Goal: Task Accomplishment & Management: Use online tool/utility

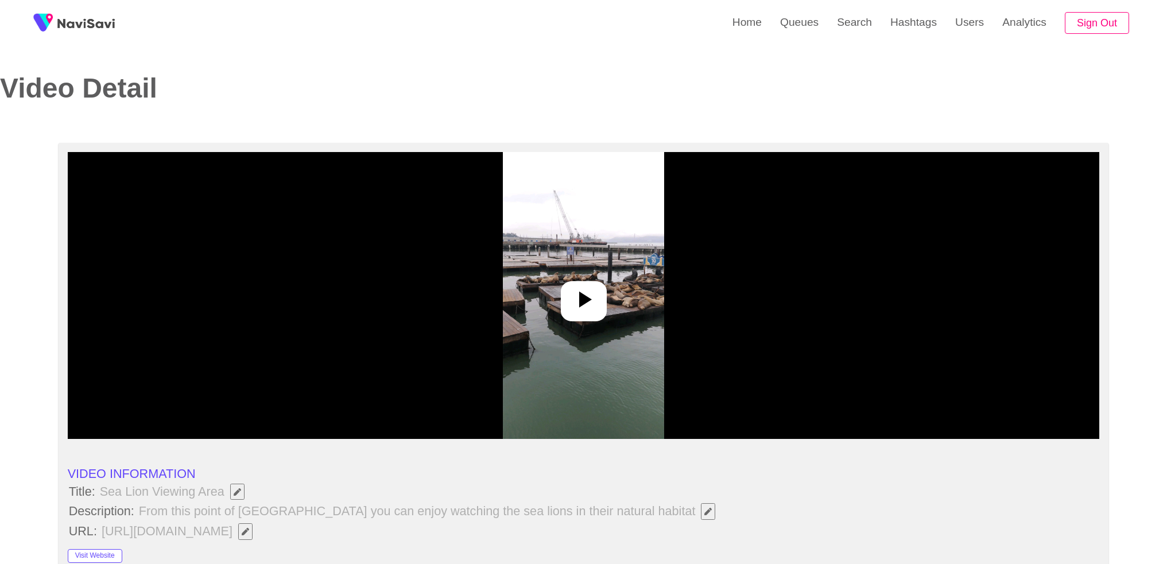
select select "**********"
select select "**"
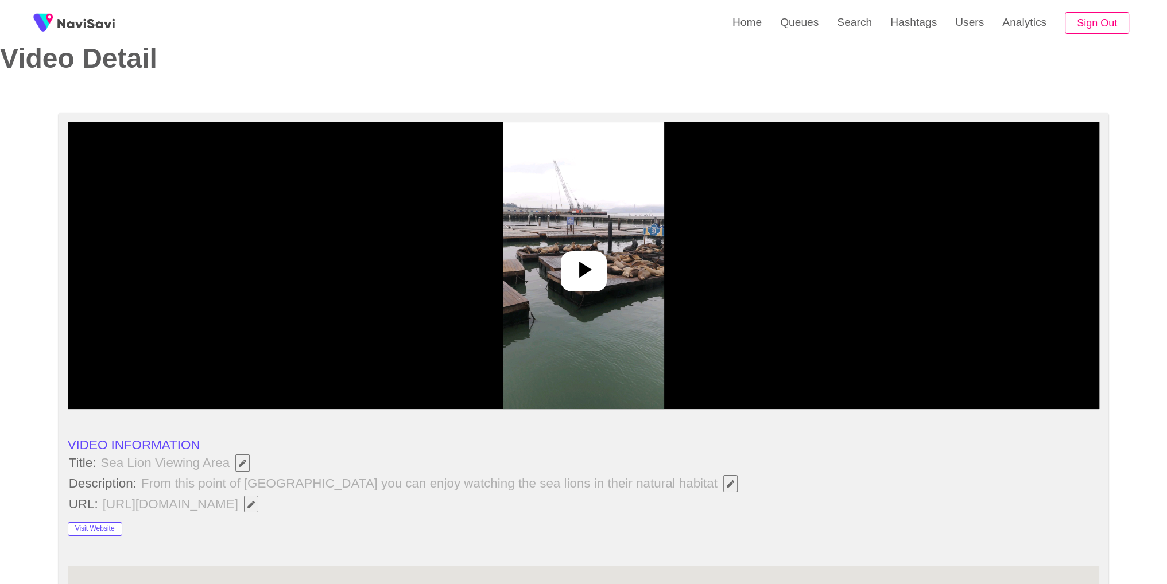
scroll to position [28, 0]
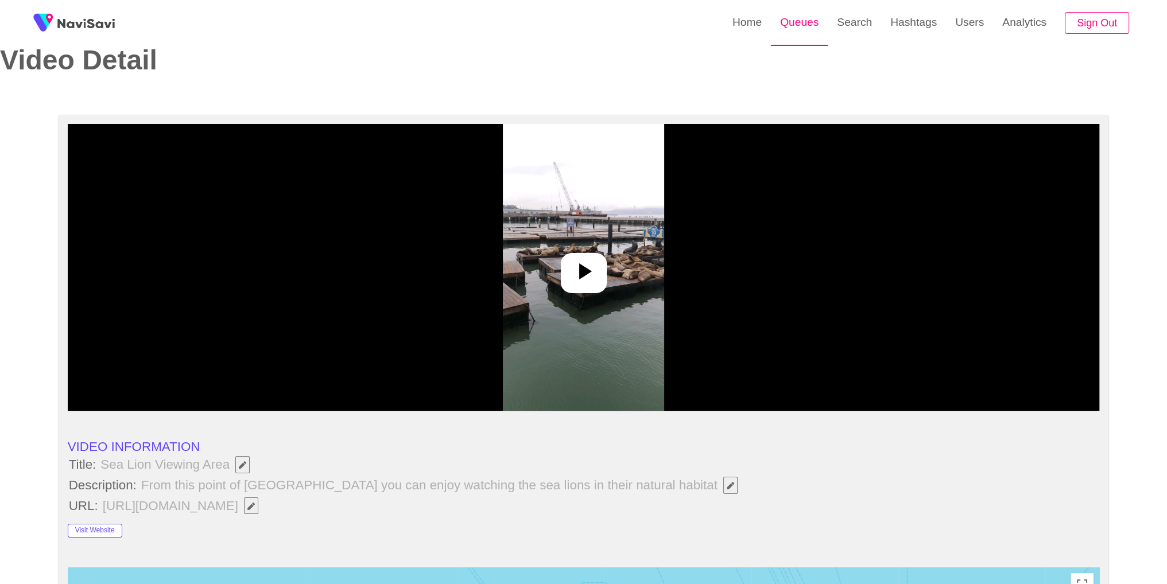
click at [819, 9] on link "Queues" at bounding box center [799, 22] width 57 height 45
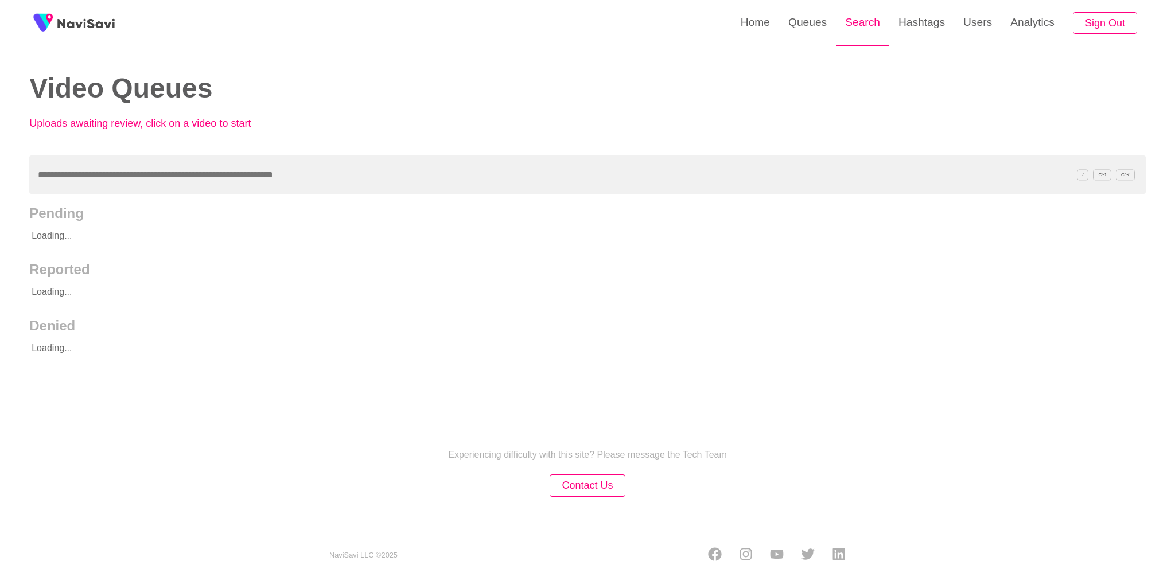
click at [876, 28] on link "Search" at bounding box center [862, 22] width 53 height 45
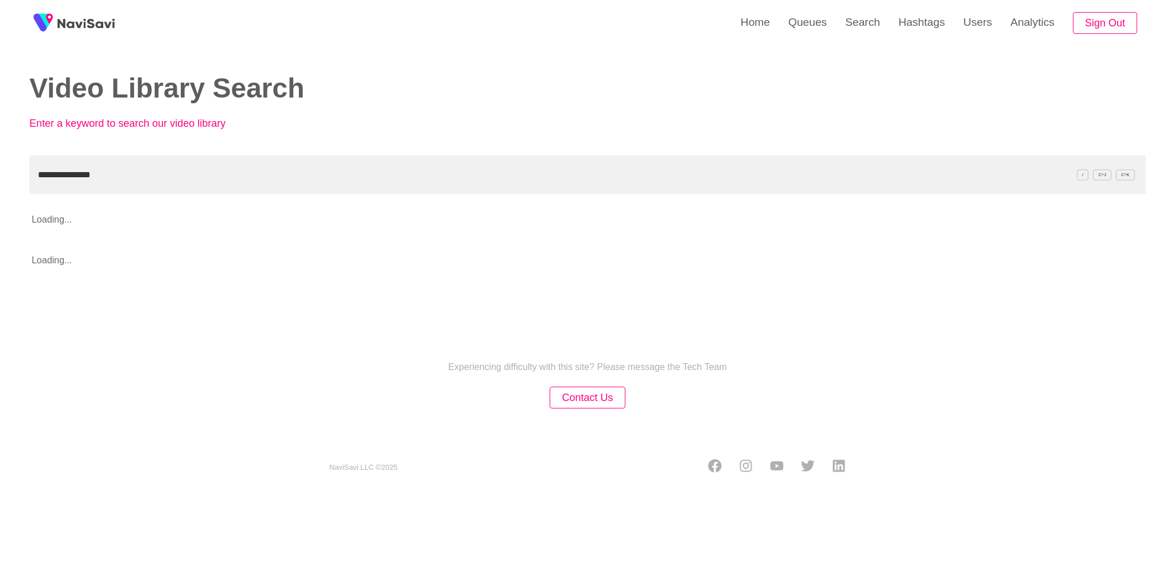
type input "**********"
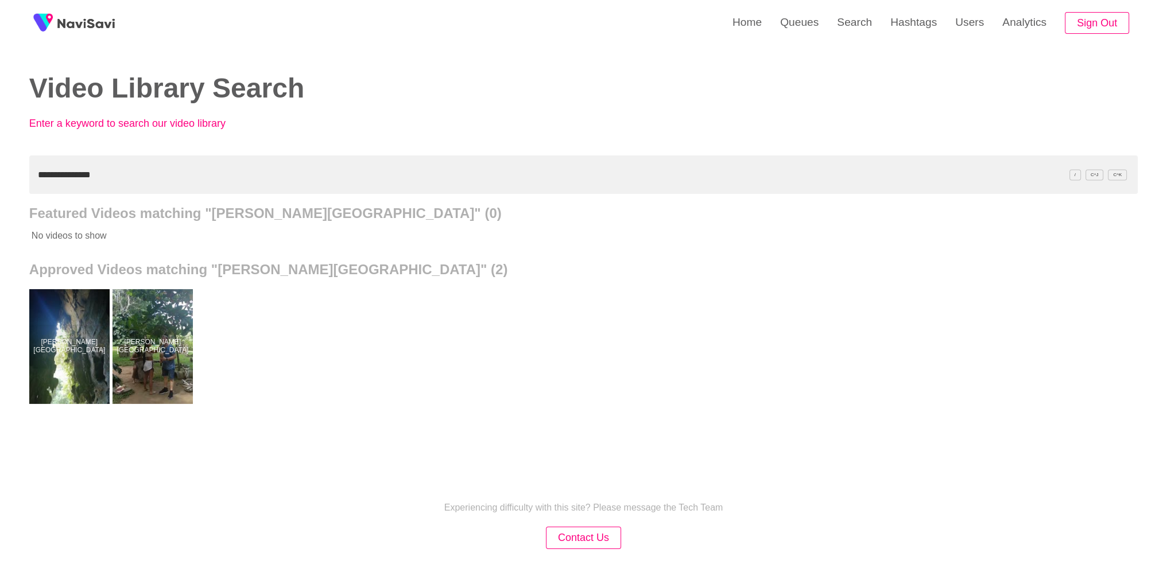
click at [55, 328] on div at bounding box center [69, 346] width 84 height 120
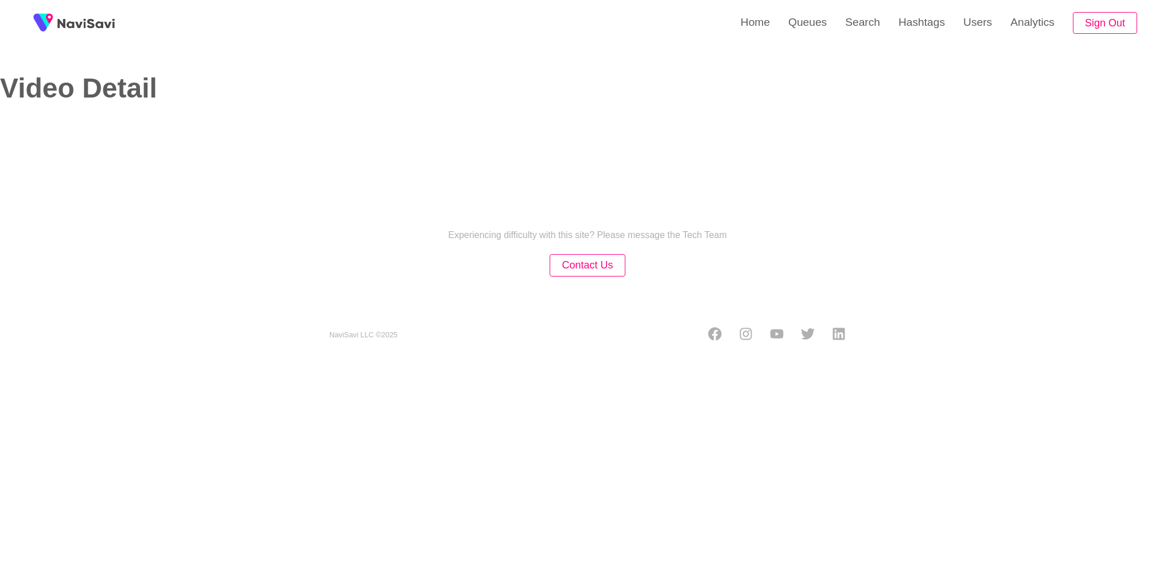
select select "**********"
select select "**"
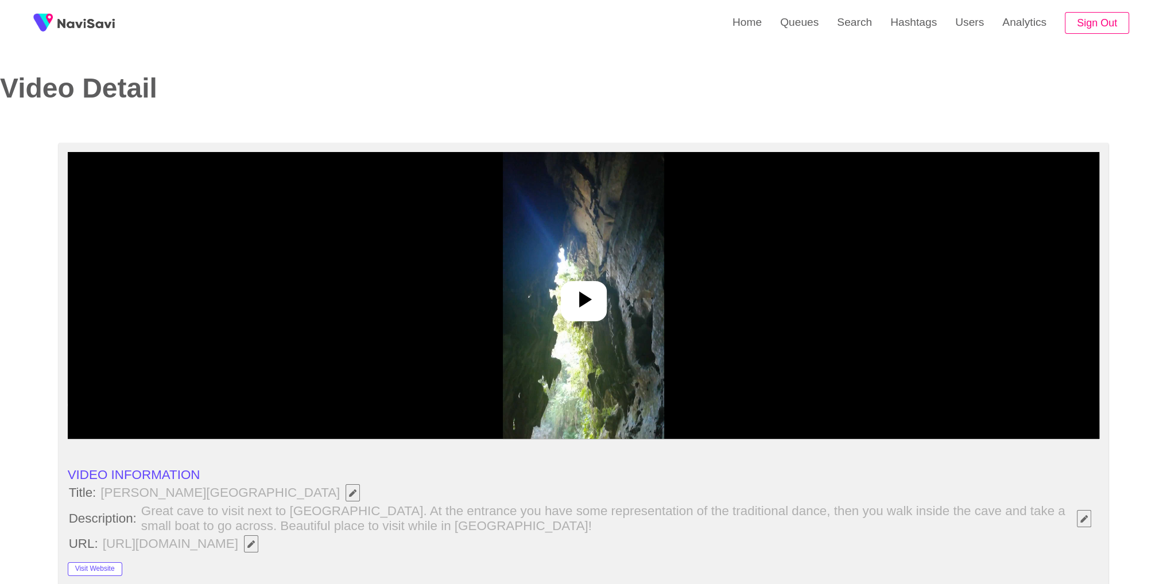
click at [663, 300] on div at bounding box center [584, 295] width 1032 height 287
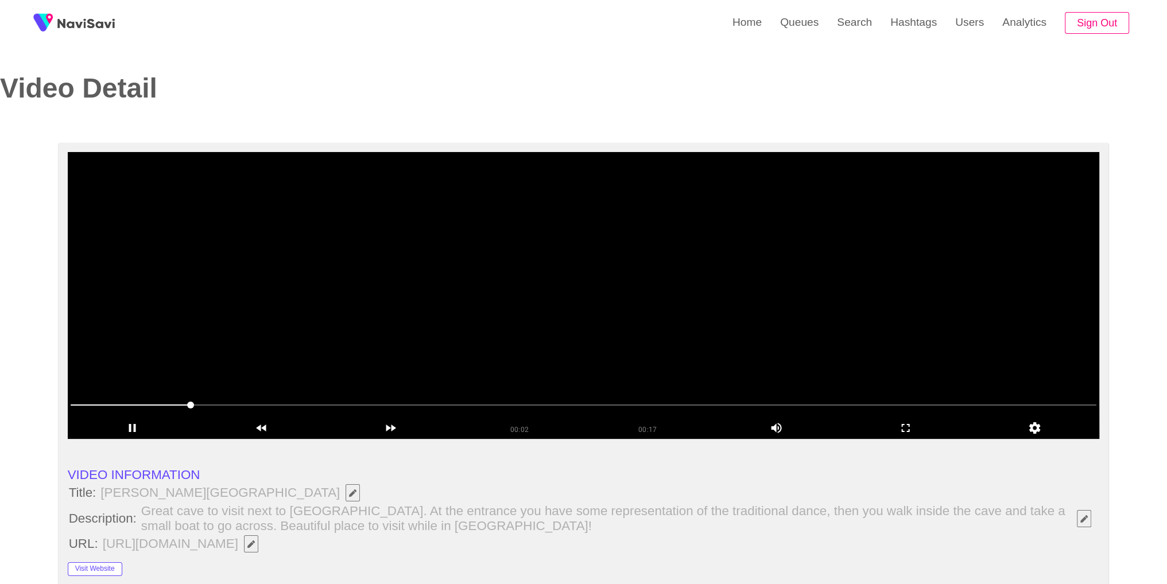
click at [787, 436] on div "00:02 00:17 Picture In Picture 1" at bounding box center [584, 428] width 1032 height 21
click at [798, 425] on icon "add" at bounding box center [799, 428] width 10 height 10
click at [902, 429] on icon "add" at bounding box center [905, 428] width 128 height 14
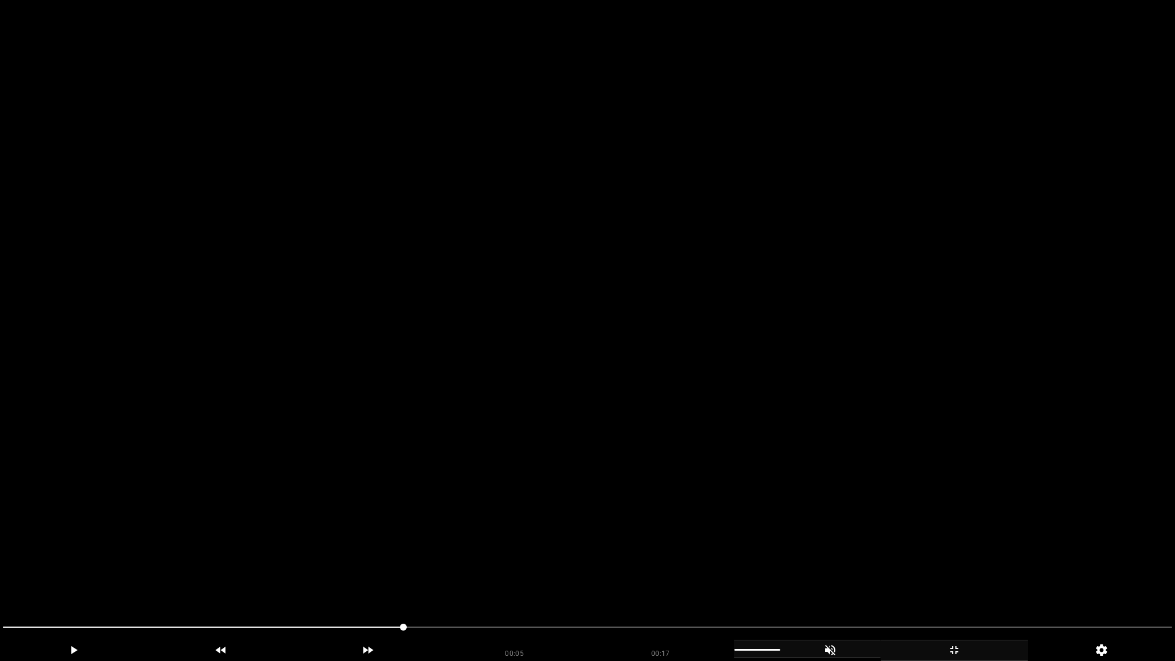
click at [860, 372] on video at bounding box center [587, 330] width 1175 height 661
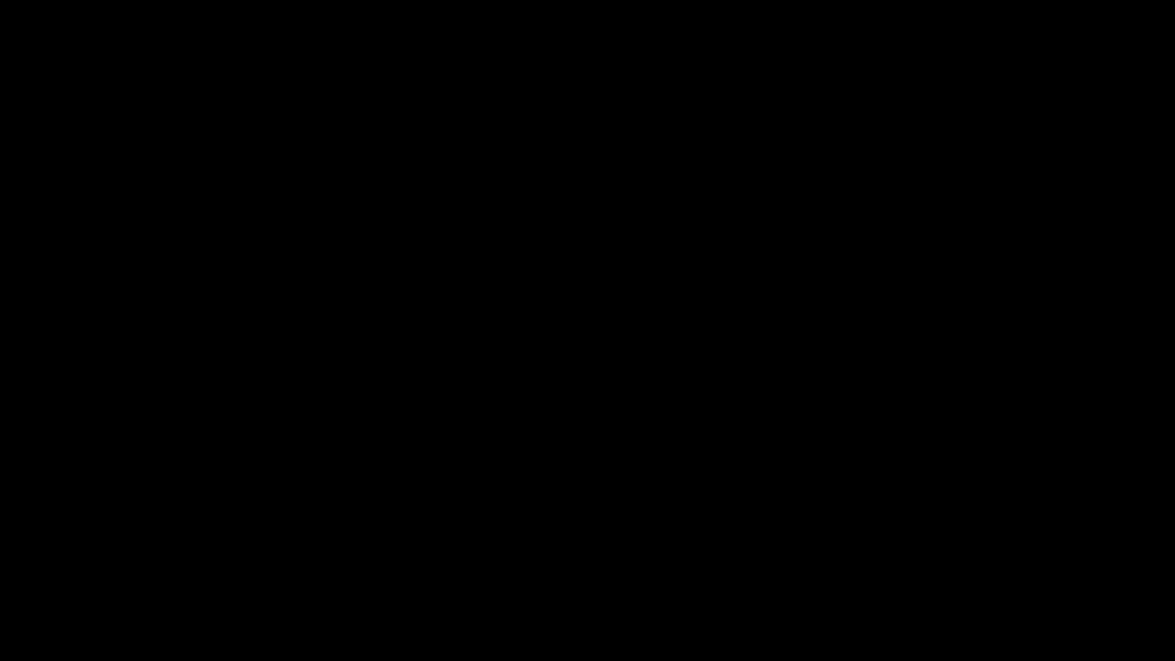
click at [963, 563] on icon "add" at bounding box center [954, 650] width 146 height 14
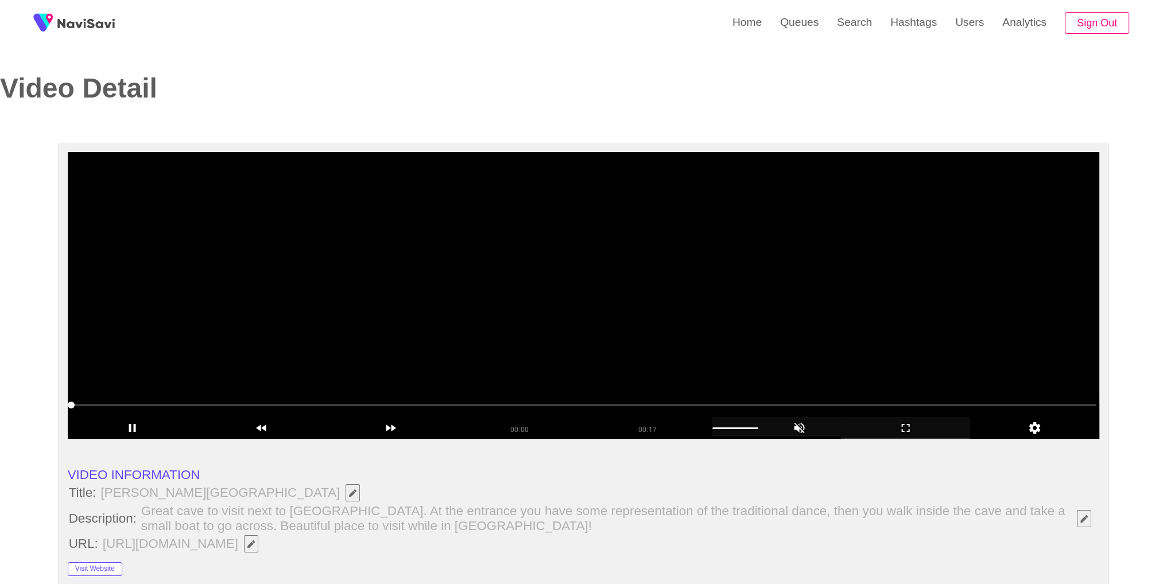
drag, startPoint x: 808, startPoint y: 314, endPoint x: 819, endPoint y: 298, distance: 20.2
click at [807, 315] on video at bounding box center [584, 295] width 1032 height 287
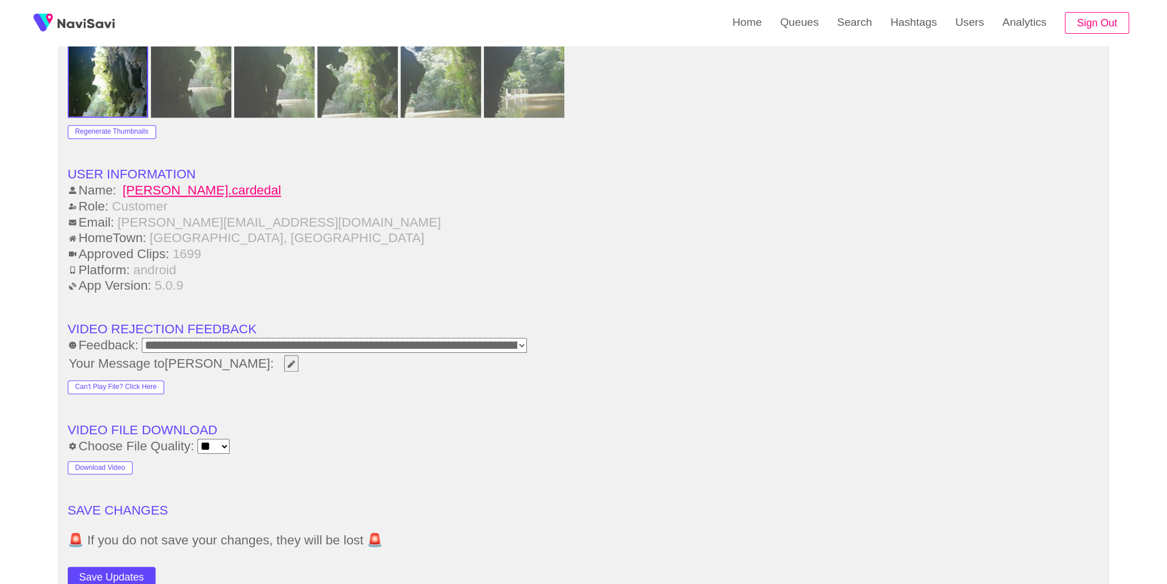
scroll to position [1503, 0]
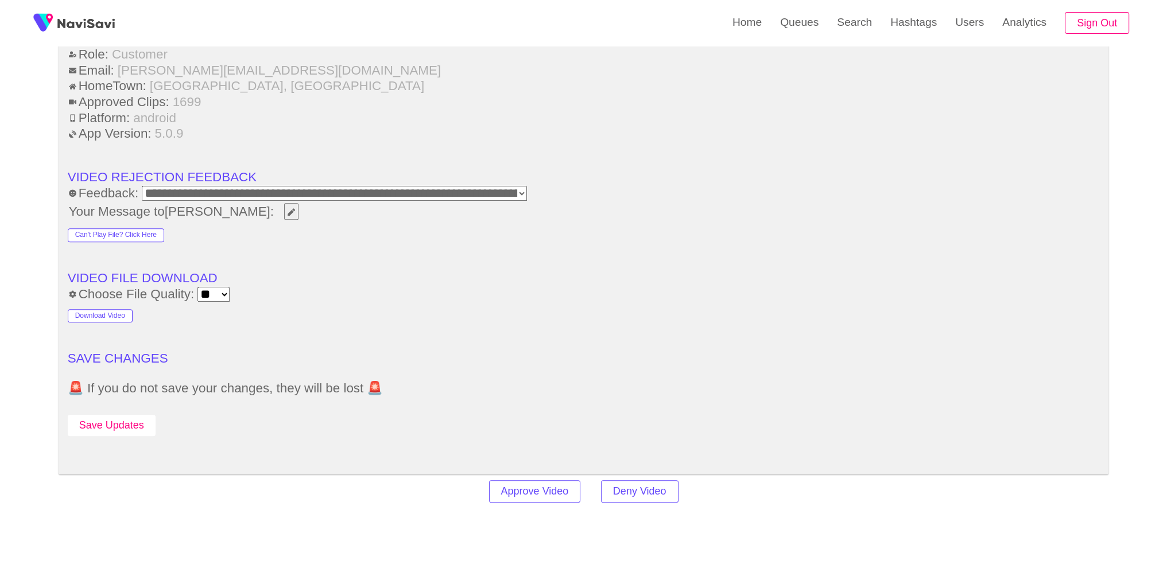
click at [108, 423] on button "Save Updates" at bounding box center [112, 425] width 88 height 21
click at [874, 30] on link "Search" at bounding box center [853, 22] width 53 height 45
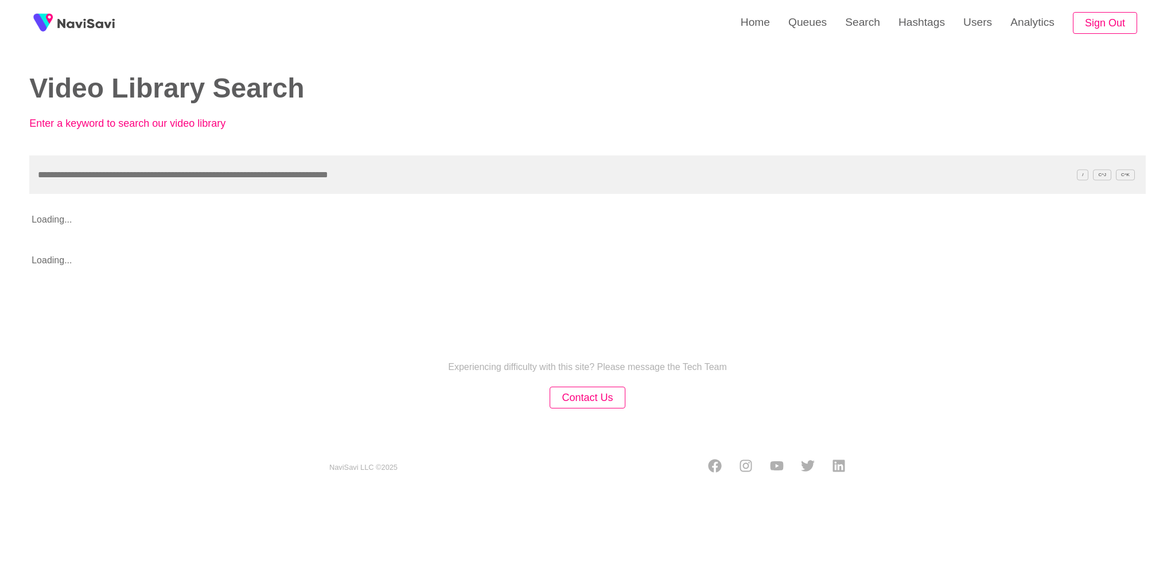
click at [721, 182] on input "text" at bounding box center [587, 174] width 1117 height 38
type input "**********"
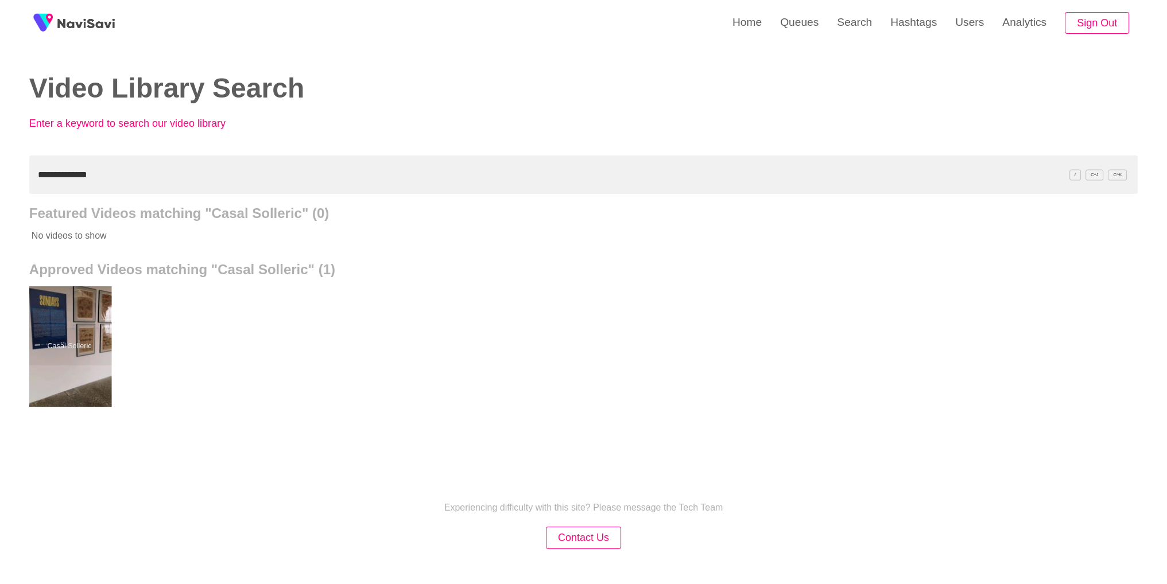
click at [97, 371] on div at bounding box center [69, 346] width 84 height 120
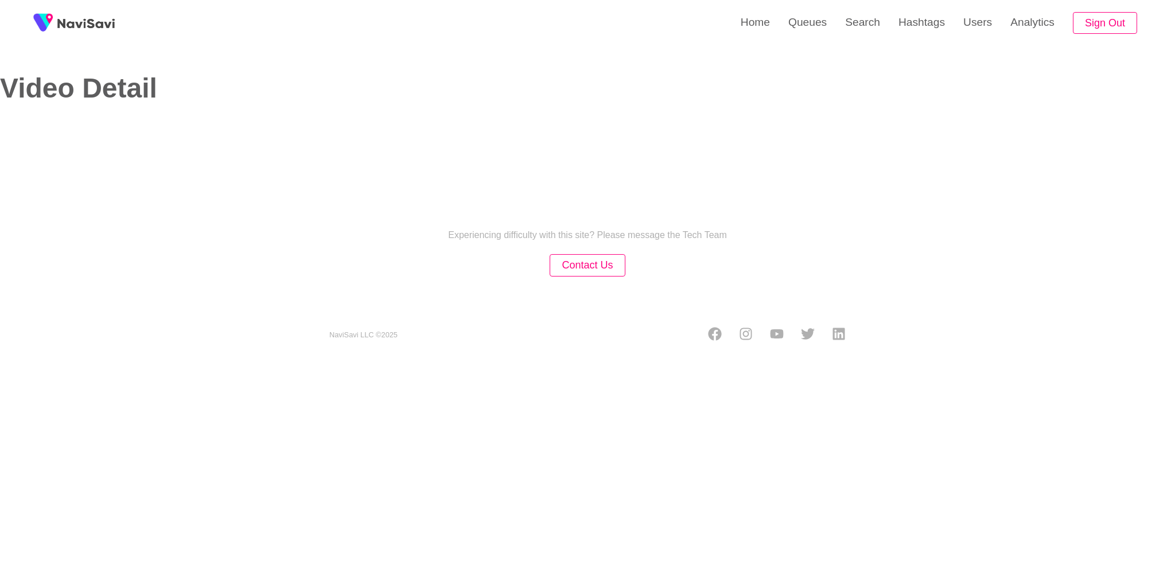
select select "**********"
select select "**"
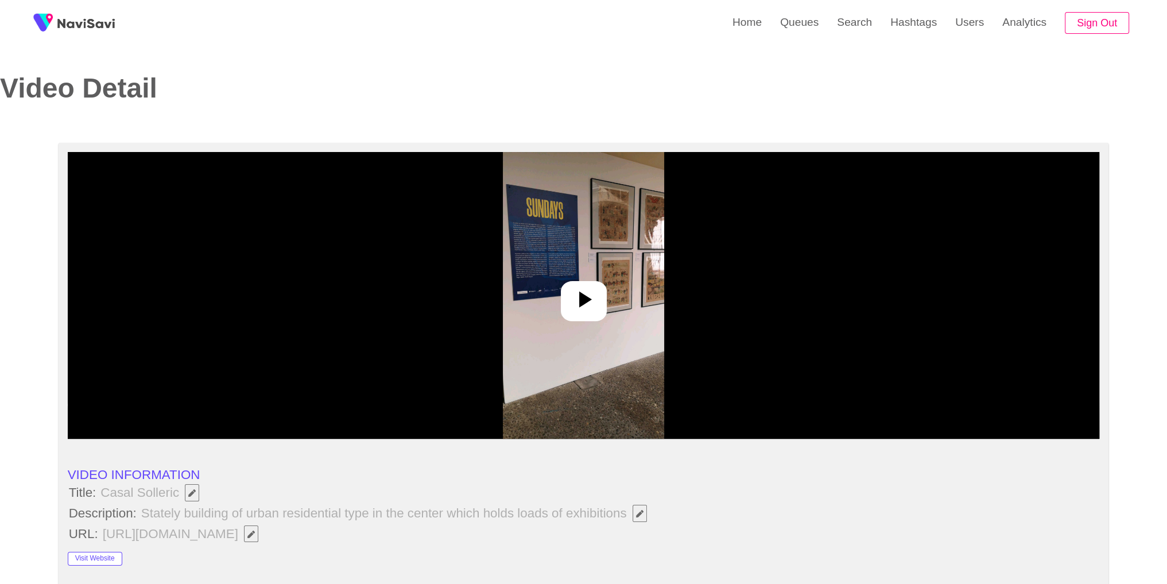
click at [619, 266] on img at bounding box center [583, 295] width 161 height 287
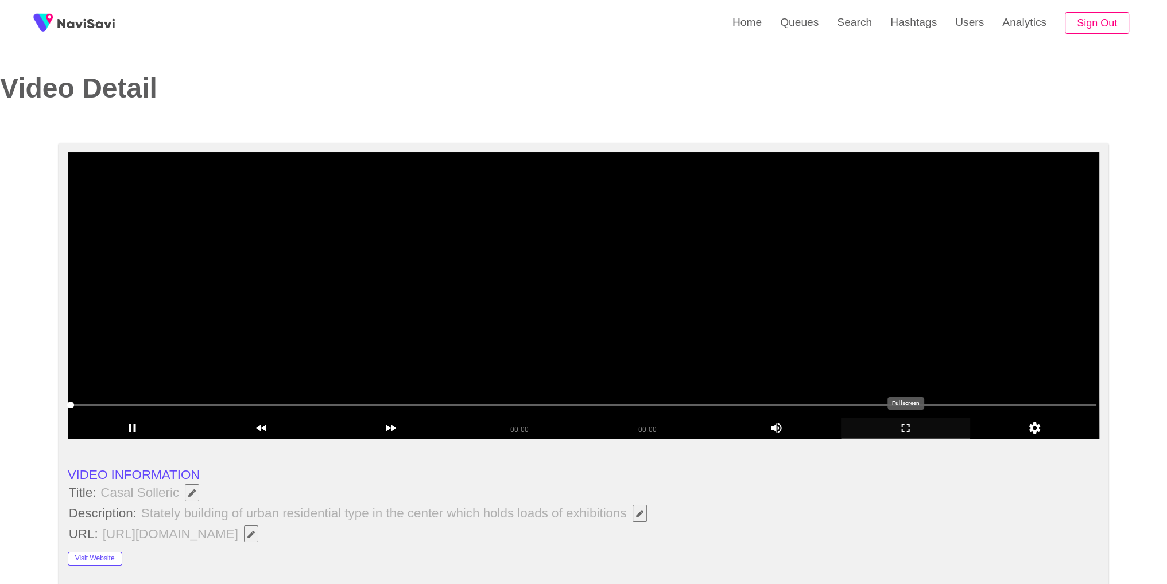
click at [901, 427] on icon "add" at bounding box center [905, 428] width 8 height 8
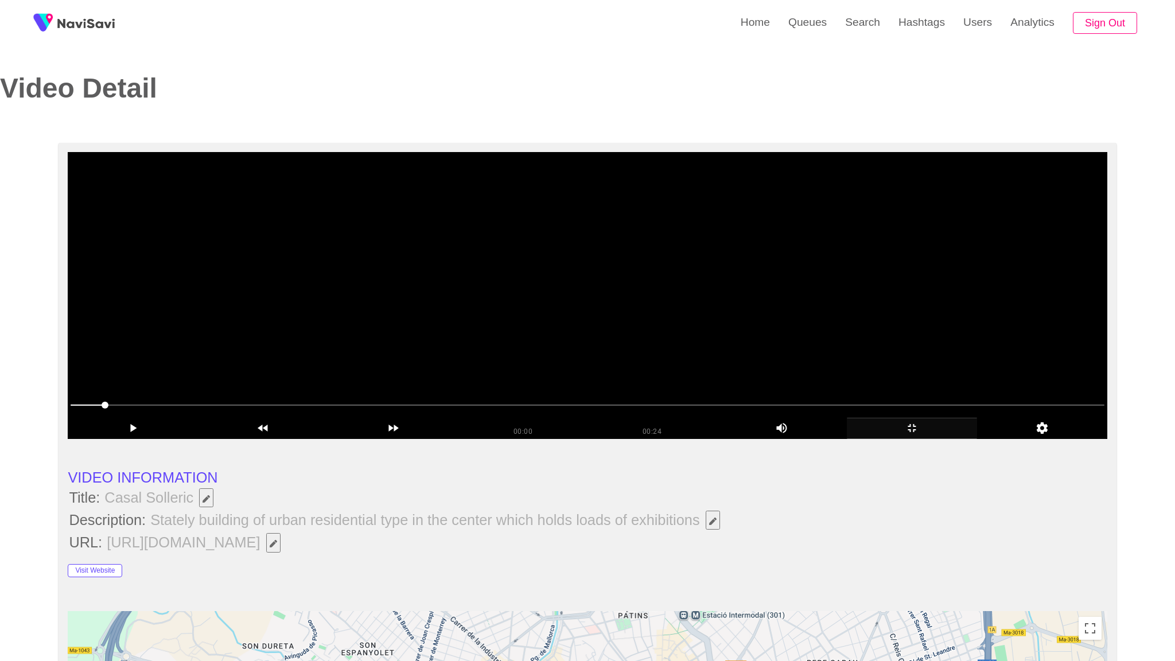
click at [830, 409] on video at bounding box center [587, 295] width 1039 height 287
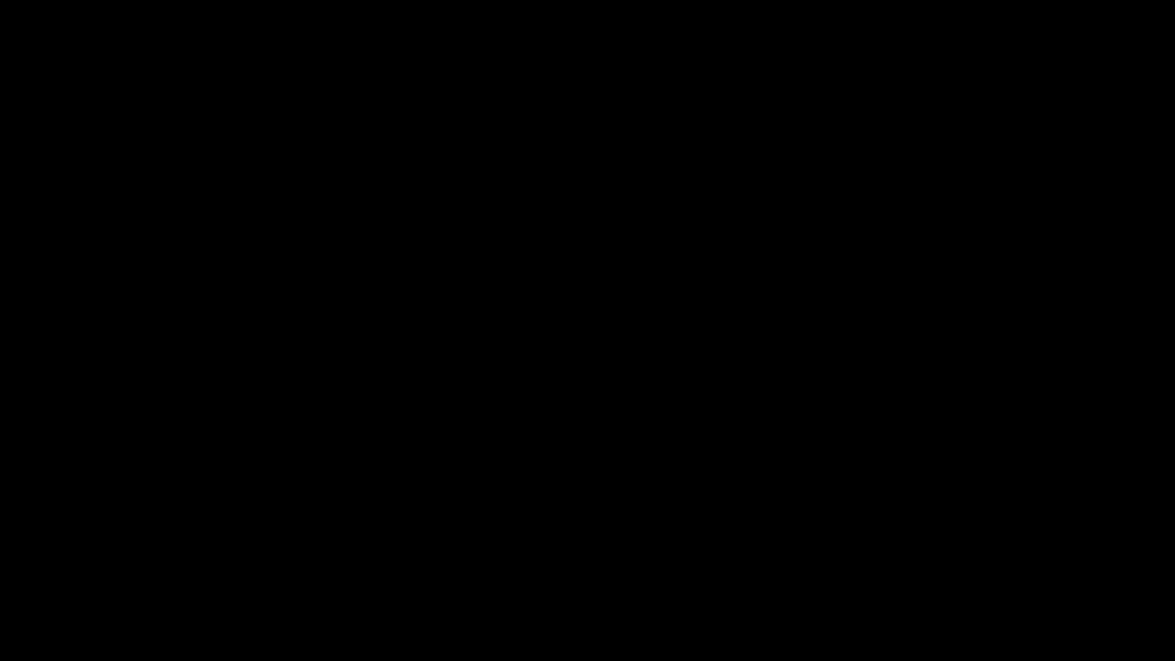
click at [966, 563] on div "add" at bounding box center [954, 650] width 147 height 21
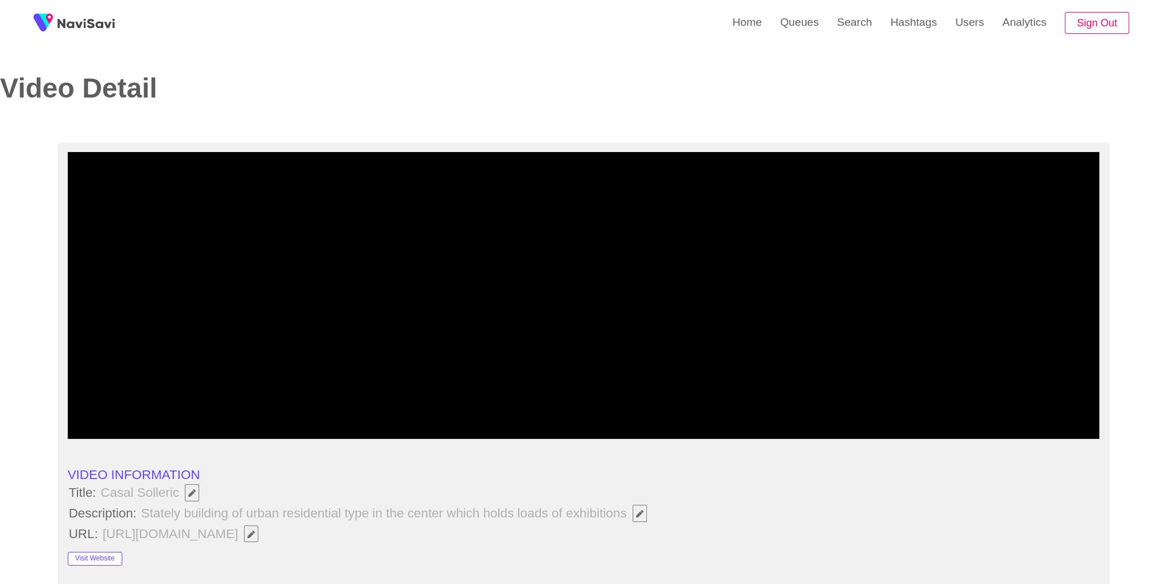
click at [510, 301] on video at bounding box center [584, 295] width 1032 height 287
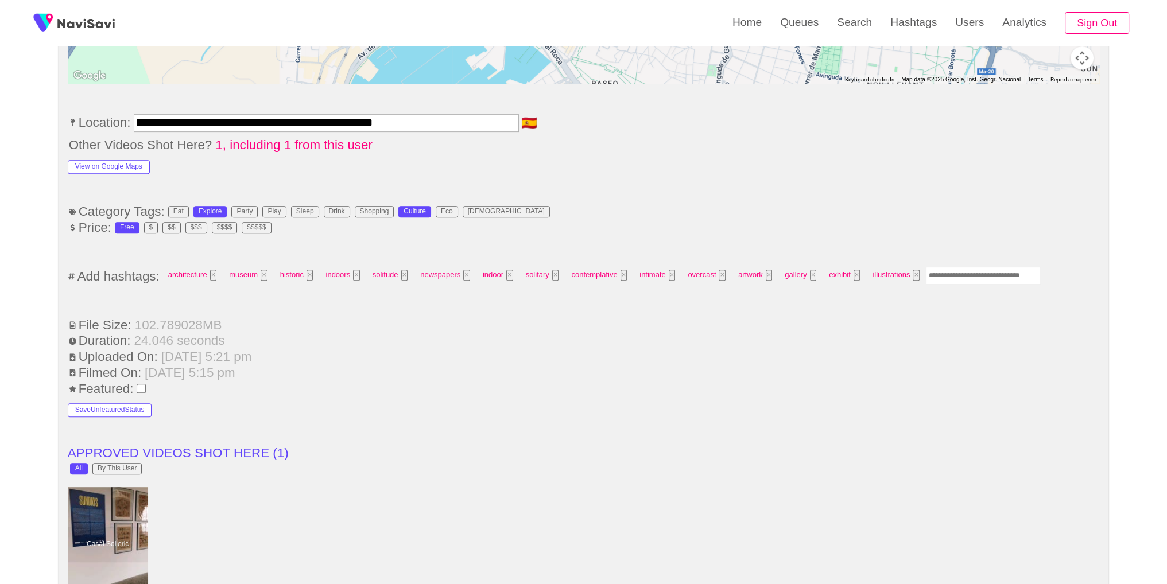
scroll to position [700, 0]
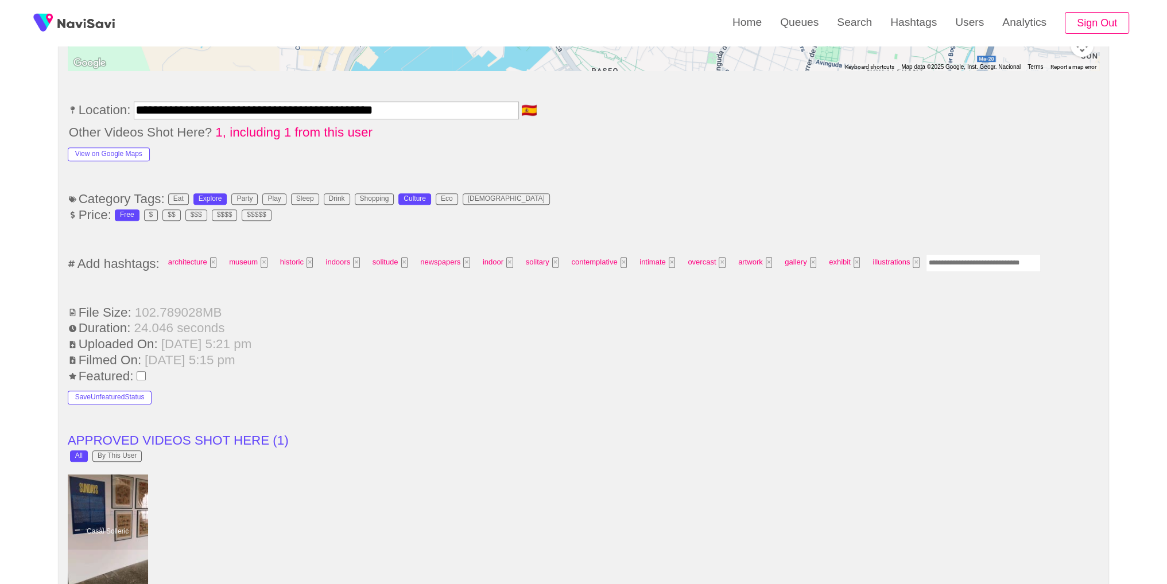
click at [985, 260] on input "Enter tag here and press return" at bounding box center [983, 263] width 115 height 18
type input "*********"
click at [1014, 208] on li "Price: Free $ $$ $$$ $$$$ $$$$$" at bounding box center [584, 215] width 1032 height 15
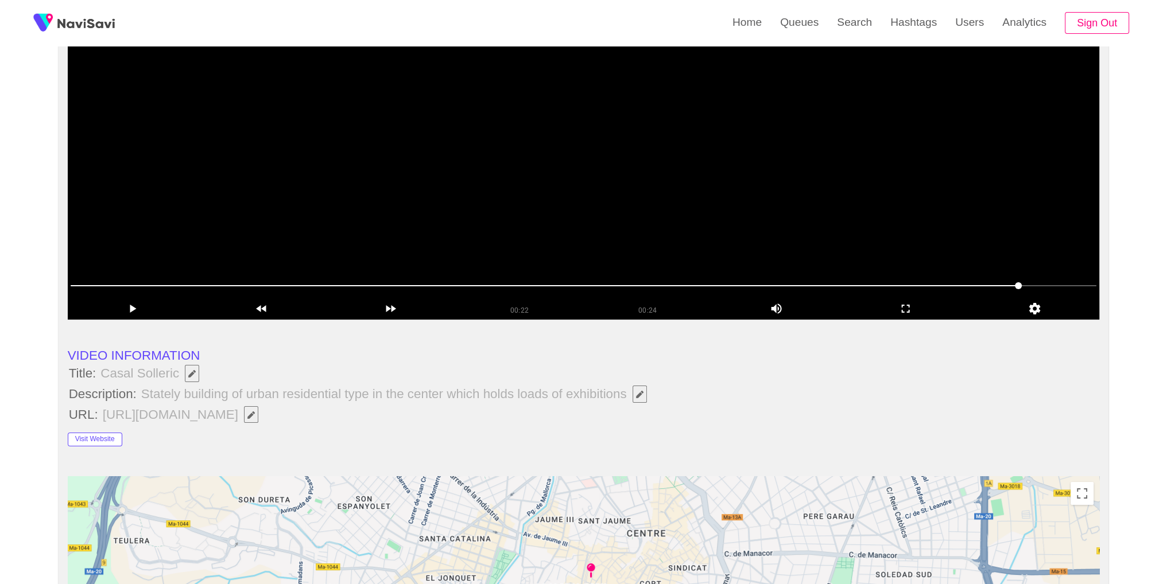
scroll to position [103, 0]
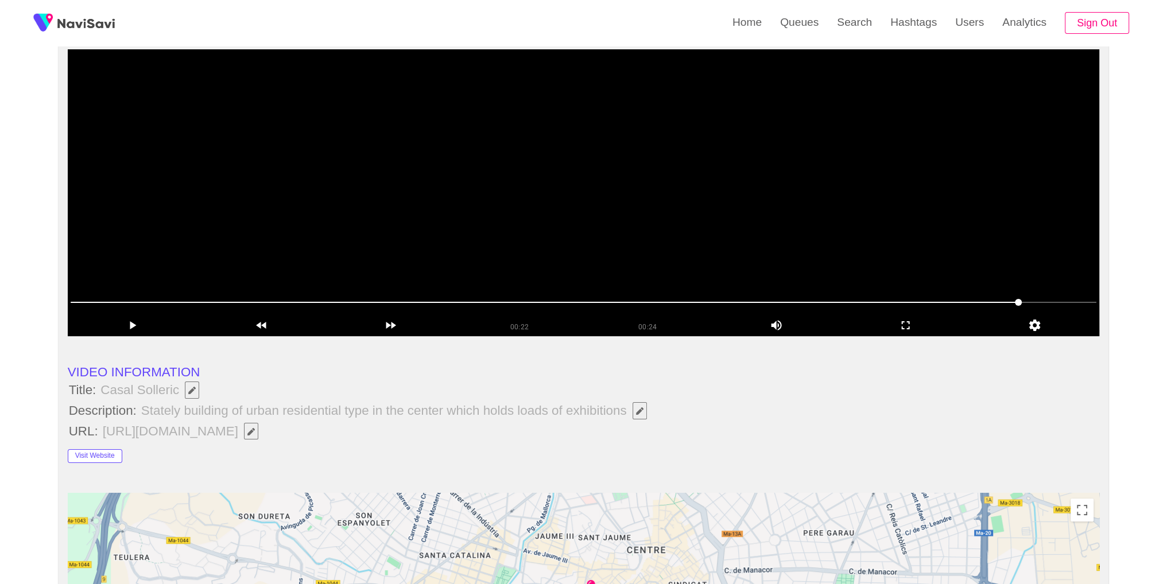
click at [763, 274] on video at bounding box center [584, 192] width 1032 height 287
click at [918, 335] on div "add" at bounding box center [905, 325] width 129 height 21
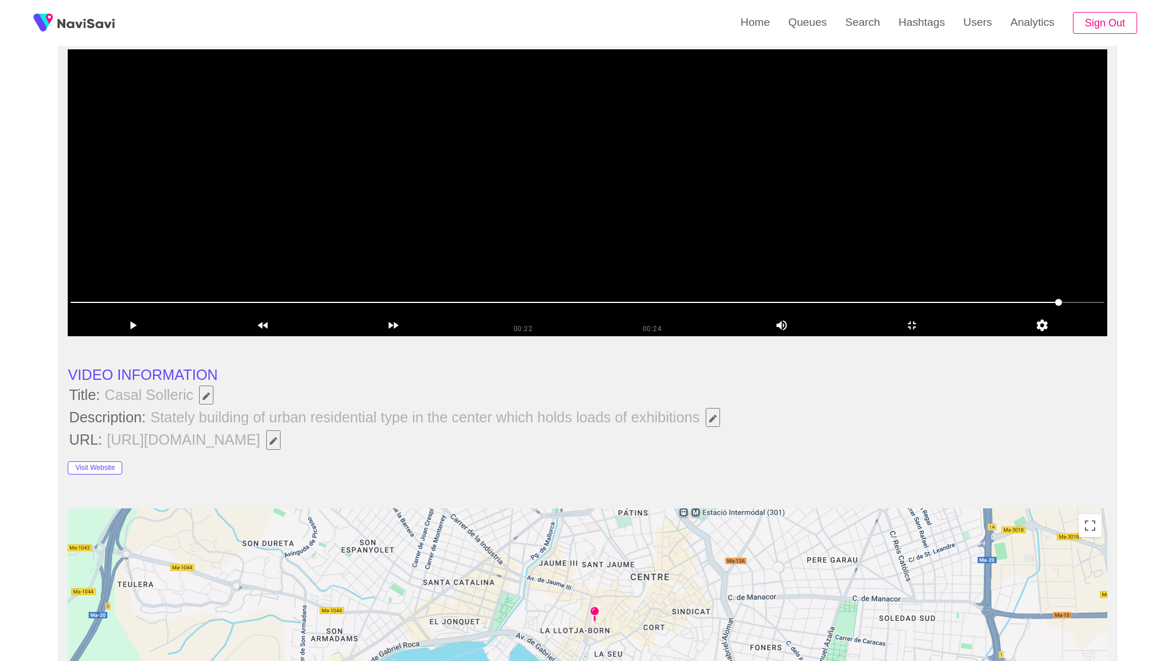
click at [863, 336] on video at bounding box center [587, 192] width 1039 height 287
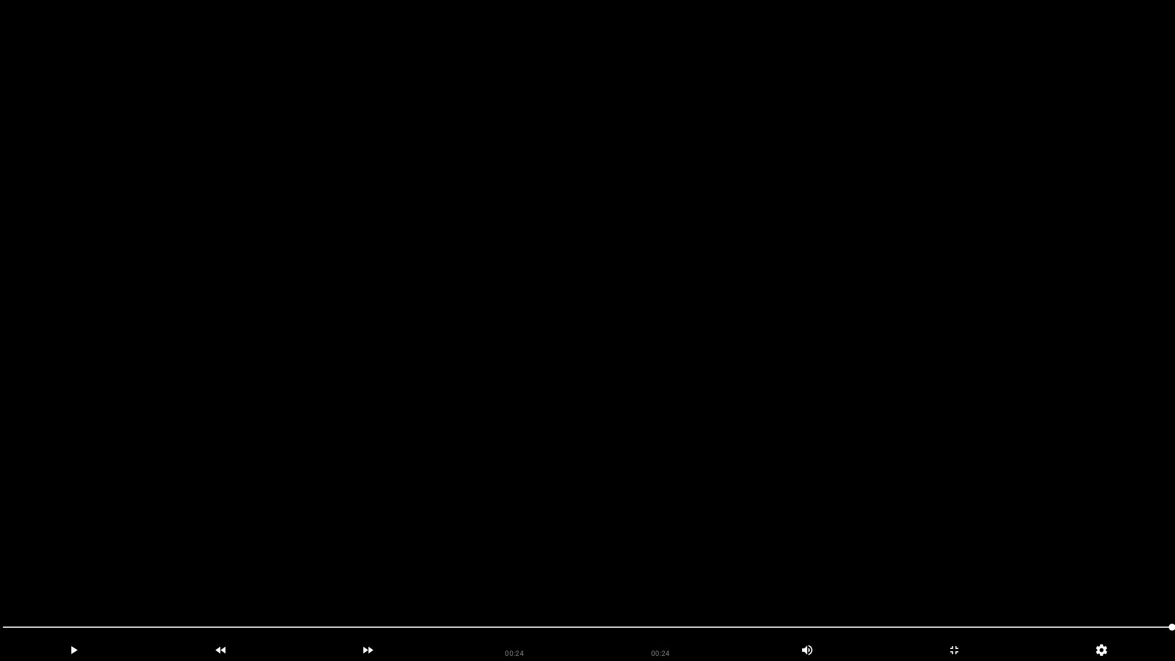
click at [862, 363] on video at bounding box center [587, 330] width 1175 height 661
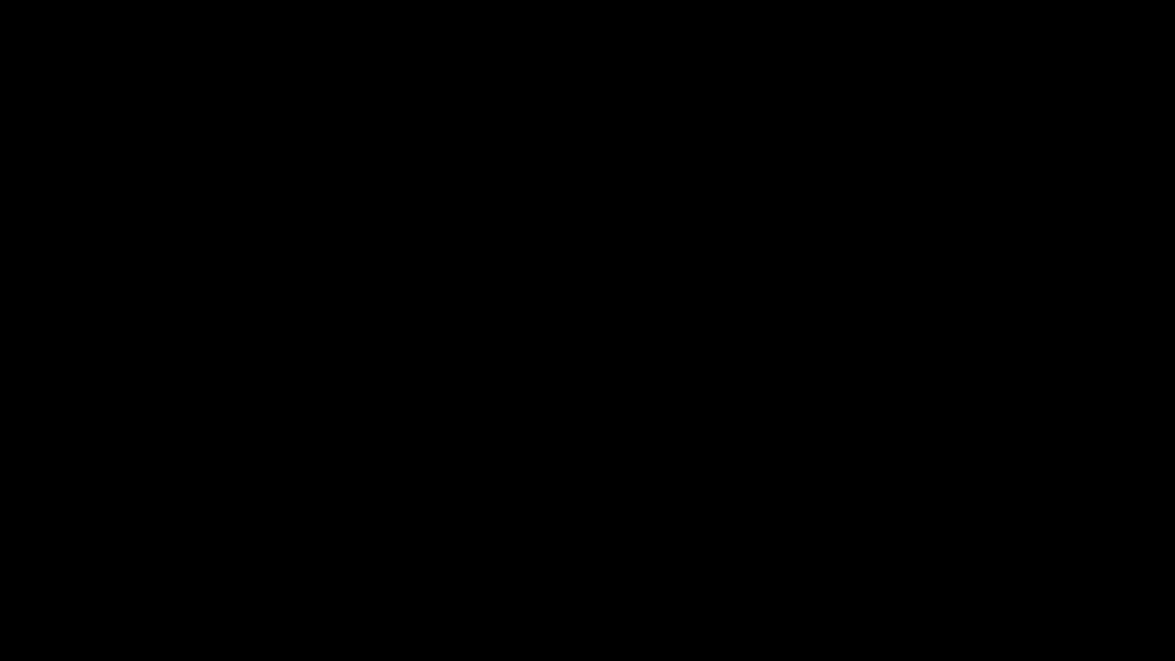
click at [101, 563] on span at bounding box center [587, 627] width 1169 height 18
click at [477, 563] on span at bounding box center [587, 627] width 1169 height 18
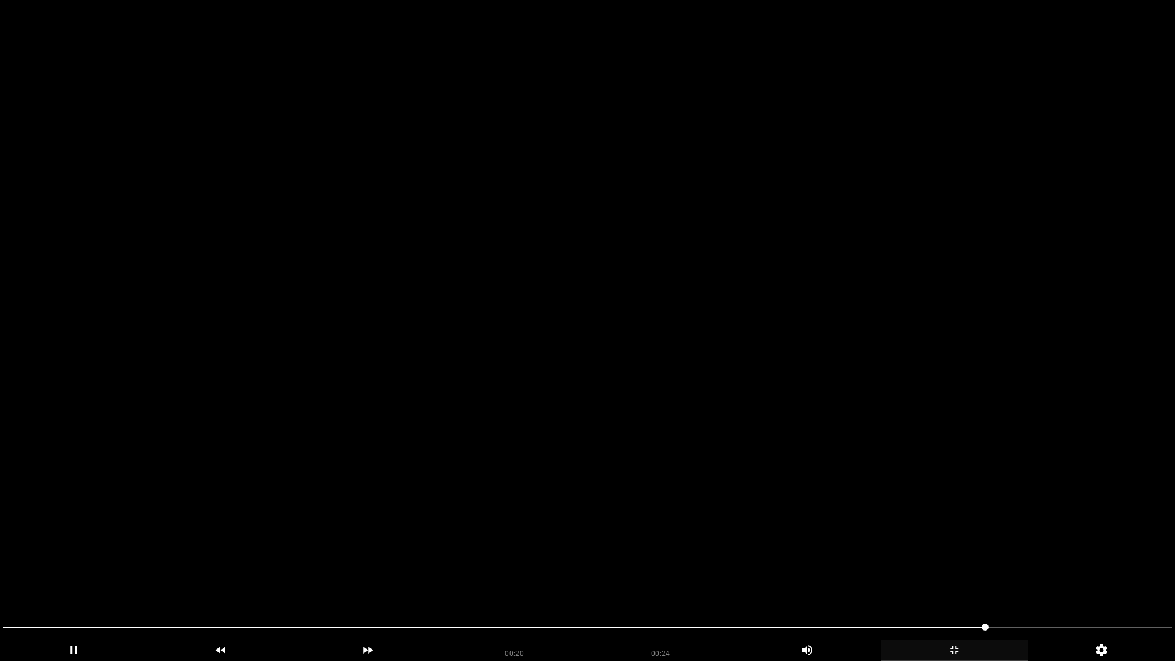
click at [946, 563] on icon "add" at bounding box center [954, 650] width 146 height 14
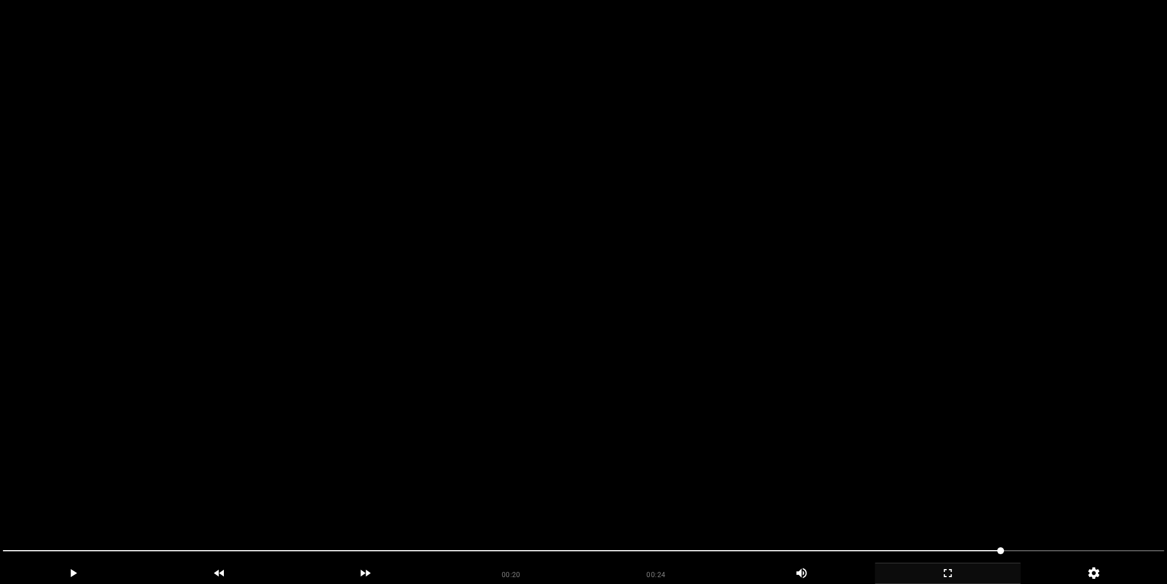
scroll to position [1433, 0]
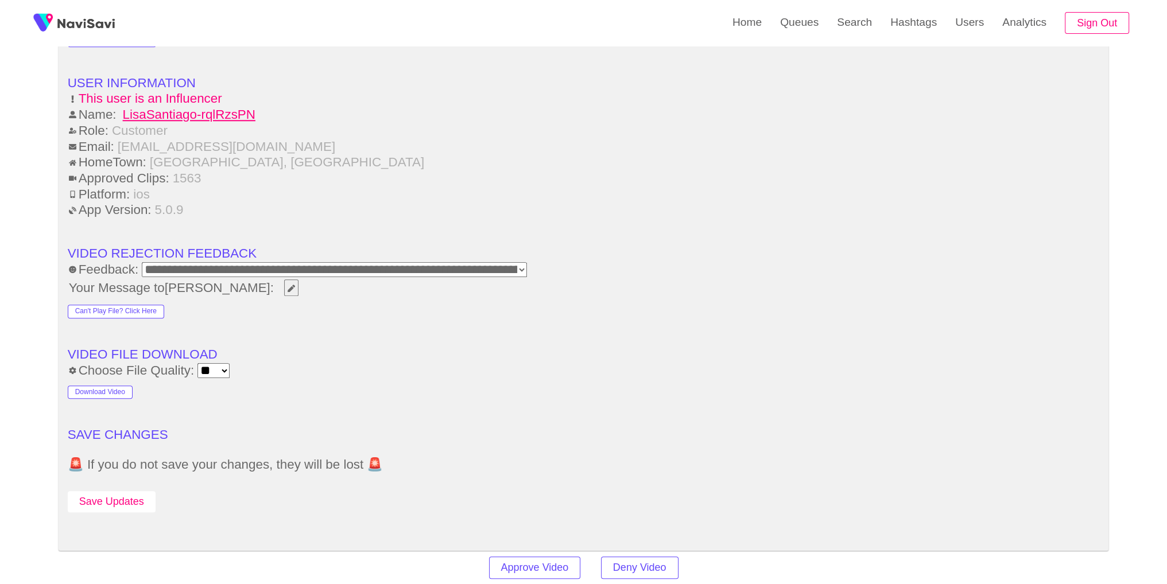
click at [137, 491] on button "Save Updates" at bounding box center [112, 501] width 88 height 21
click at [860, 30] on link "Search" at bounding box center [853, 22] width 53 height 45
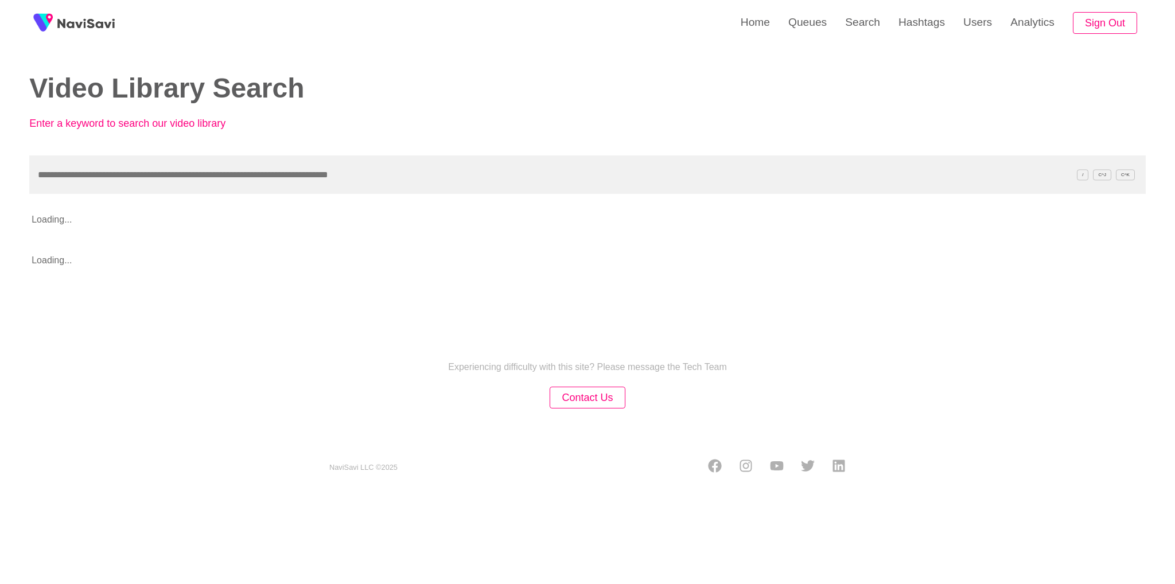
click at [519, 190] on input "text" at bounding box center [587, 174] width 1117 height 38
type input "**********"
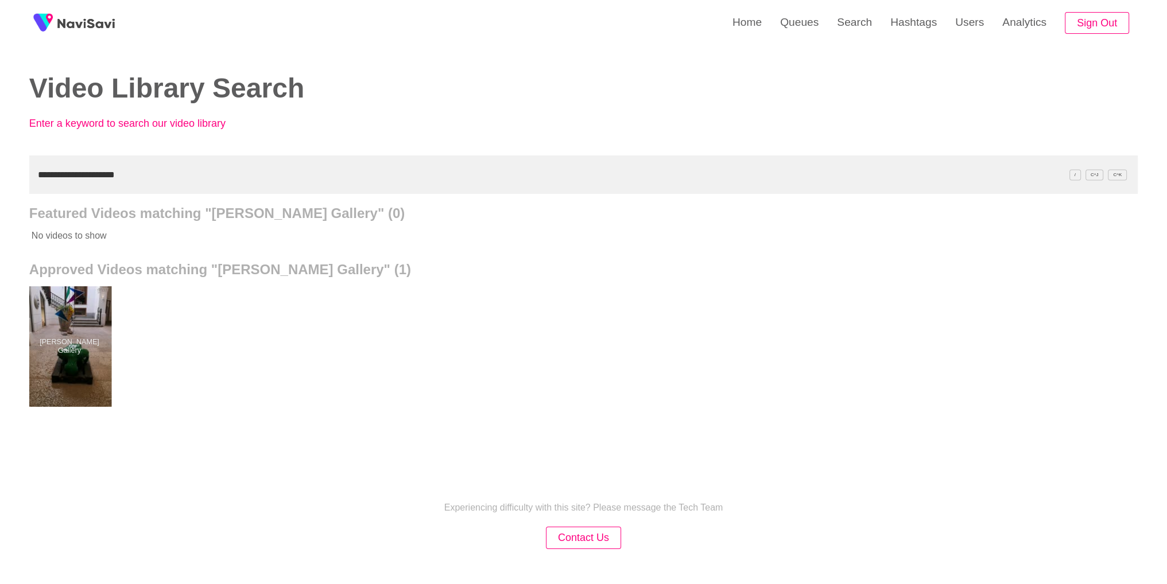
click at [91, 359] on div at bounding box center [69, 346] width 84 height 120
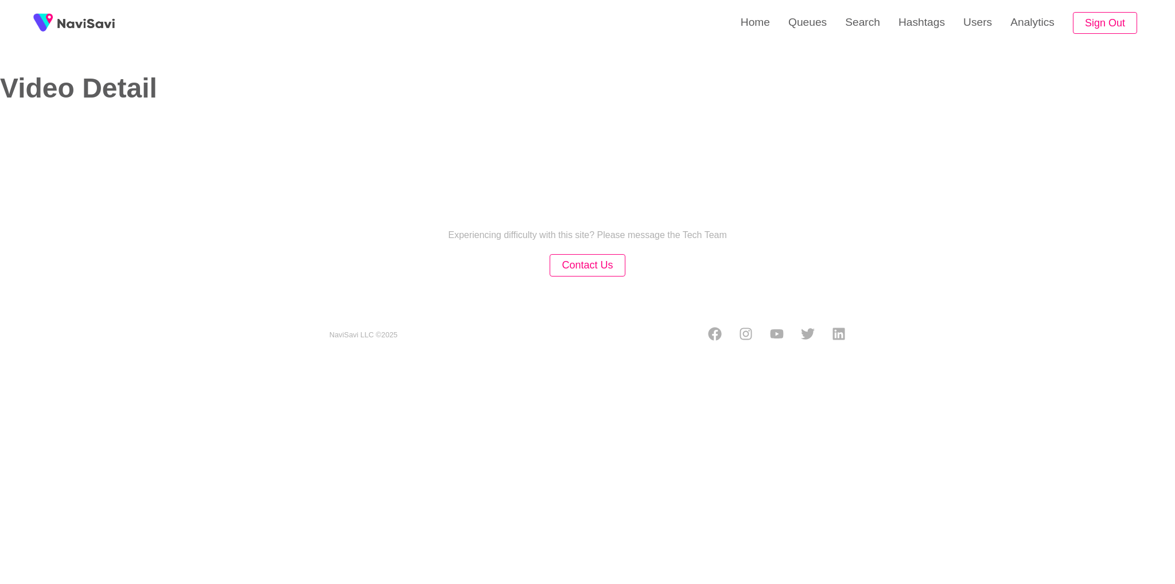
select select "**********"
select select "**"
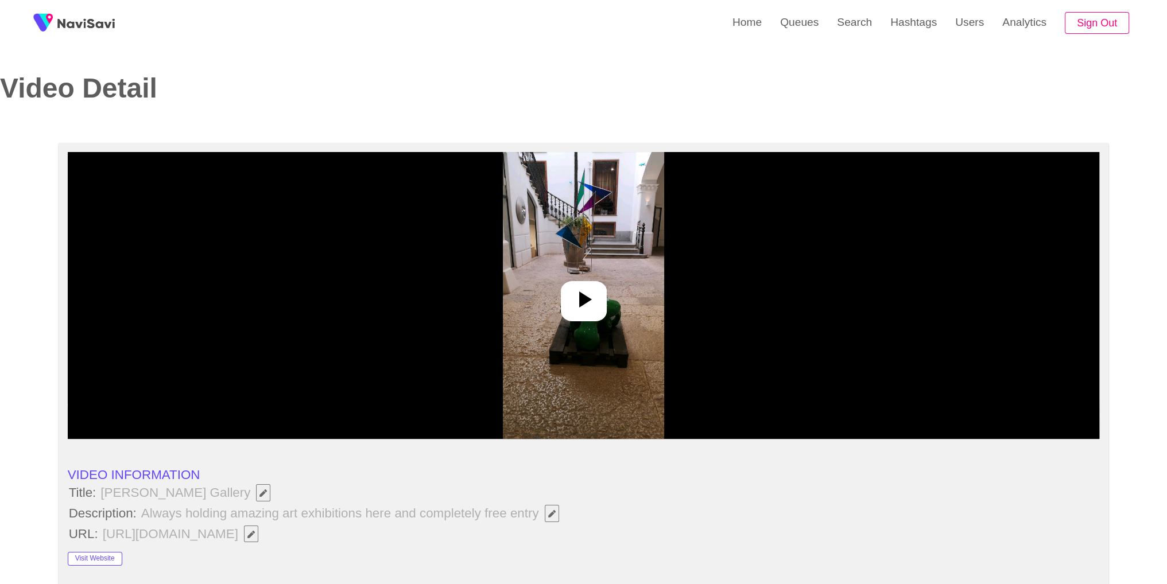
click at [573, 259] on img at bounding box center [583, 295] width 161 height 287
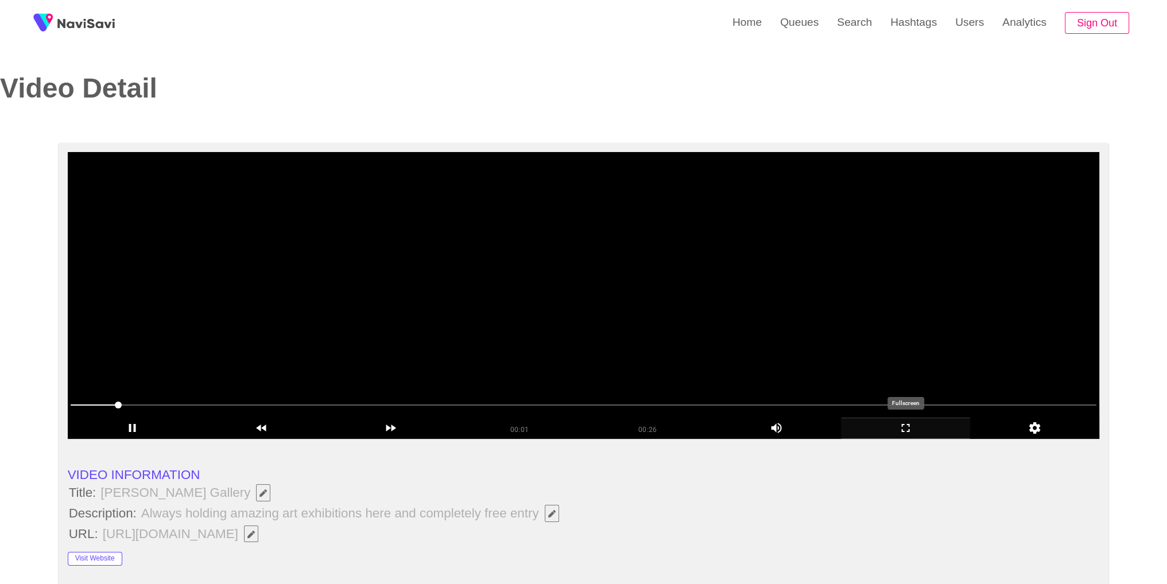
click at [908, 429] on icon "add" at bounding box center [905, 428] width 128 height 14
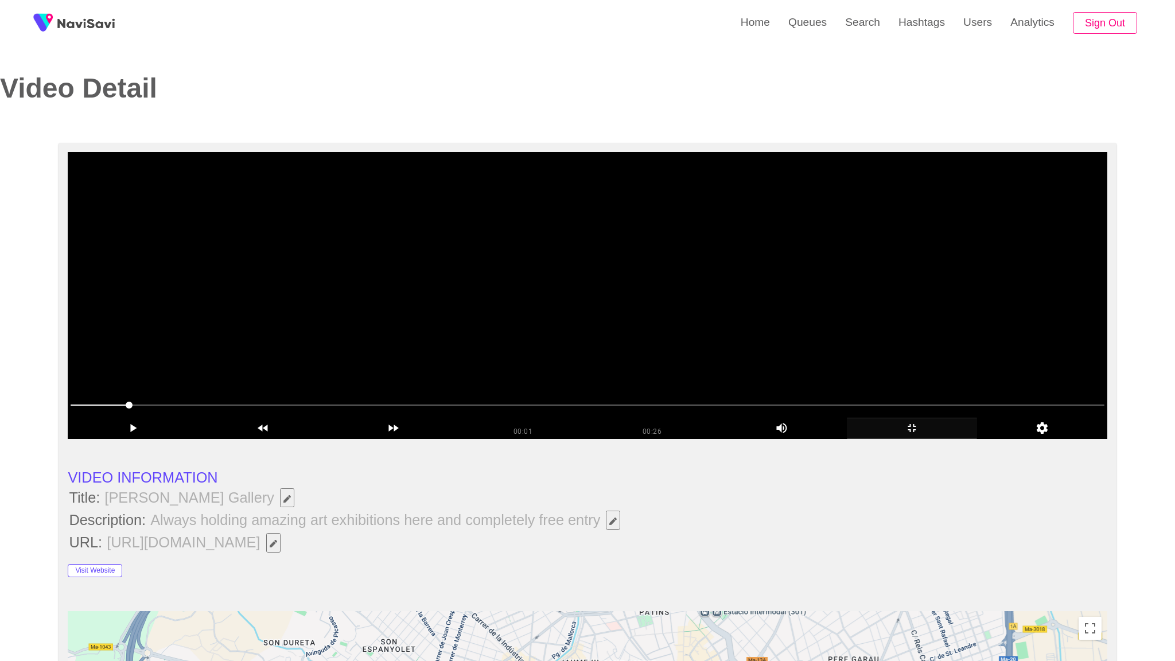
click at [882, 439] on video at bounding box center [587, 295] width 1039 height 287
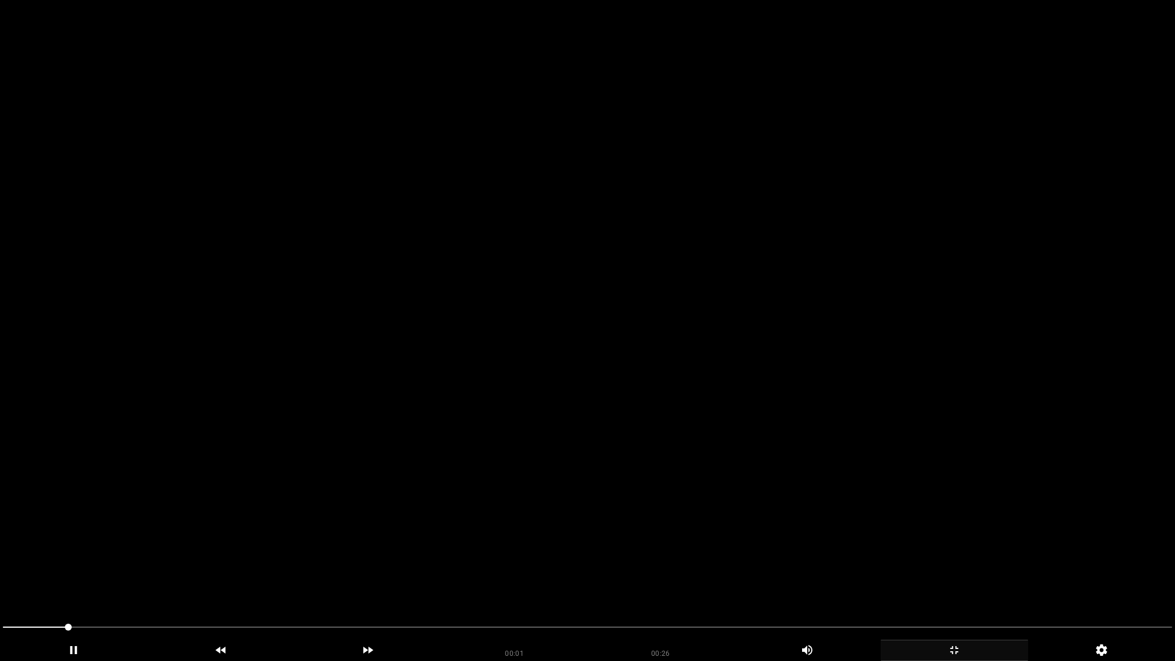
click at [705, 356] on video at bounding box center [587, 330] width 1175 height 661
click at [500, 383] on video at bounding box center [587, 330] width 1175 height 661
click at [483, 563] on span at bounding box center [587, 627] width 1169 height 18
click at [975, 563] on span at bounding box center [587, 627] width 1169 height 18
click at [955, 563] on icon "add" at bounding box center [954, 650] width 146 height 14
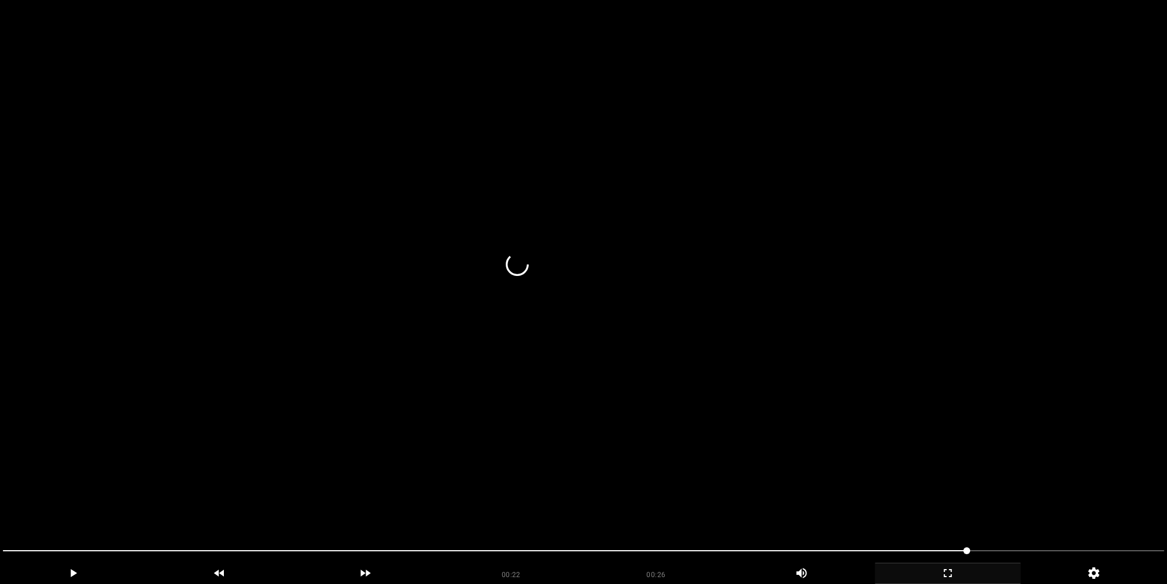
click at [535, 263] on video at bounding box center [583, 292] width 1167 height 584
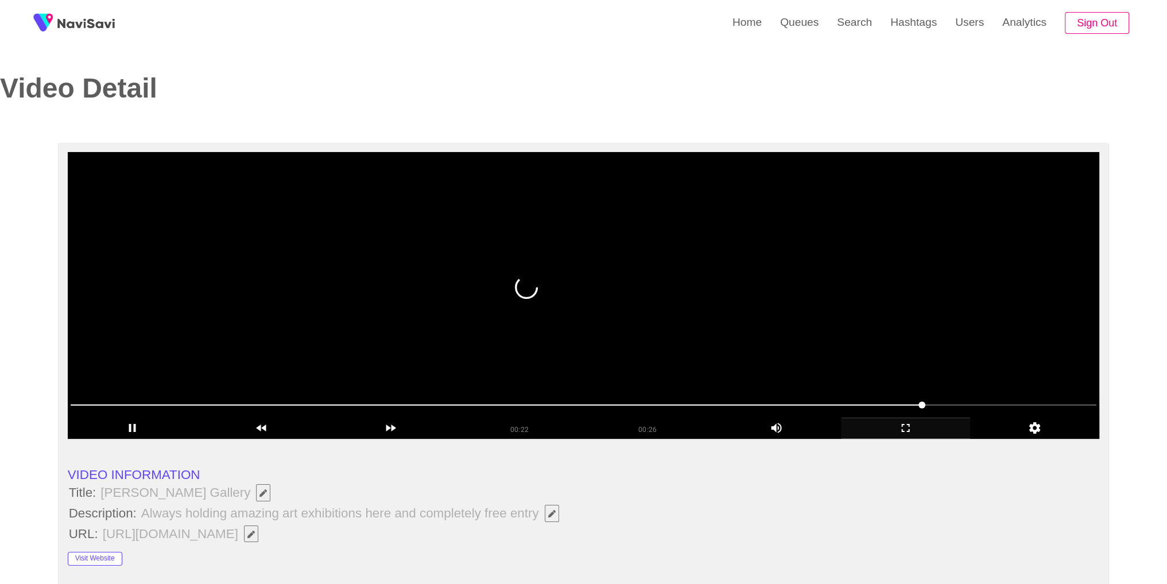
click at [808, 254] on video at bounding box center [584, 295] width 1032 height 287
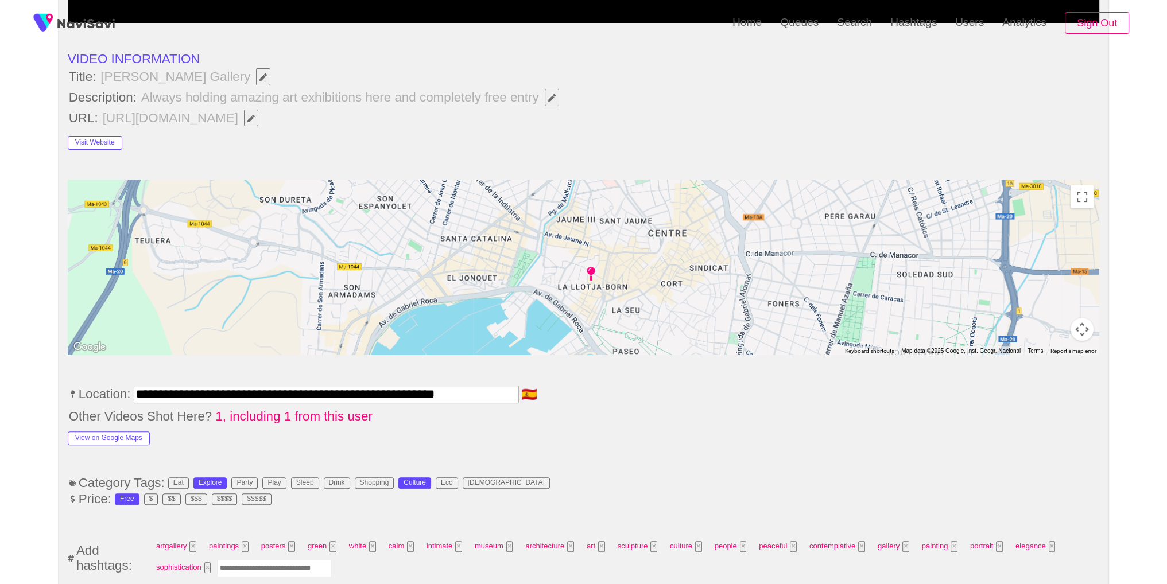
scroll to position [435, 0]
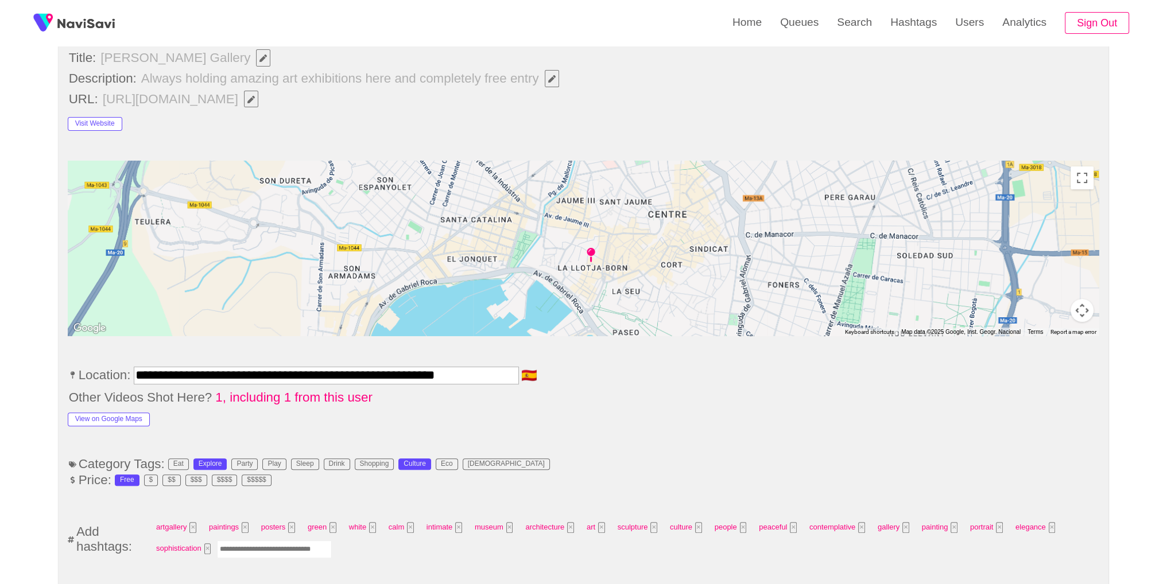
click at [248, 542] on input "Enter tag here and press return" at bounding box center [274, 550] width 115 height 18
type input "*********"
drag, startPoint x: 760, startPoint y: 445, endPoint x: 764, endPoint y: 430, distance: 16.2
drag, startPoint x: 1169, startPoint y: 150, endPoint x: 1175, endPoint y: 158, distance: 9.9
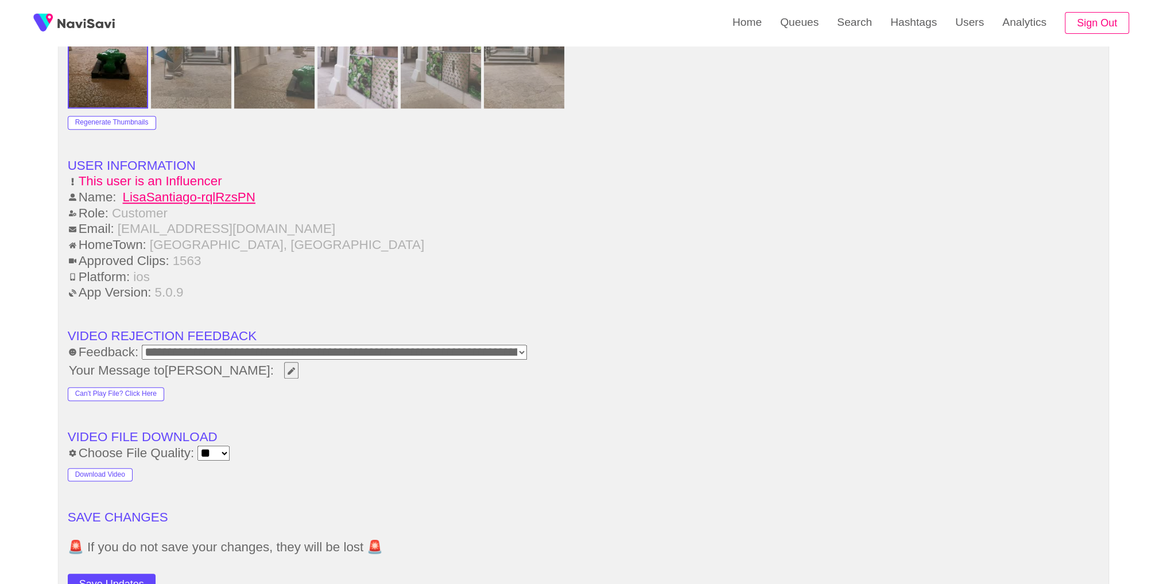
click at [787, 254] on li "Approved Clips: 1563" at bounding box center [584, 261] width 1032 height 15
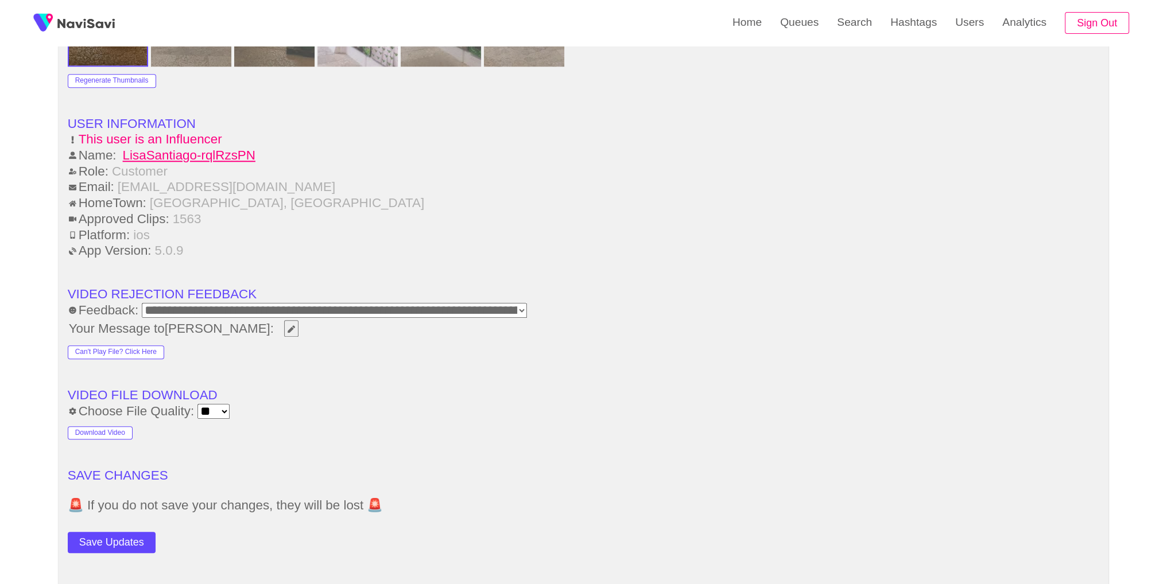
scroll to position [1516, 0]
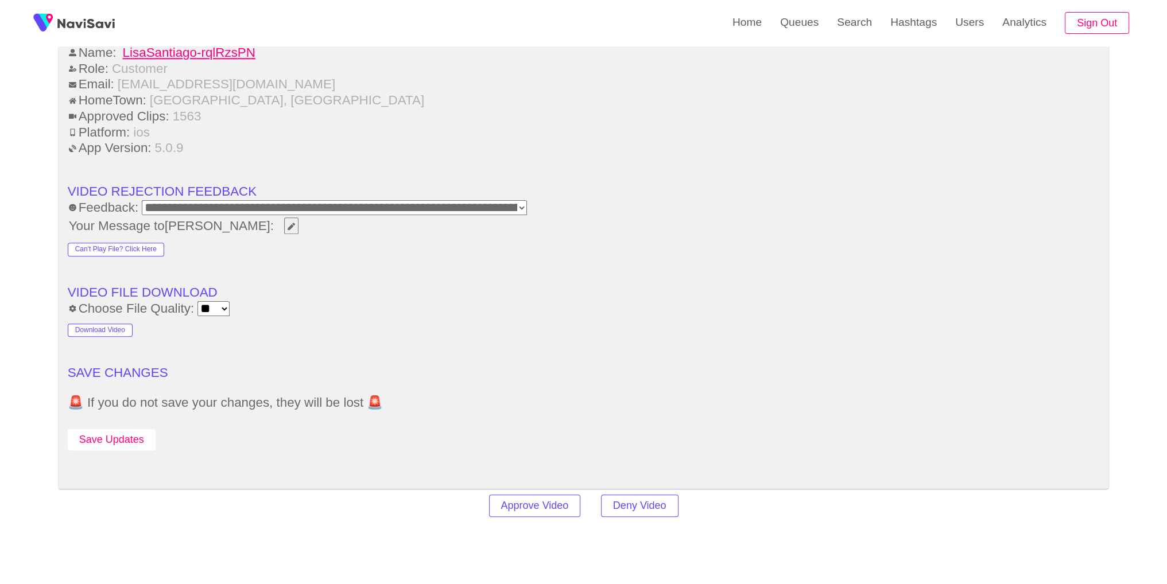
click at [104, 431] on button "Save Updates" at bounding box center [112, 439] width 88 height 21
click at [845, 20] on link "Search" at bounding box center [853, 22] width 53 height 45
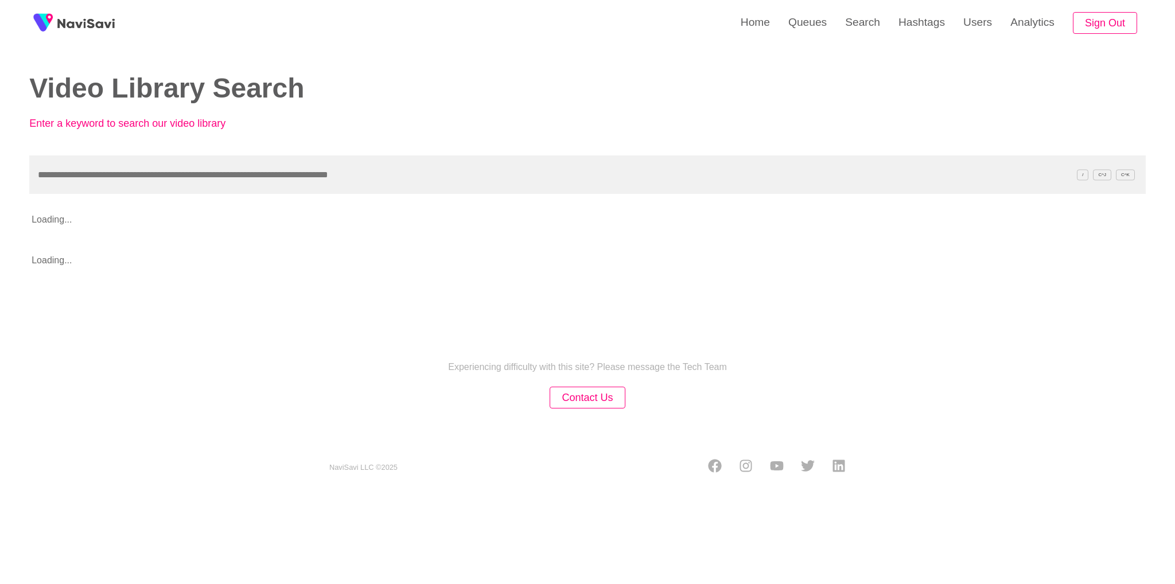
click at [590, 180] on input "text" at bounding box center [587, 174] width 1117 height 38
type input "**********"
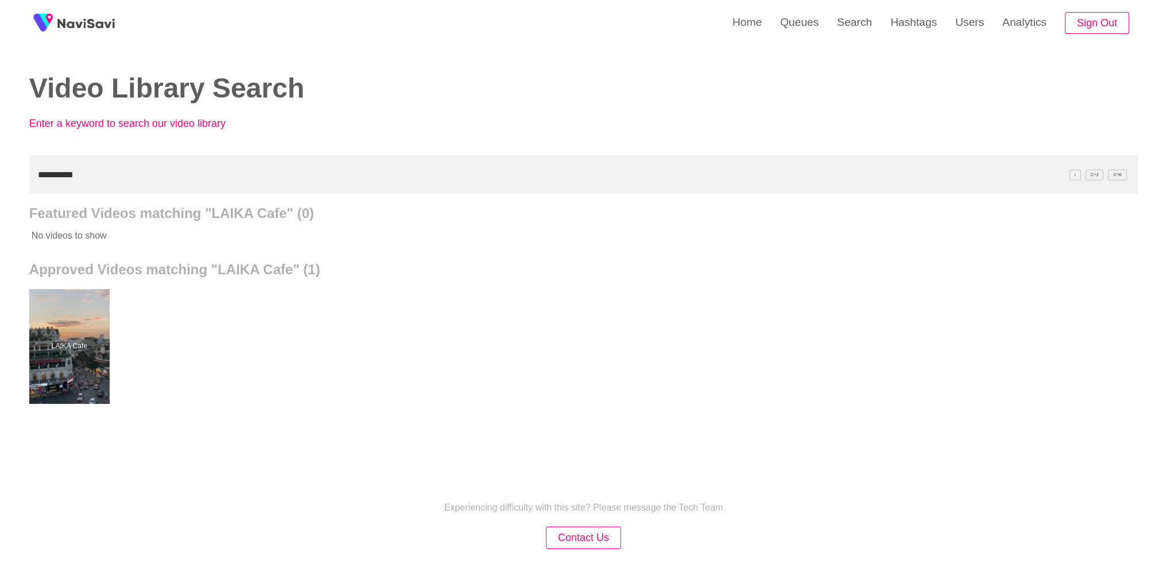
click at [115, 331] on div "LAIKA Cafe" at bounding box center [583, 347] width 1108 height 138
click at [68, 352] on div at bounding box center [69, 346] width 84 height 120
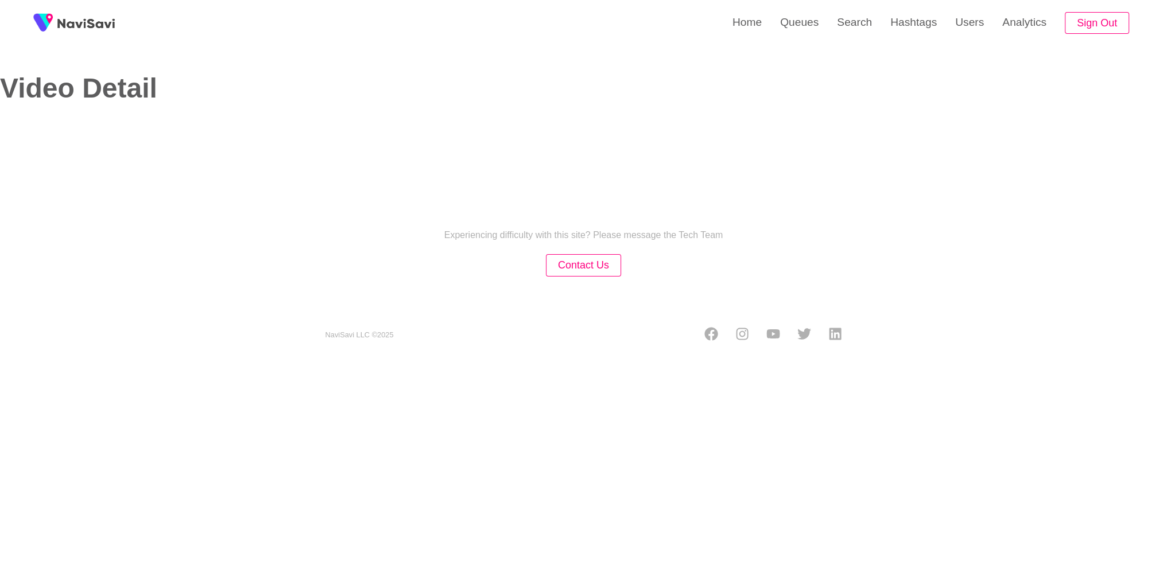
select select "**********"
select select "**"
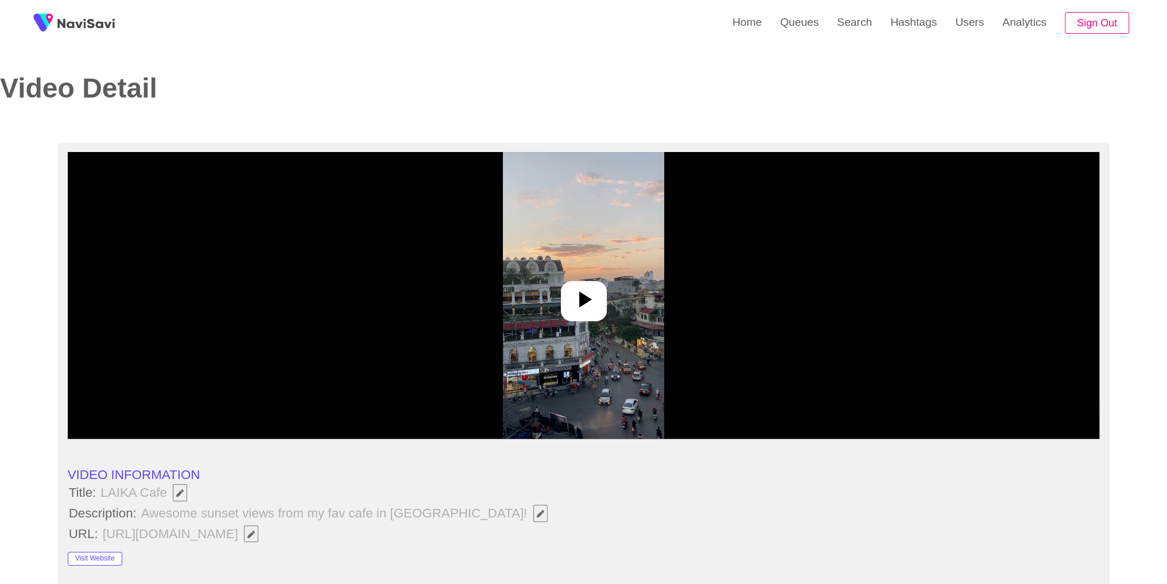
click at [757, 331] on div at bounding box center [584, 295] width 1032 height 287
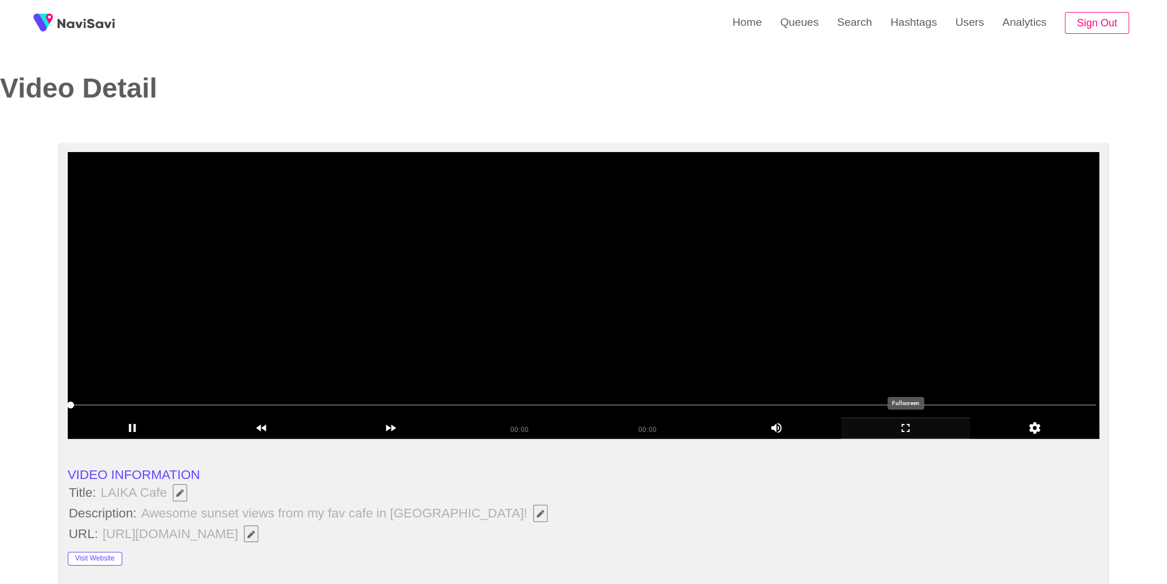
click at [909, 431] on icon "add" at bounding box center [905, 428] width 8 height 8
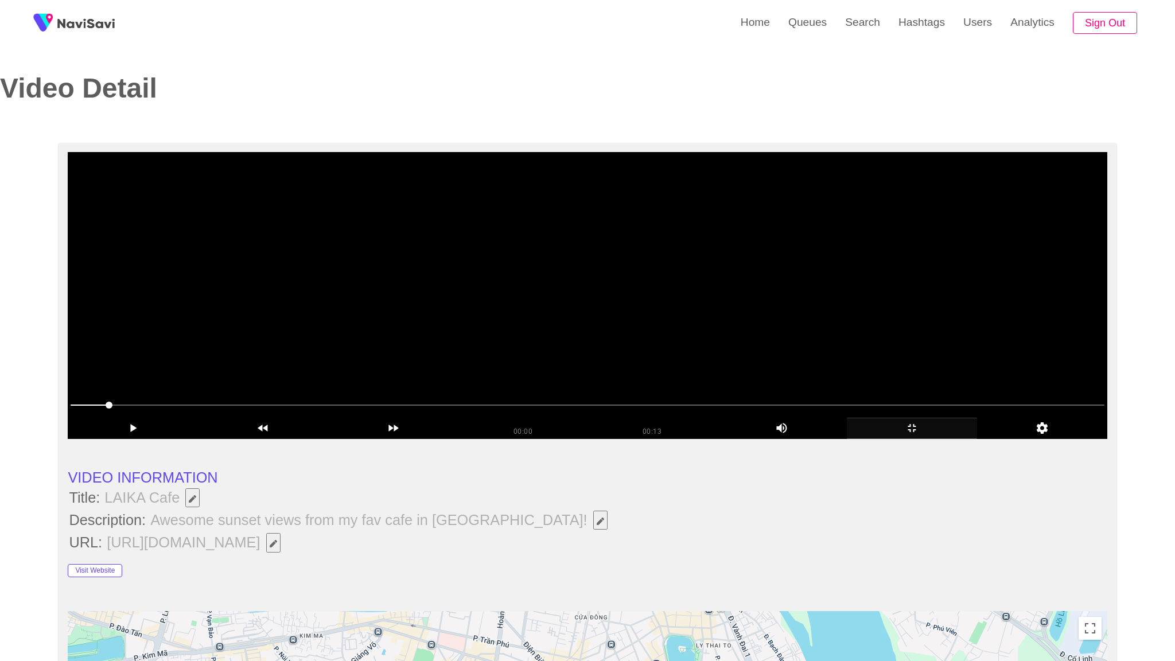
click at [835, 437] on video at bounding box center [587, 295] width 1039 height 287
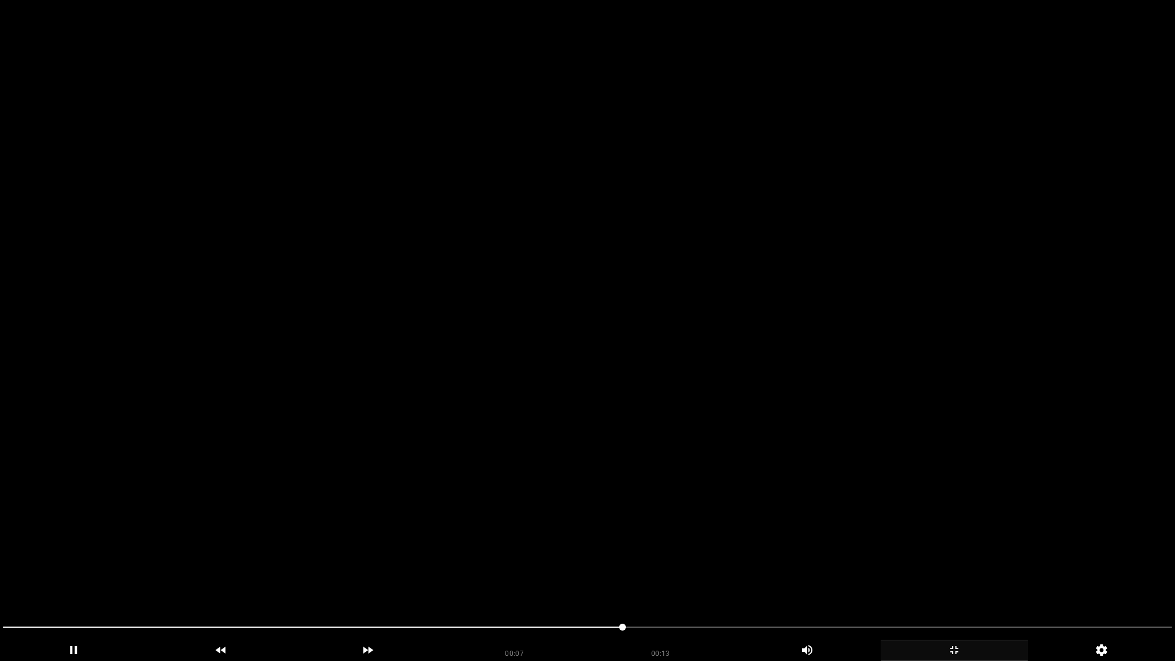
click at [466, 484] on video at bounding box center [587, 330] width 1175 height 661
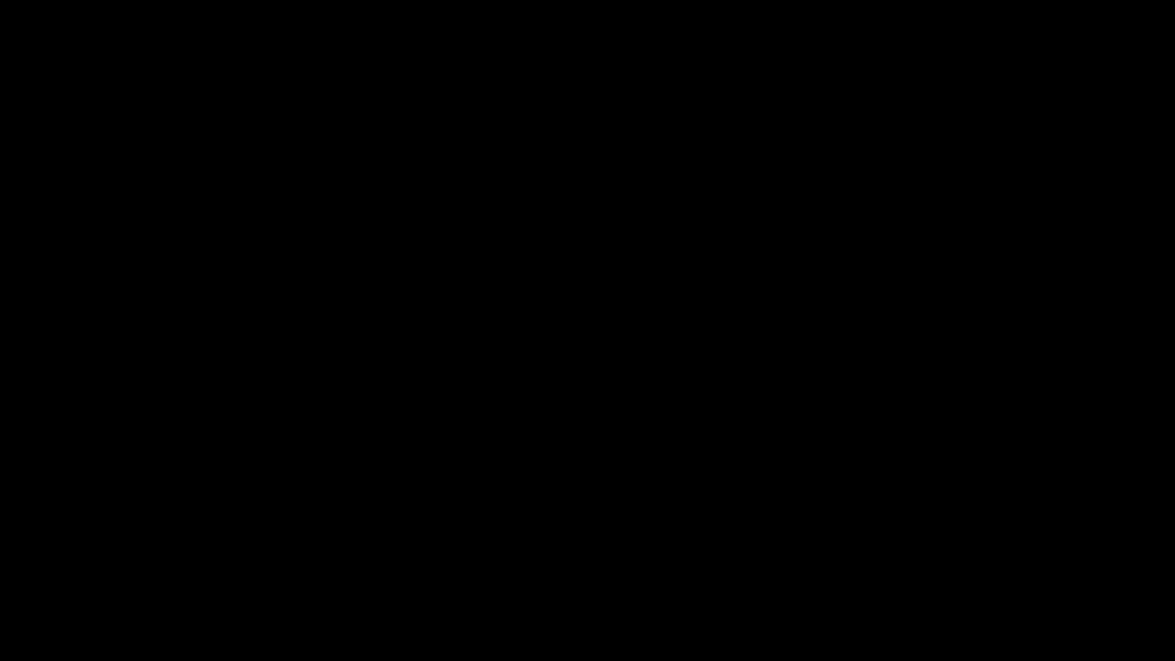
click at [761, 563] on span at bounding box center [587, 627] width 1169 height 18
drag, startPoint x: 652, startPoint y: 632, endPoint x: 675, endPoint y: 625, distance: 24.0
click at [650, 563] on span at bounding box center [646, 627] width 7 height 7
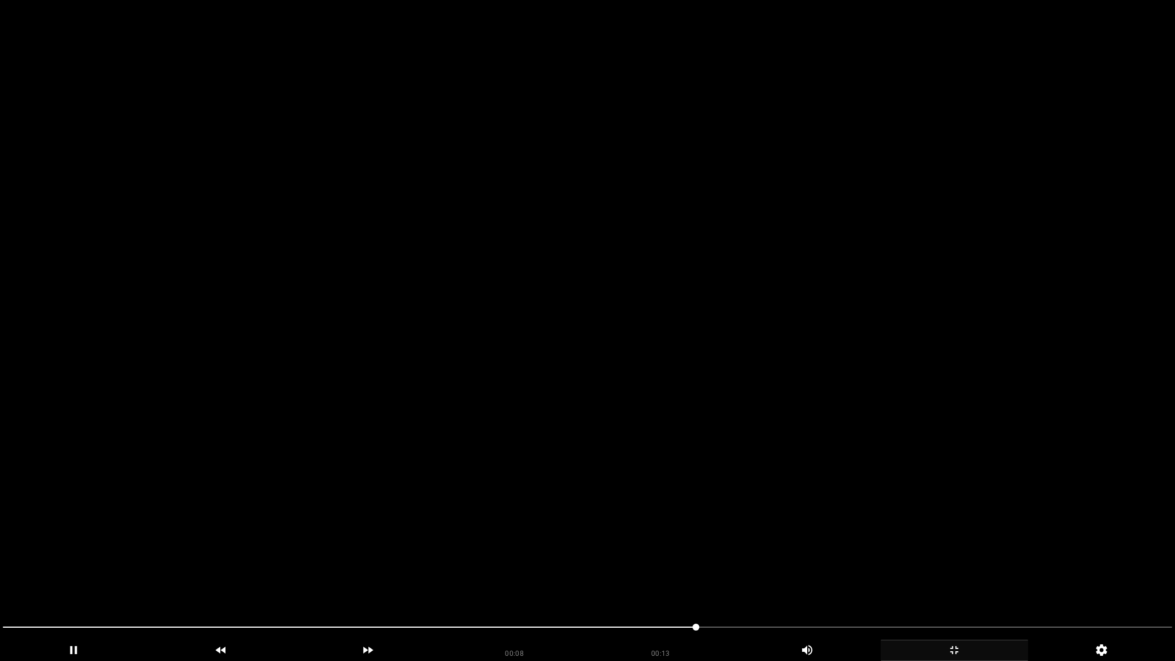
click at [698, 551] on video at bounding box center [587, 330] width 1175 height 661
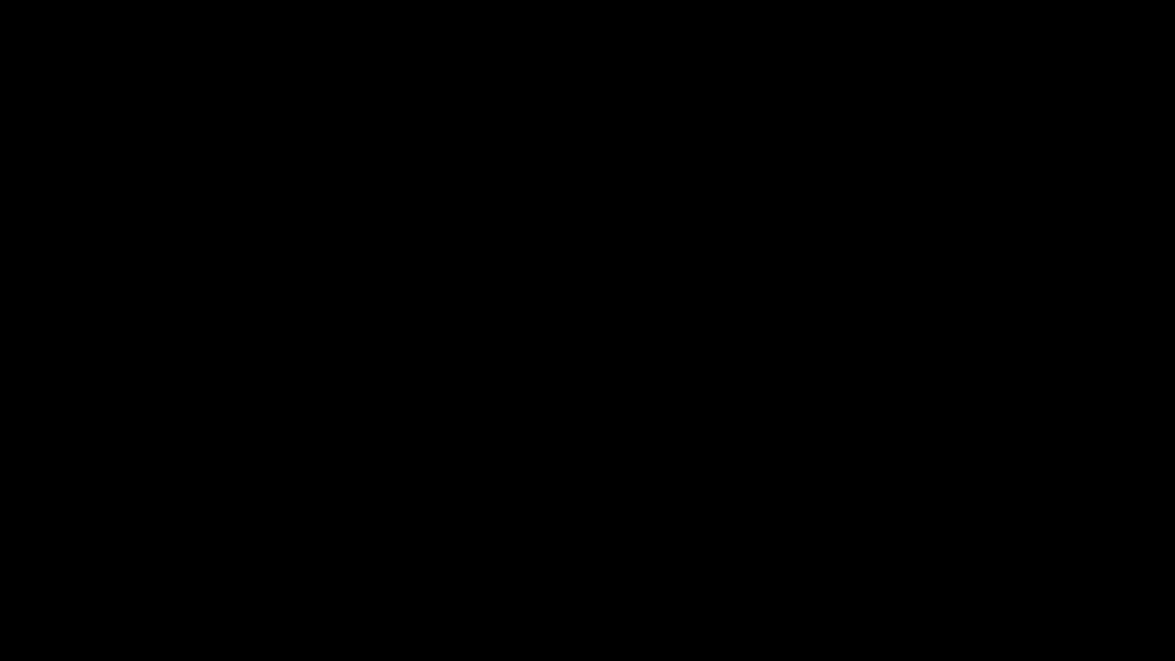
click at [936, 563] on icon "add" at bounding box center [954, 650] width 146 height 14
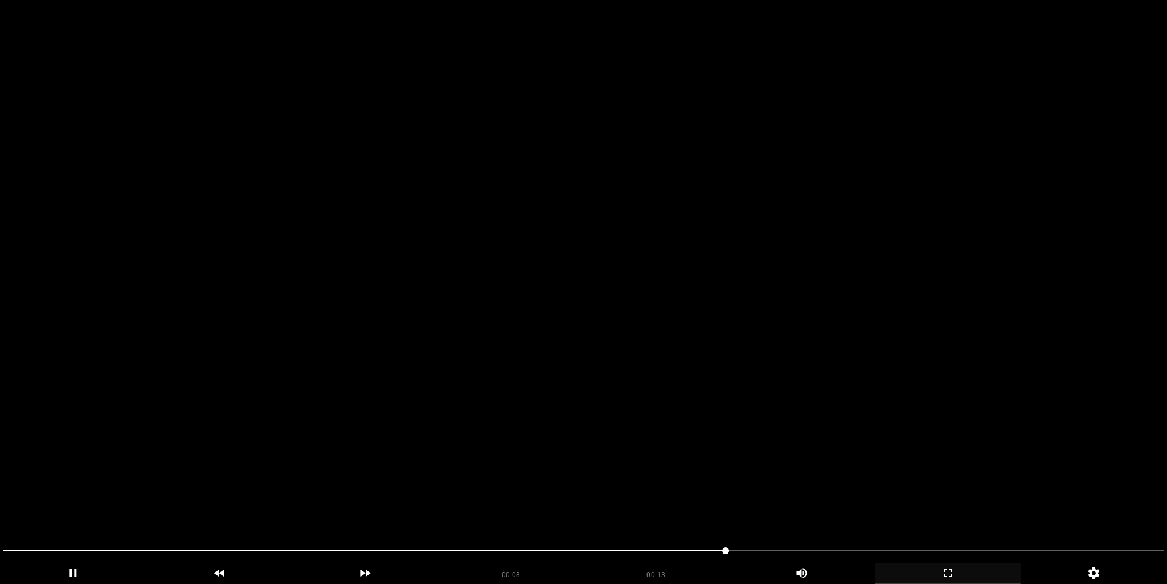
click at [681, 265] on video at bounding box center [583, 292] width 1167 height 584
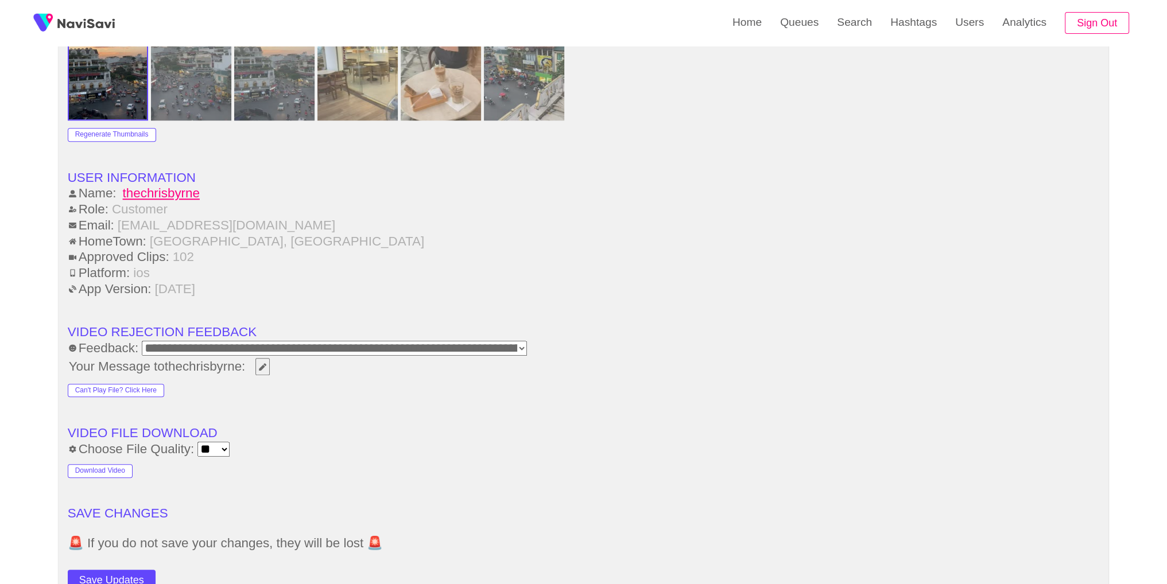
scroll to position [1632, 0]
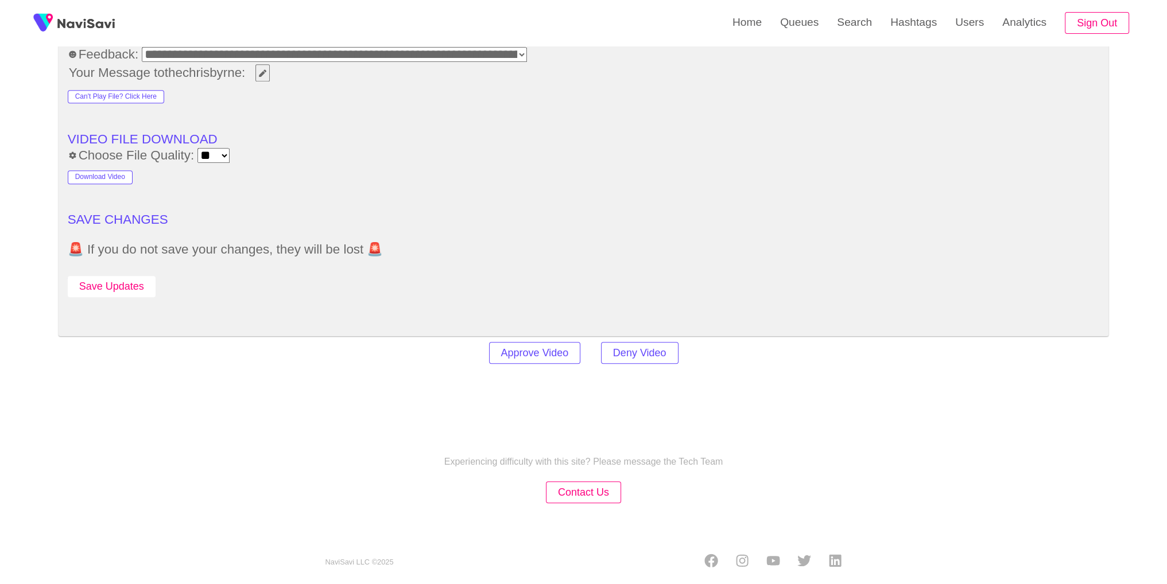
click at [106, 289] on button "Save Updates" at bounding box center [112, 286] width 88 height 21
click at [851, 28] on link "Search" at bounding box center [853, 22] width 53 height 45
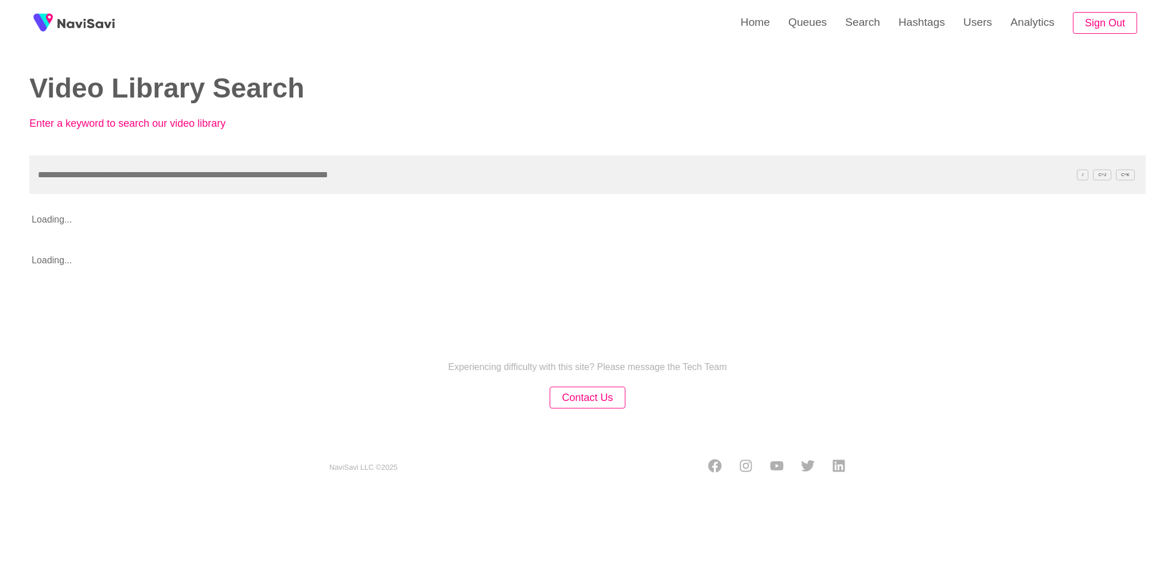
click at [598, 177] on input "text" at bounding box center [587, 174] width 1117 height 38
type input "**********"
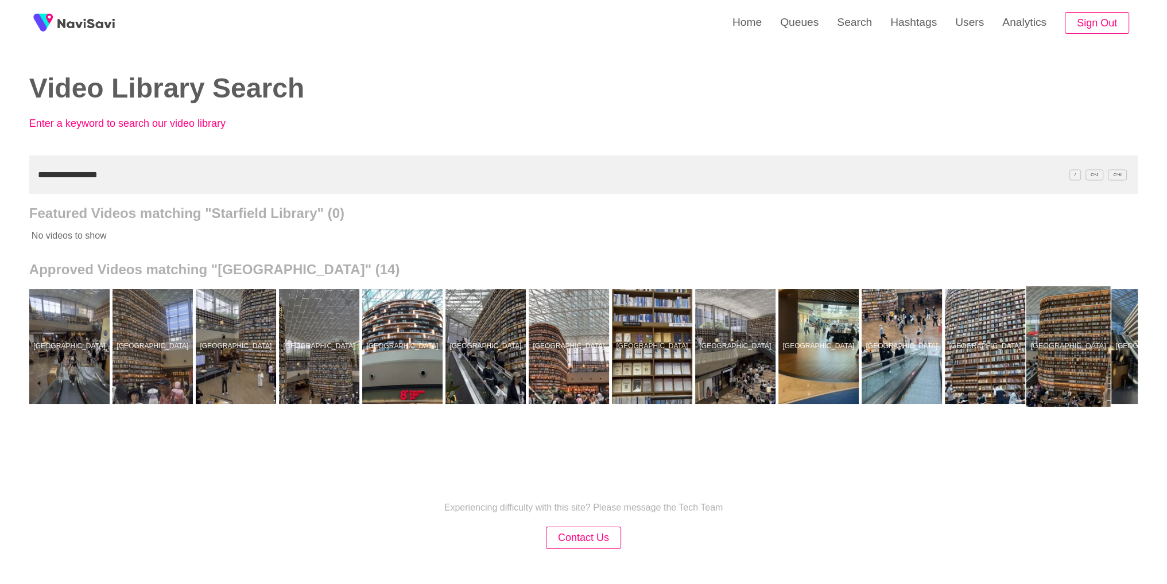
click at [1079, 382] on div at bounding box center [1067, 346] width 84 height 120
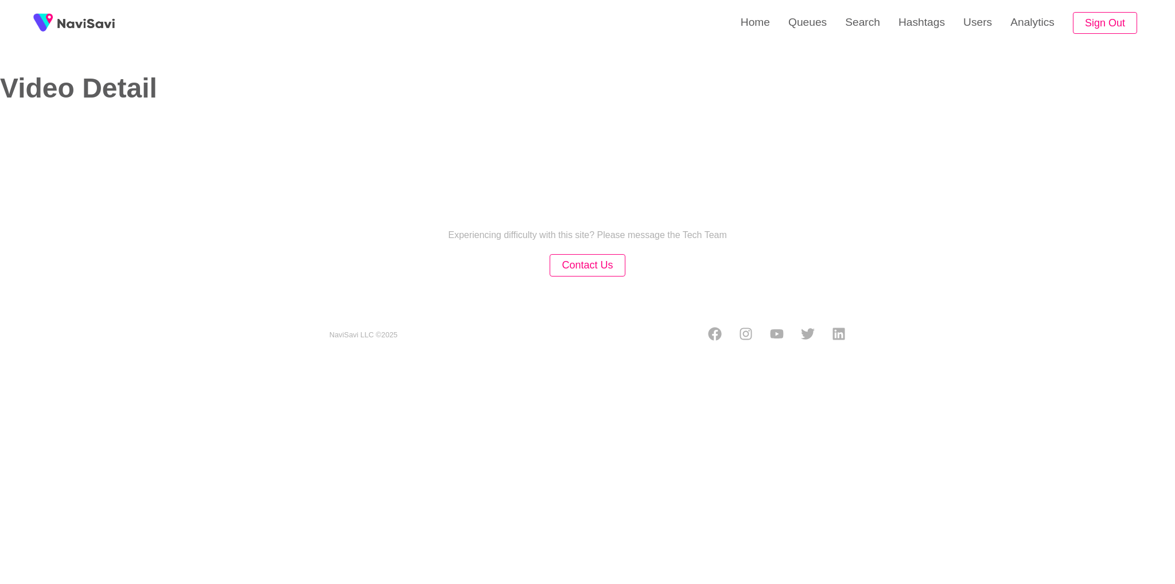
select select "**********"
select select "**"
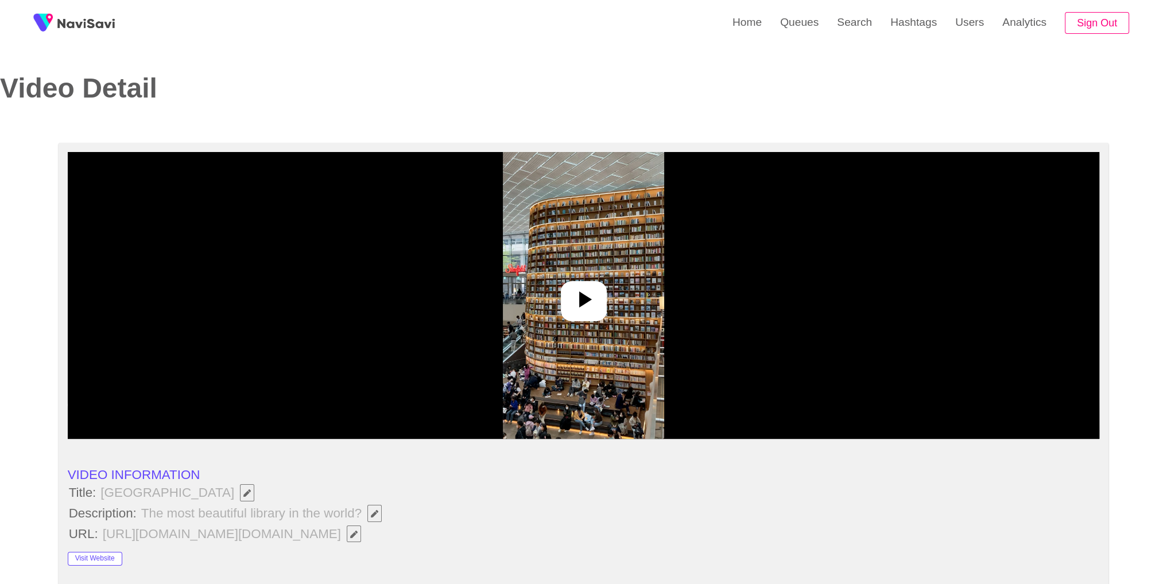
click at [642, 278] on img at bounding box center [583, 295] width 161 height 287
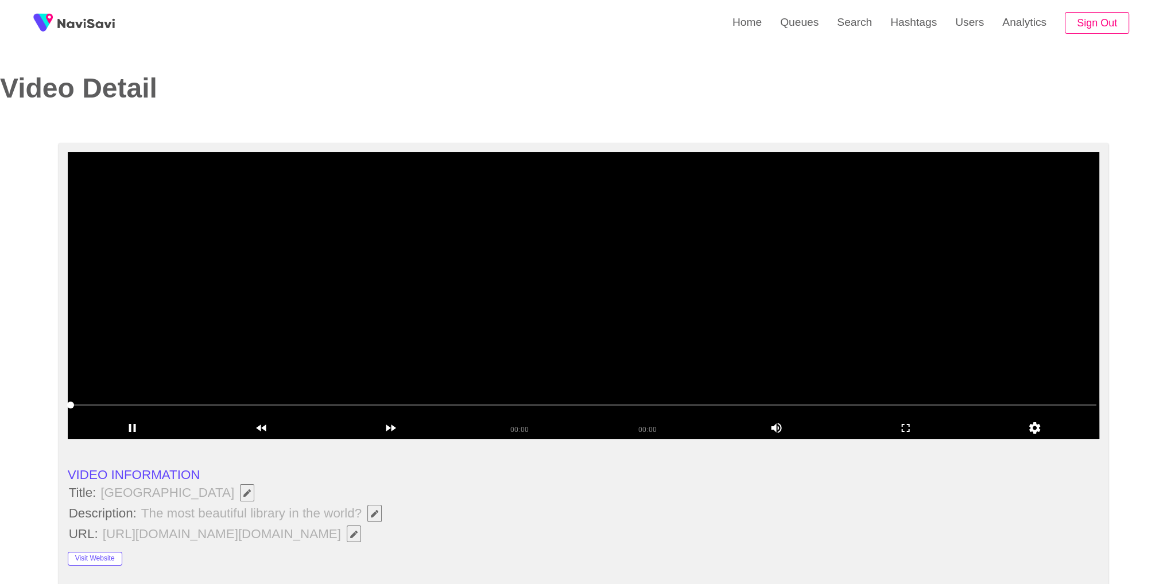
click at [717, 234] on video at bounding box center [584, 295] width 1032 height 287
click at [941, 430] on icon "add" at bounding box center [905, 428] width 128 height 14
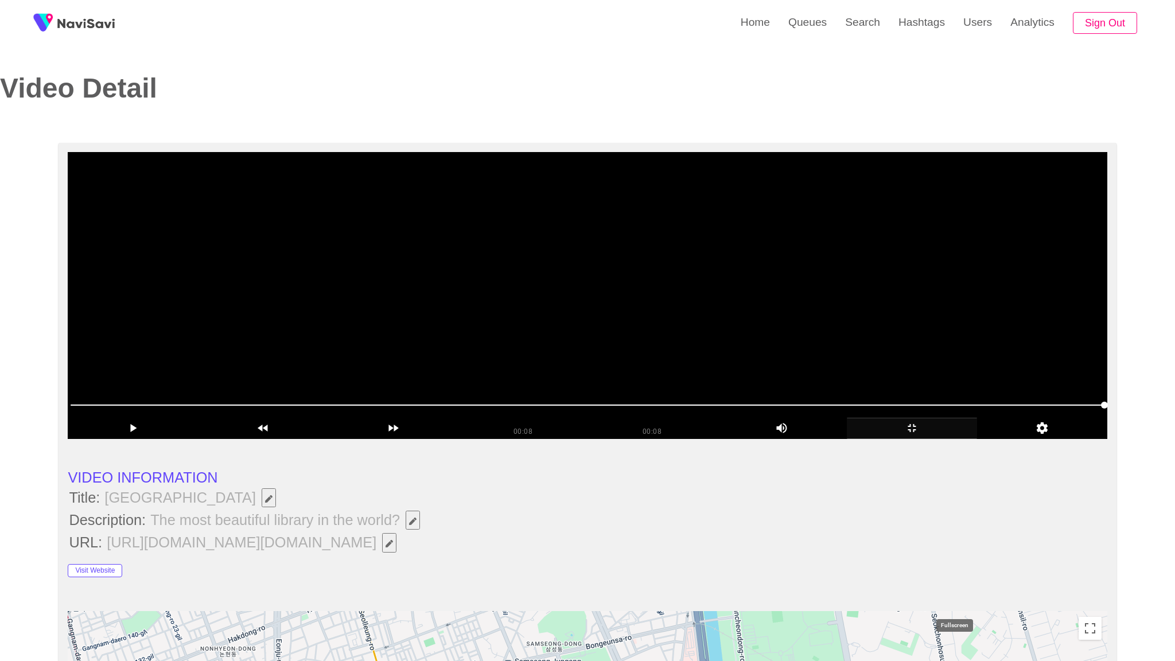
click at [971, 435] on icon "add" at bounding box center [911, 428] width 129 height 14
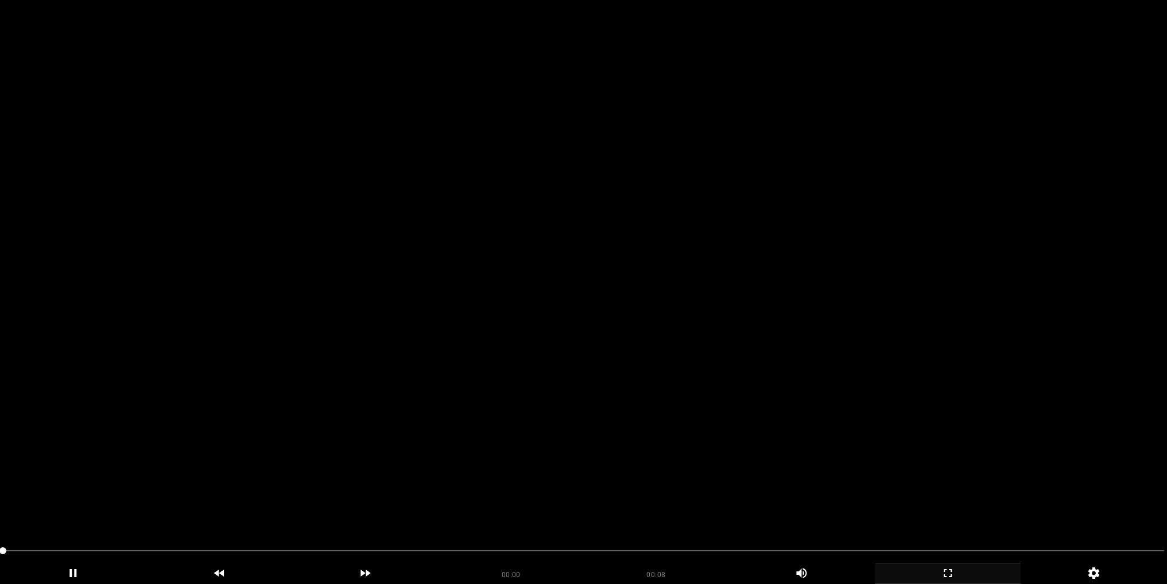
click at [659, 242] on video at bounding box center [583, 292] width 1167 height 584
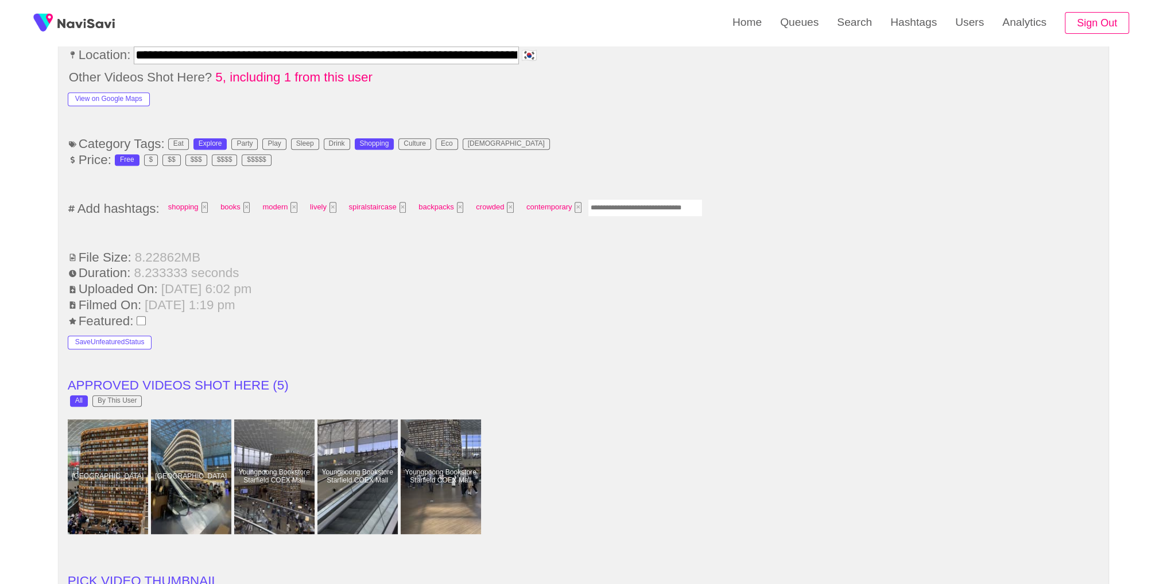
scroll to position [767, 0]
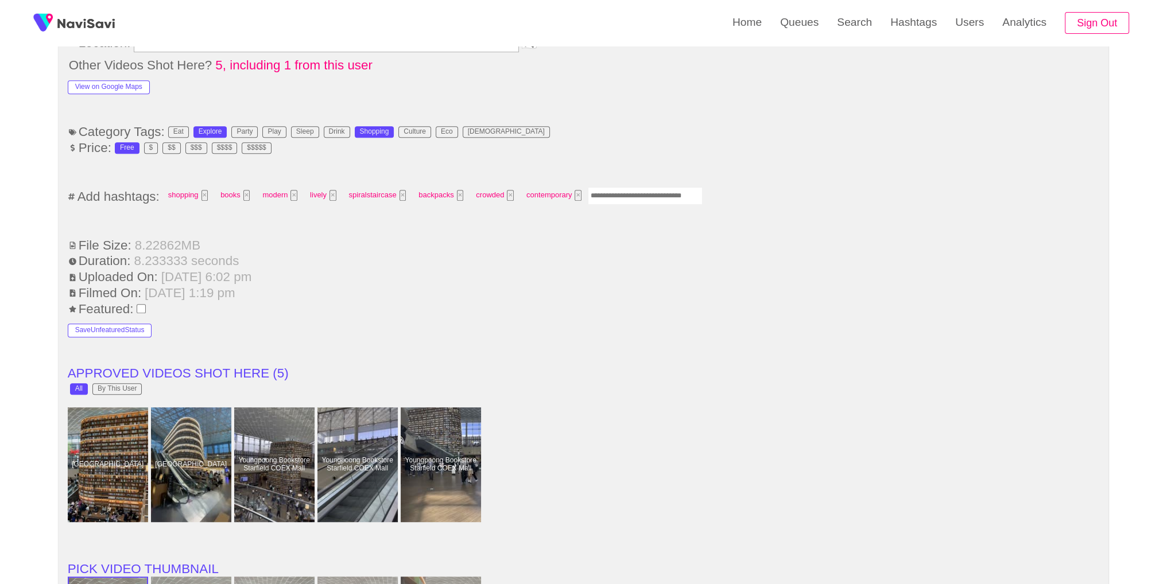
click at [645, 200] on input "Enter tag here and press return" at bounding box center [645, 196] width 115 height 18
type input "*********"
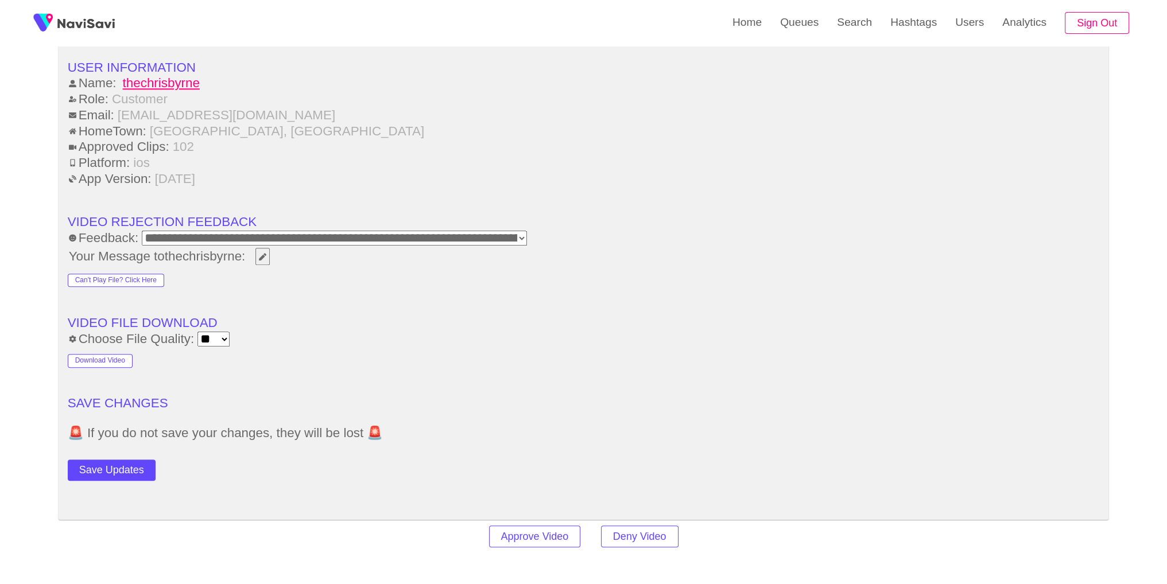
scroll to position [1459, 0]
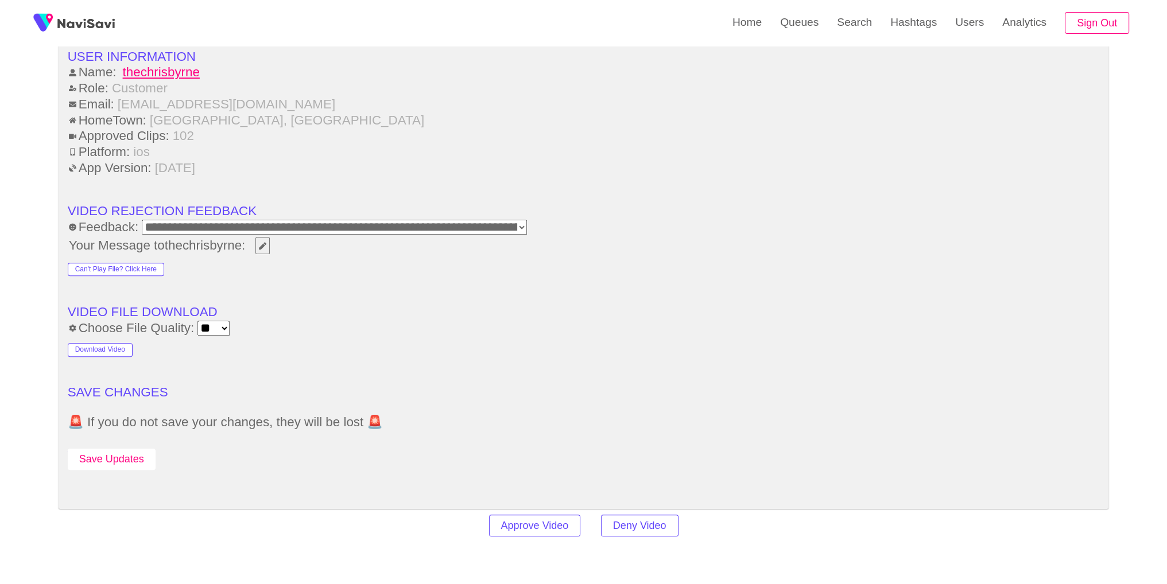
click at [122, 454] on button "Save Updates" at bounding box center [112, 459] width 88 height 21
click at [856, 28] on link "Search" at bounding box center [853, 22] width 53 height 45
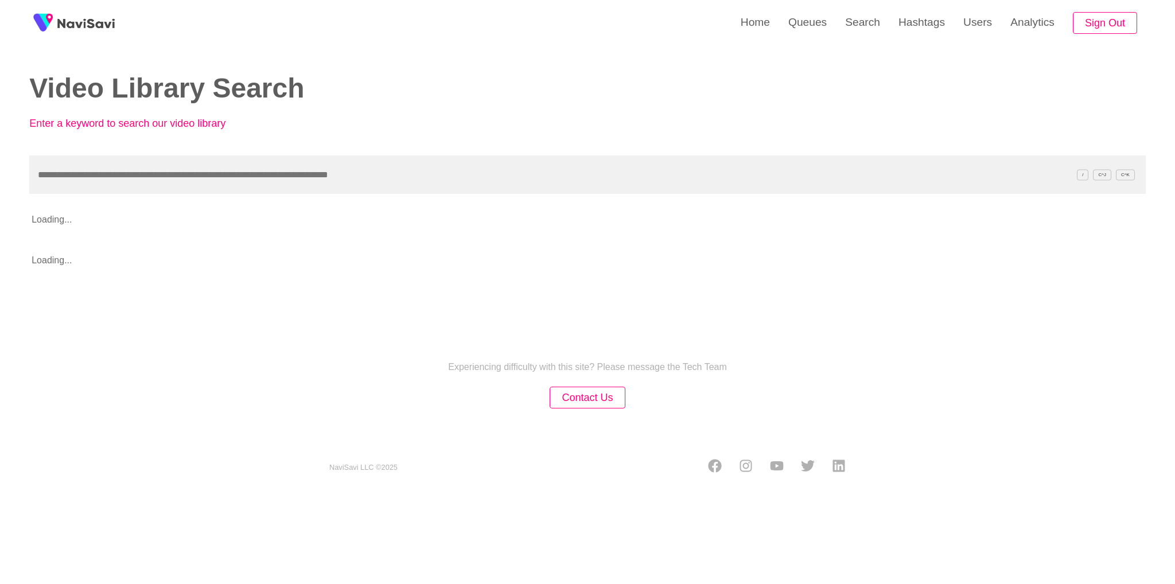
click at [627, 175] on input "text" at bounding box center [587, 174] width 1117 height 38
type input "**********"
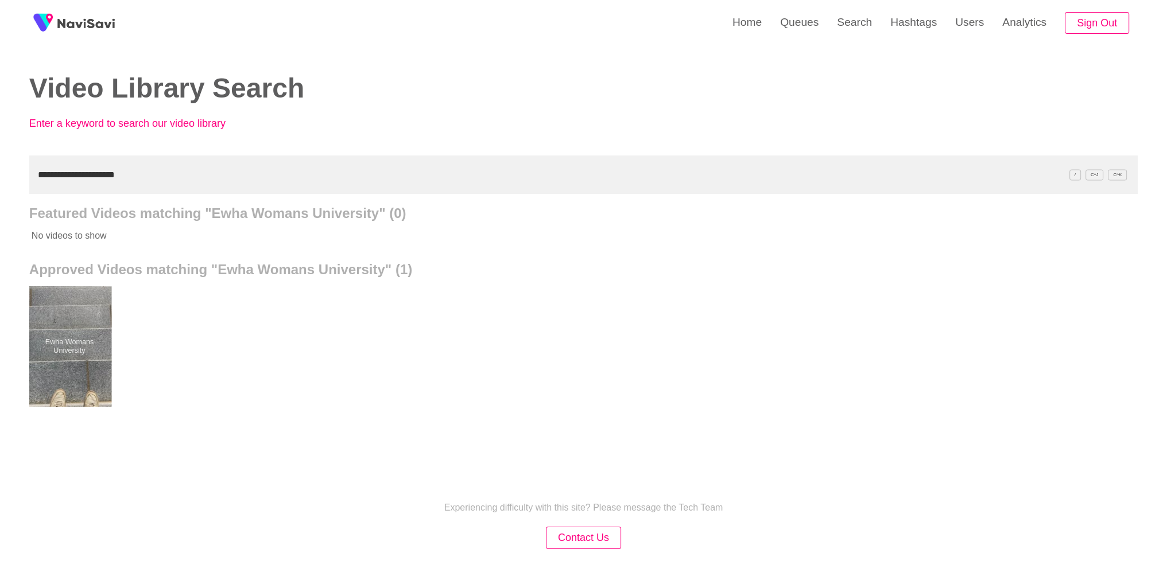
click at [60, 336] on div at bounding box center [69, 346] width 84 height 120
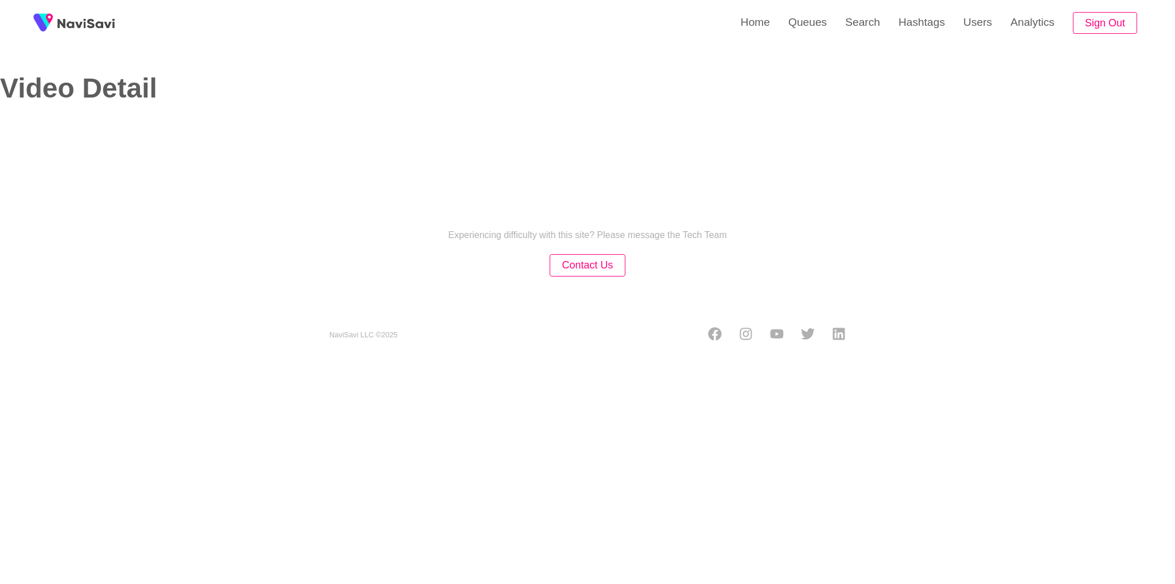
select select "**********"
select select "**"
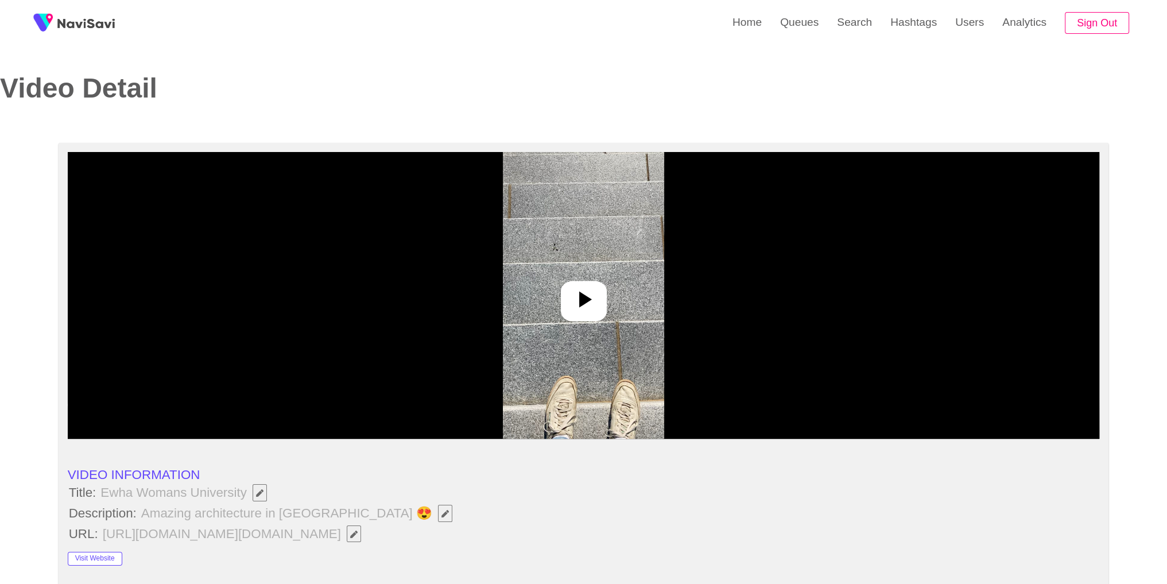
click at [592, 319] on div at bounding box center [584, 301] width 46 height 40
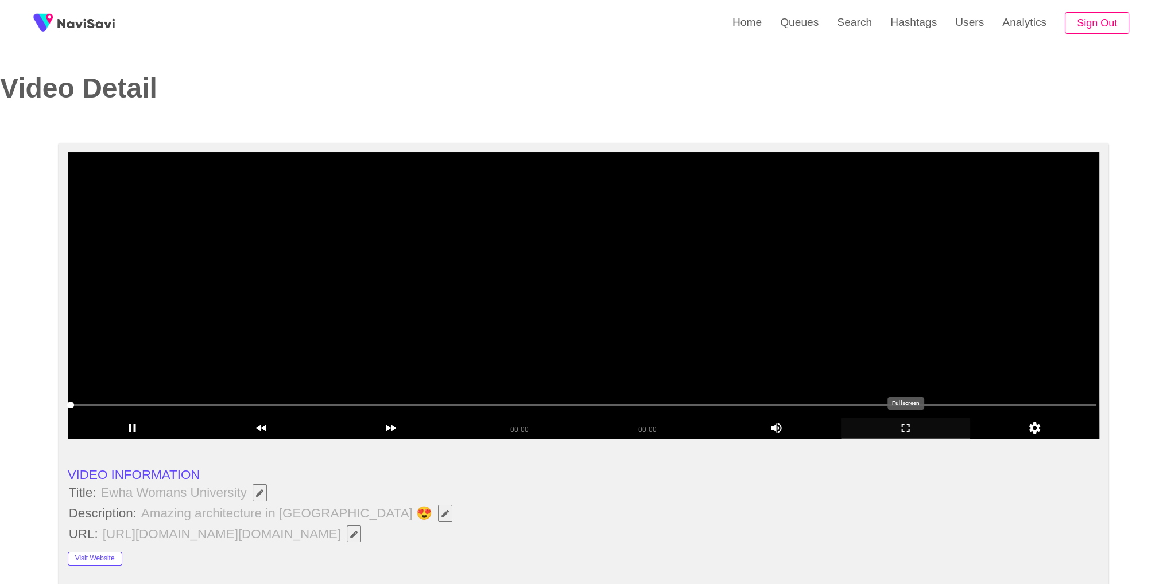
click at [908, 433] on icon "add" at bounding box center [905, 428] width 128 height 14
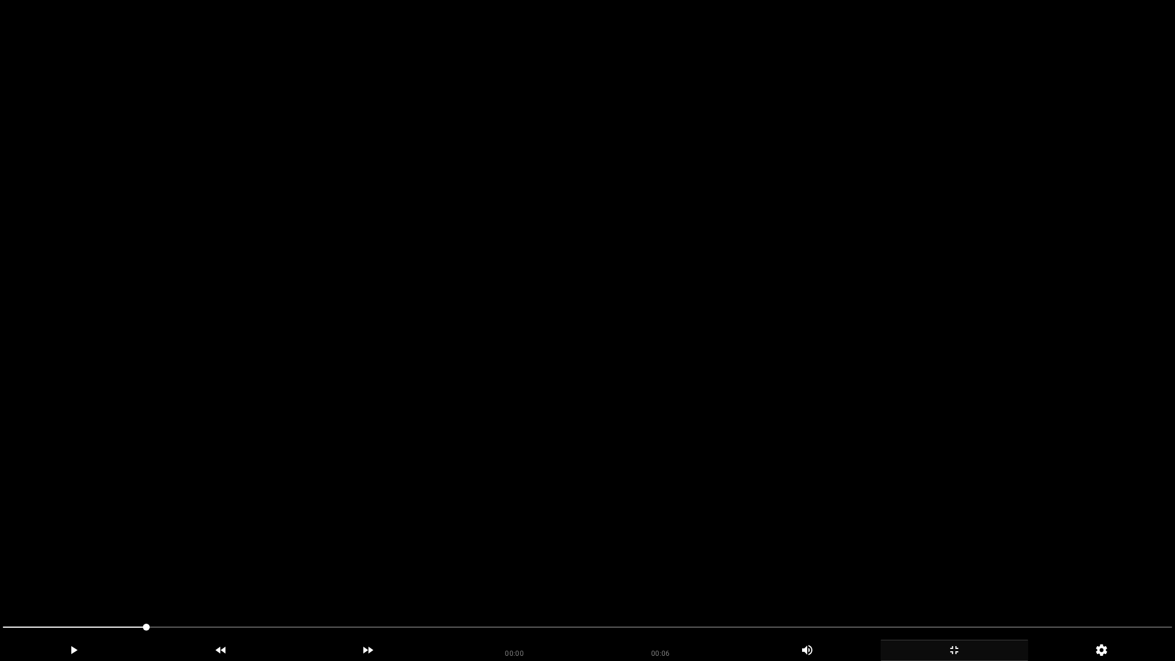
click at [710, 436] on video at bounding box center [587, 330] width 1175 height 661
click at [963, 563] on icon "add" at bounding box center [954, 650] width 146 height 14
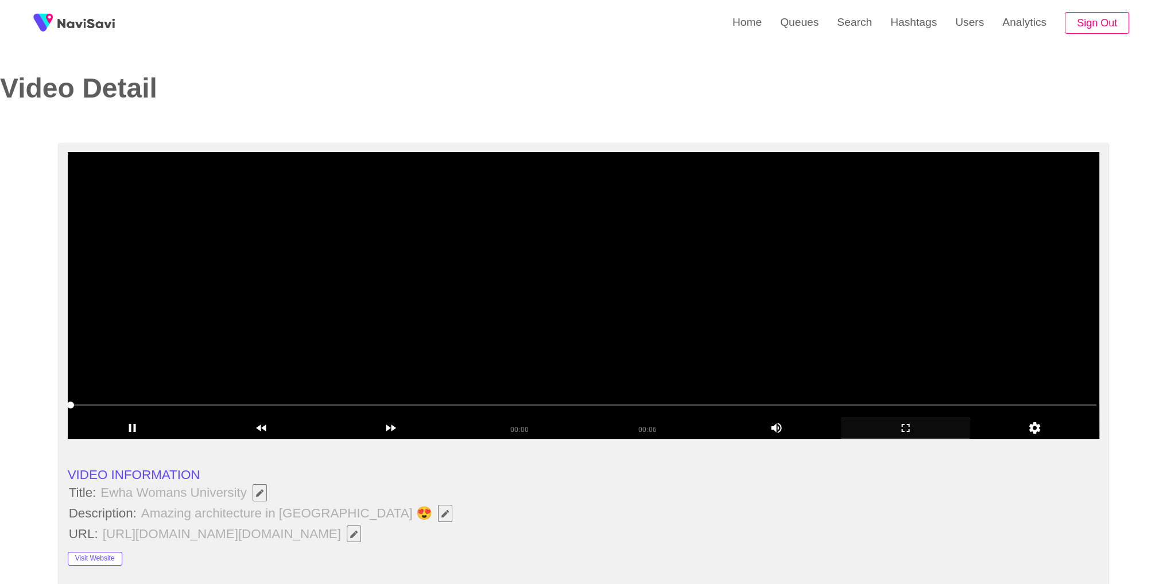
click at [767, 260] on video at bounding box center [584, 295] width 1032 height 287
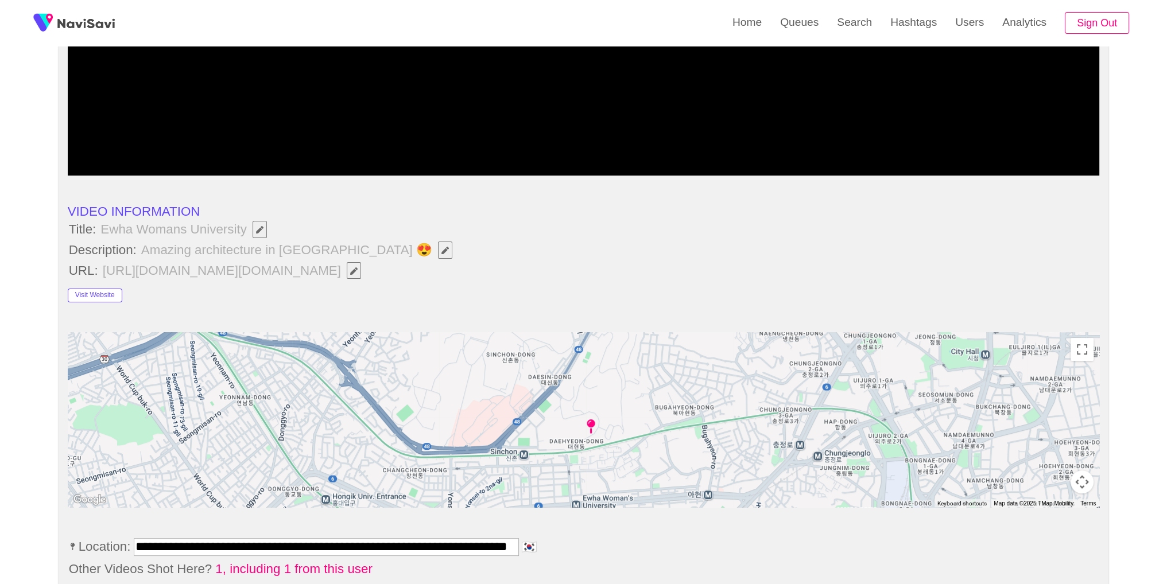
scroll to position [583, 0]
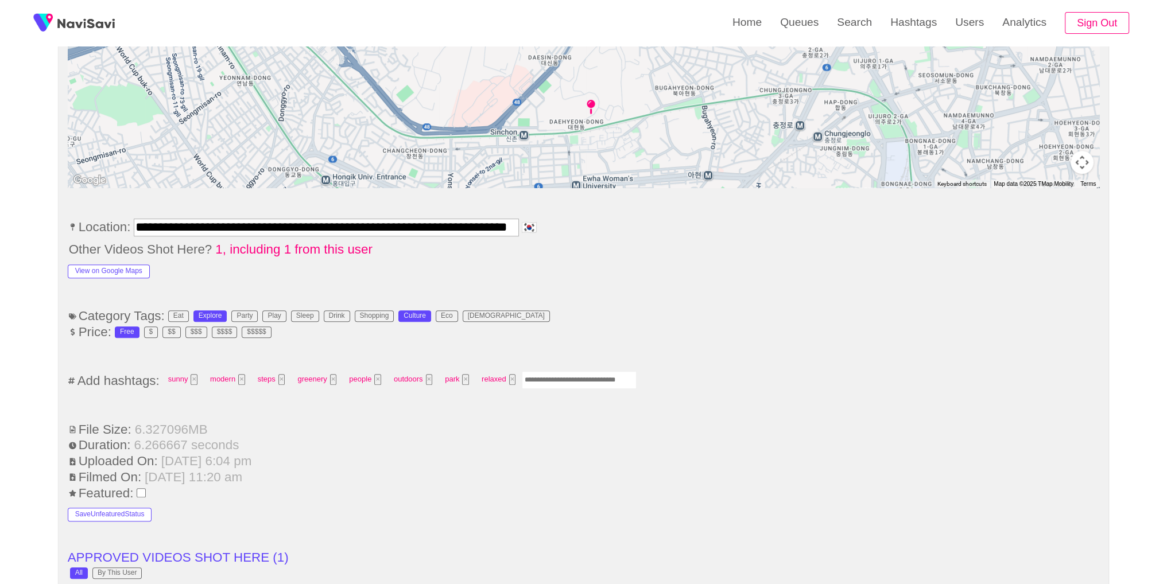
click at [576, 371] on input "Enter tag here and press return" at bounding box center [579, 380] width 115 height 18
type input "*********"
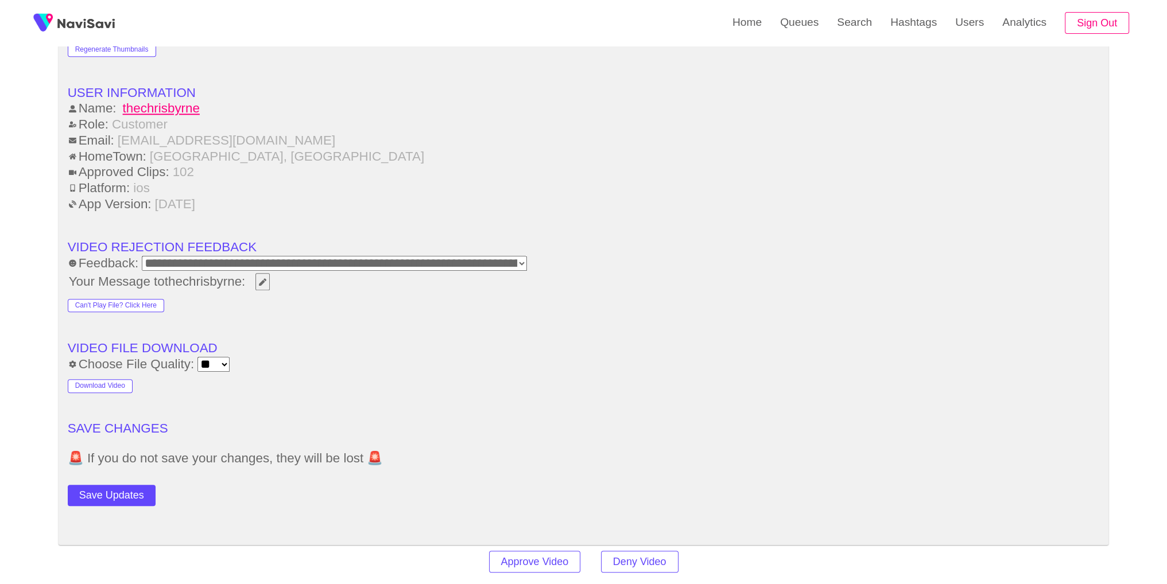
scroll to position [1632, 0]
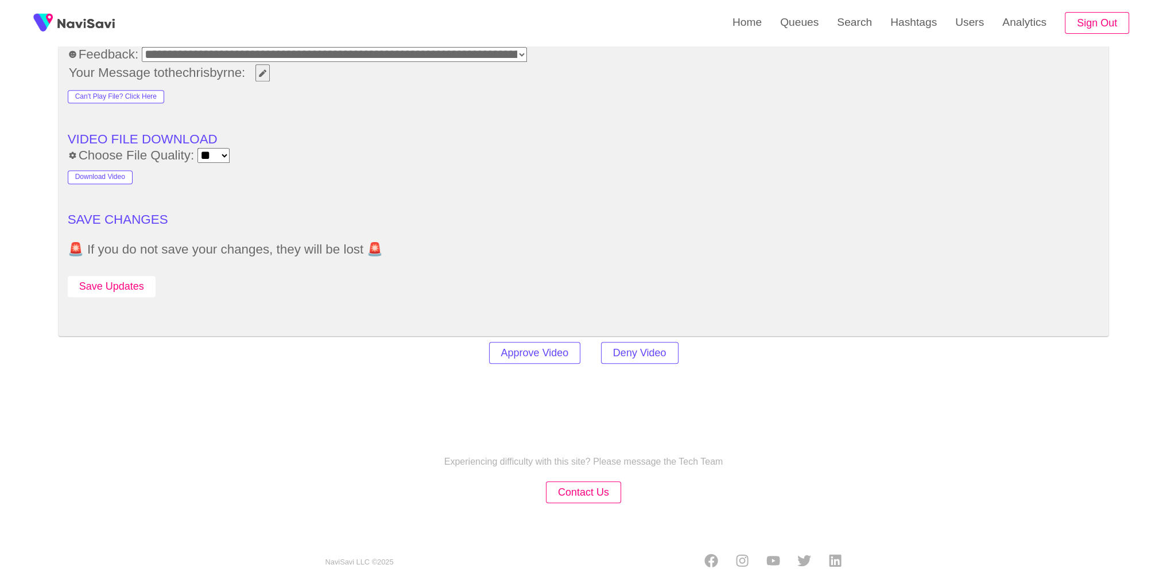
click at [115, 286] on button "Save Updates" at bounding box center [112, 286] width 88 height 21
click at [866, 27] on link "Search" at bounding box center [853, 22] width 53 height 45
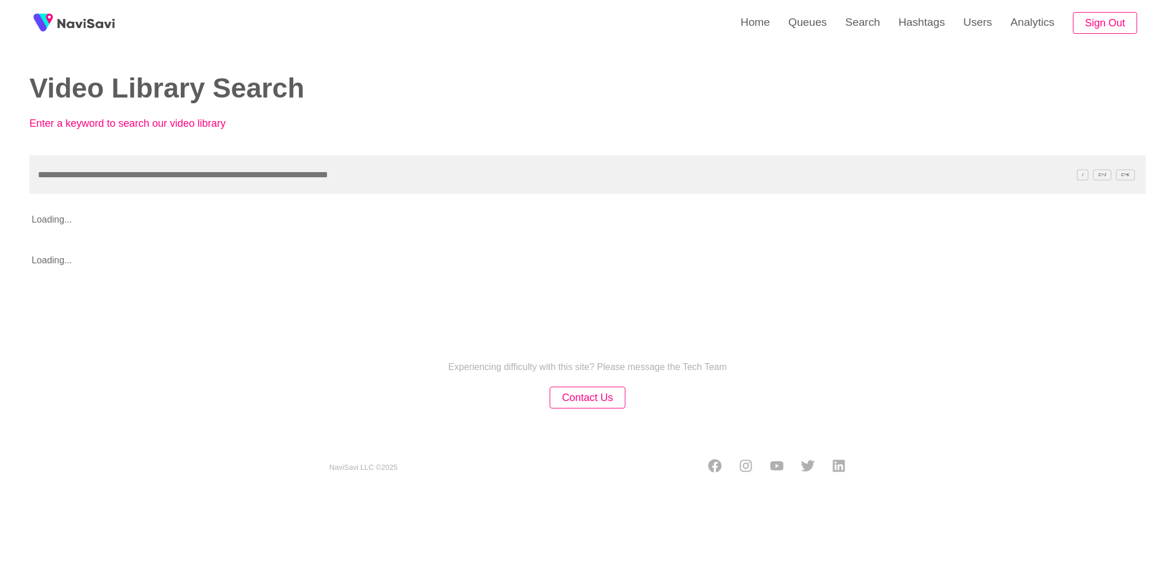
click at [792, 169] on input "text" at bounding box center [587, 174] width 1117 height 38
type input "**********"
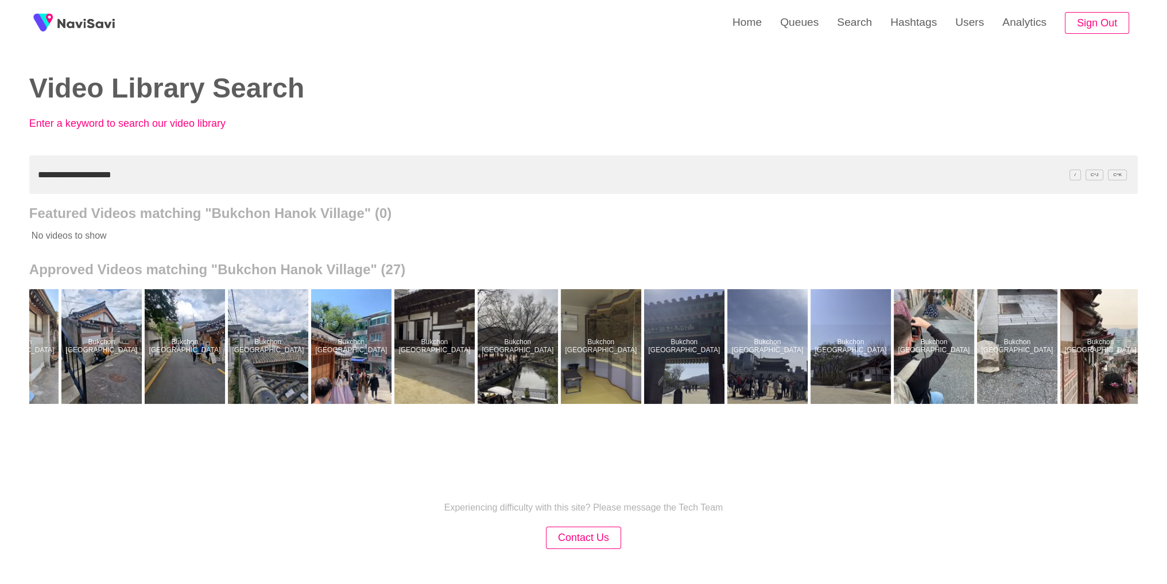
scroll to position [0, 1138]
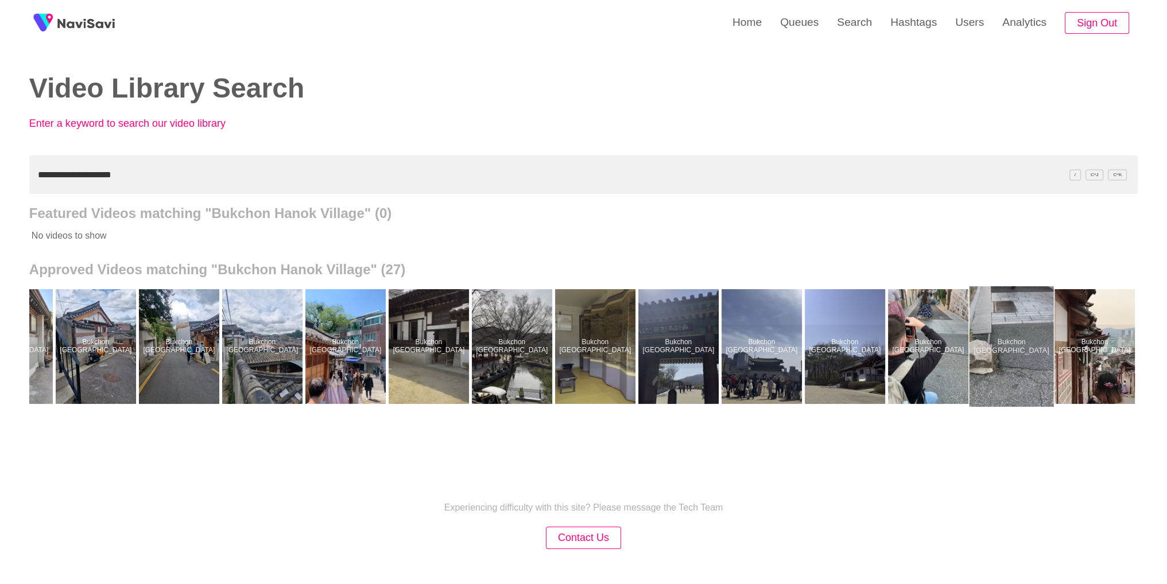
click at [1006, 357] on div at bounding box center [1011, 346] width 84 height 120
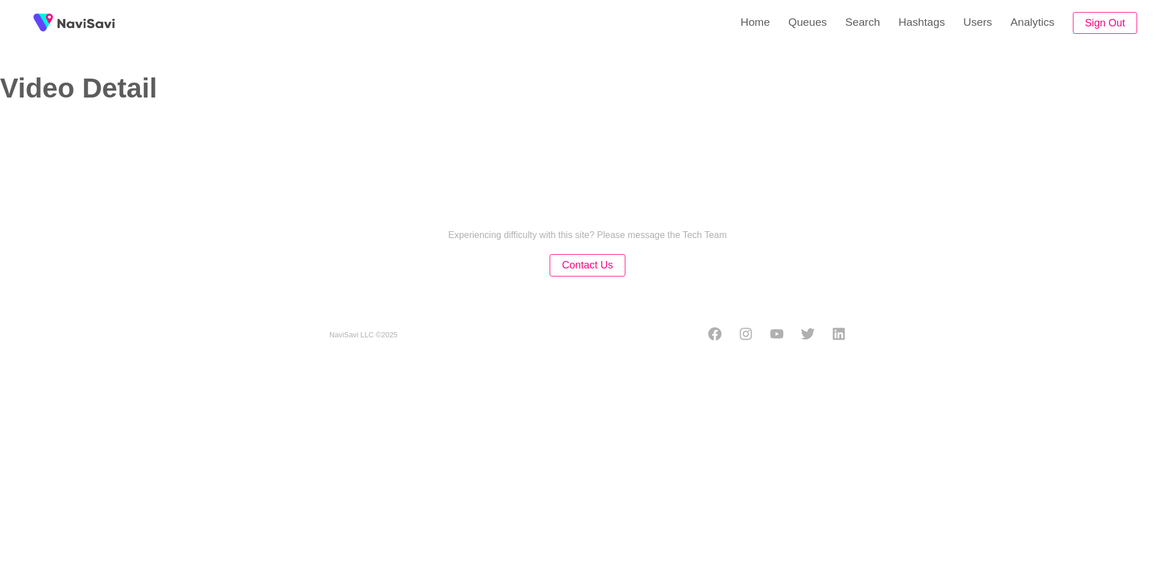
select select "**********"
select select "**"
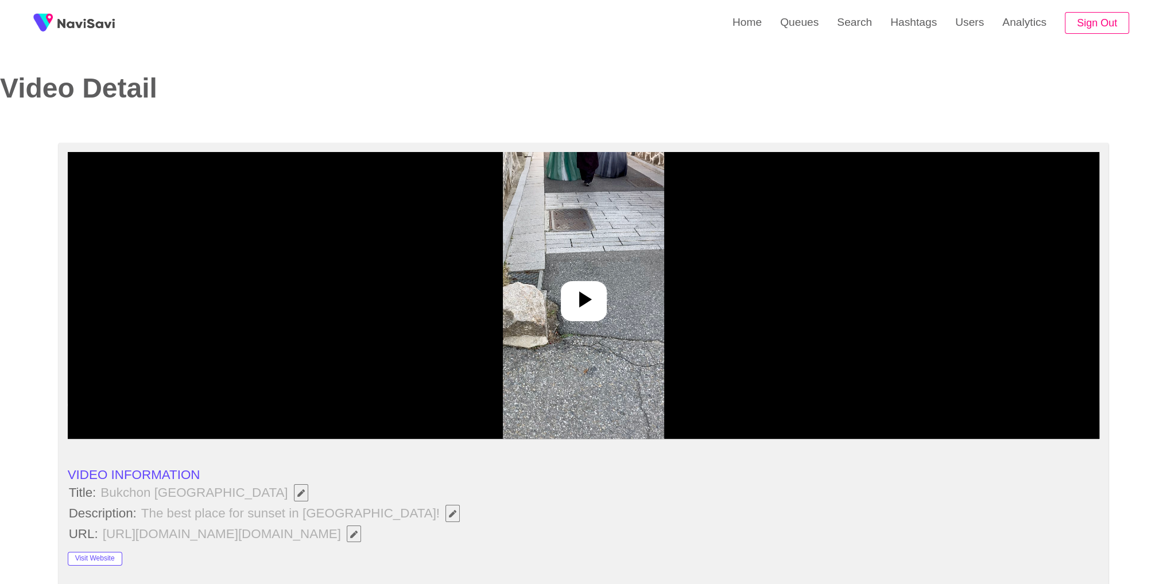
click at [613, 300] on img at bounding box center [583, 295] width 161 height 287
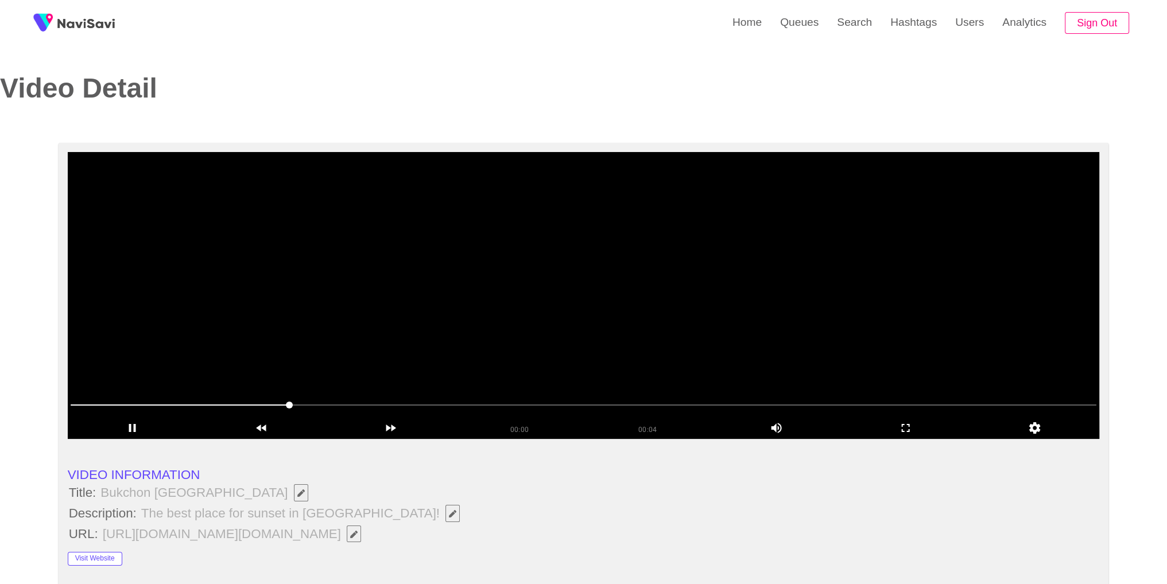
click at [727, 305] on video at bounding box center [584, 295] width 1032 height 287
click at [905, 434] on icon "add" at bounding box center [905, 428] width 128 height 14
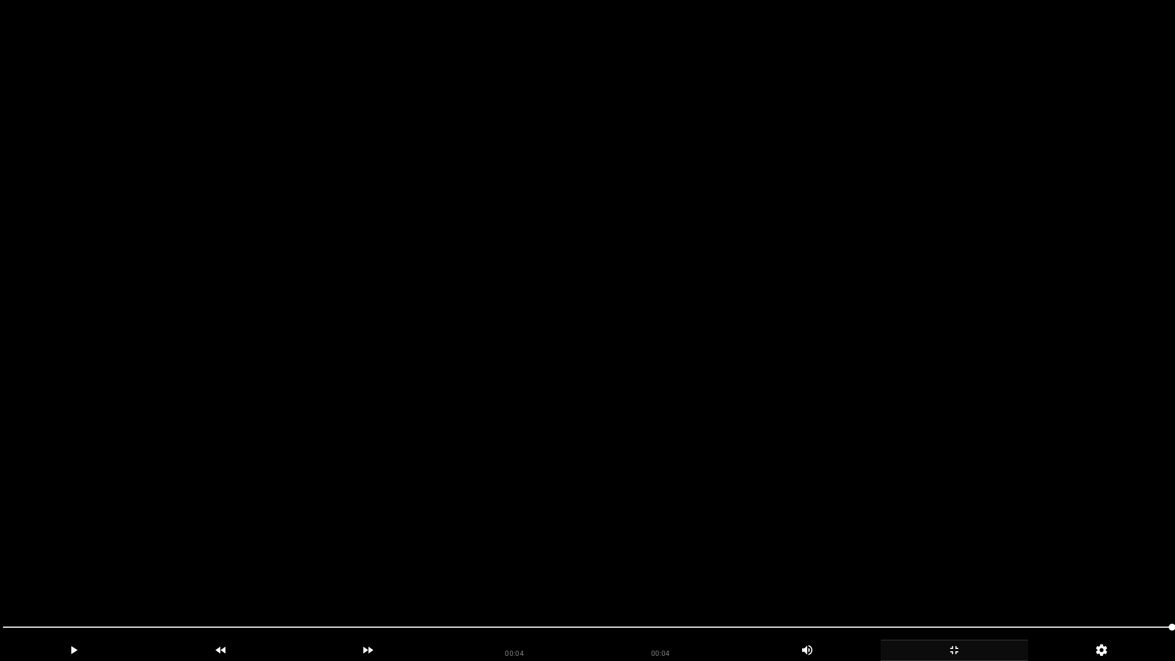
click at [955, 563] on icon "add" at bounding box center [954, 650] width 8 height 8
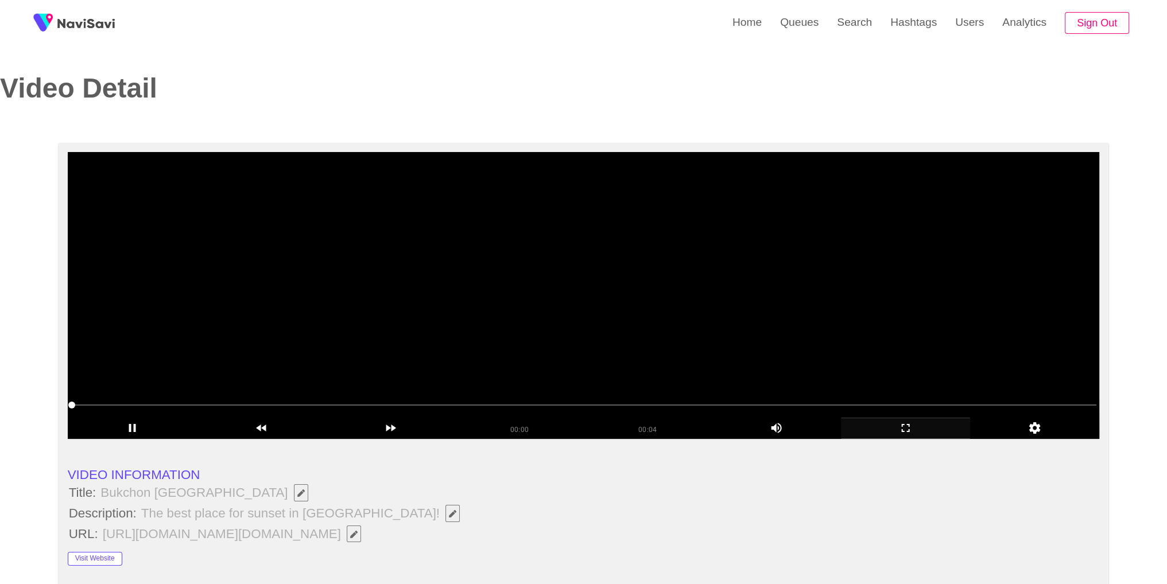
click at [643, 278] on video at bounding box center [584, 295] width 1032 height 287
click at [857, 259] on video at bounding box center [584, 295] width 1032 height 287
click at [904, 431] on icon "add" at bounding box center [905, 428] width 8 height 8
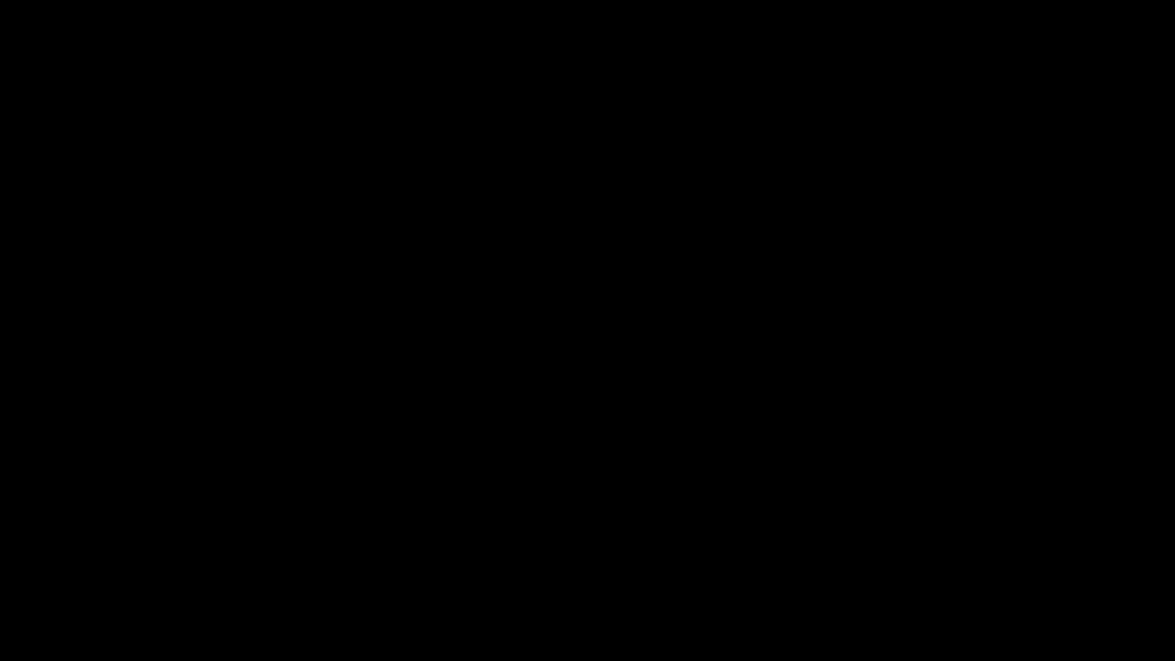
click at [951, 563] on icon "add" at bounding box center [954, 650] width 146 height 14
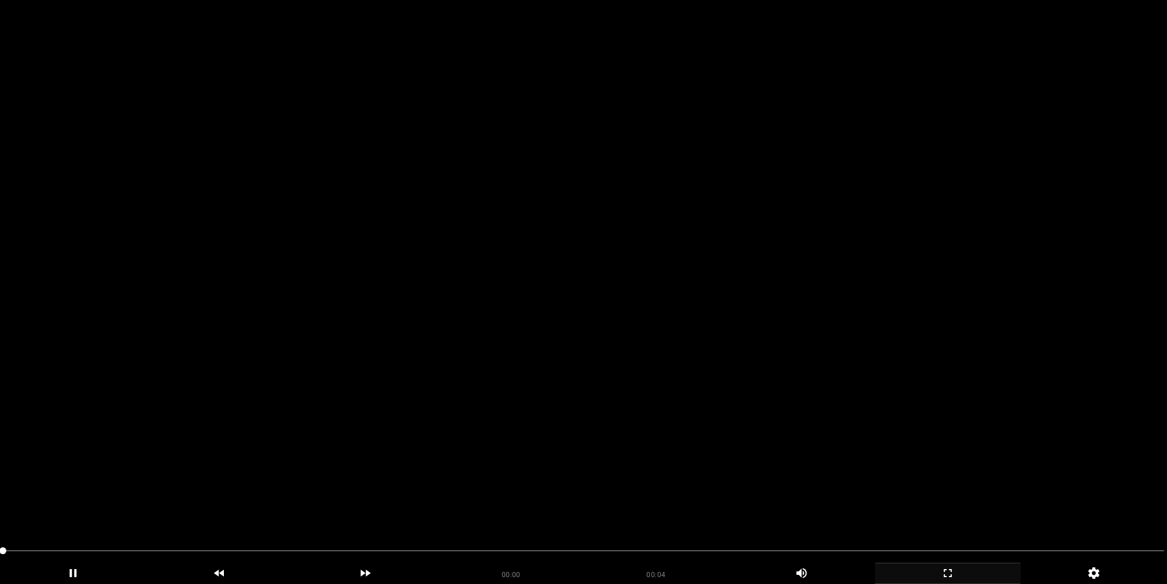
click at [728, 232] on video at bounding box center [583, 292] width 1167 height 584
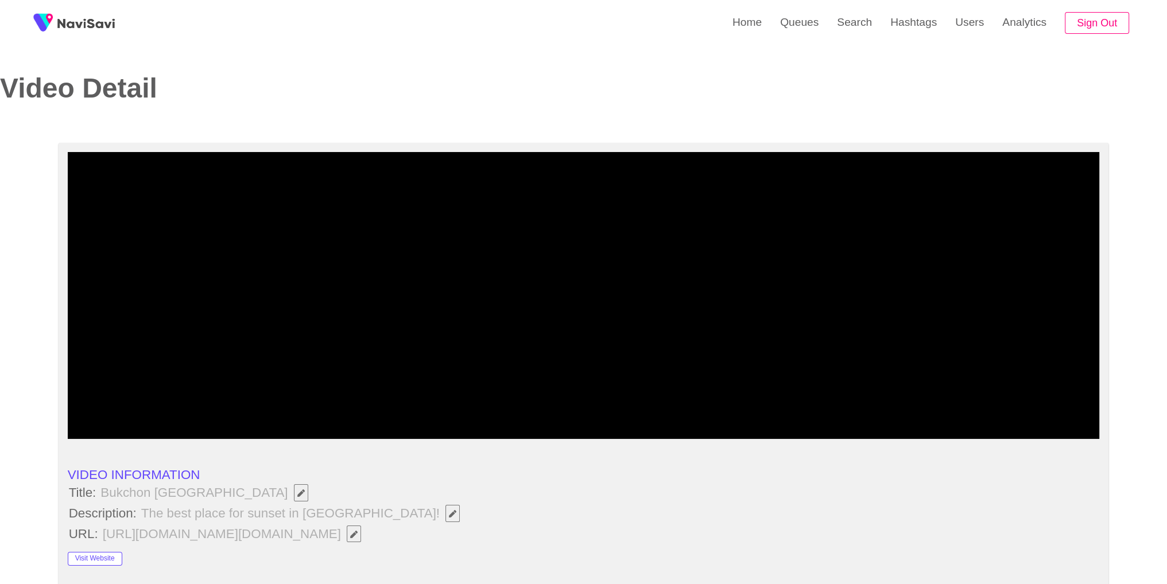
click at [909, 434] on icon "add" at bounding box center [905, 428] width 128 height 14
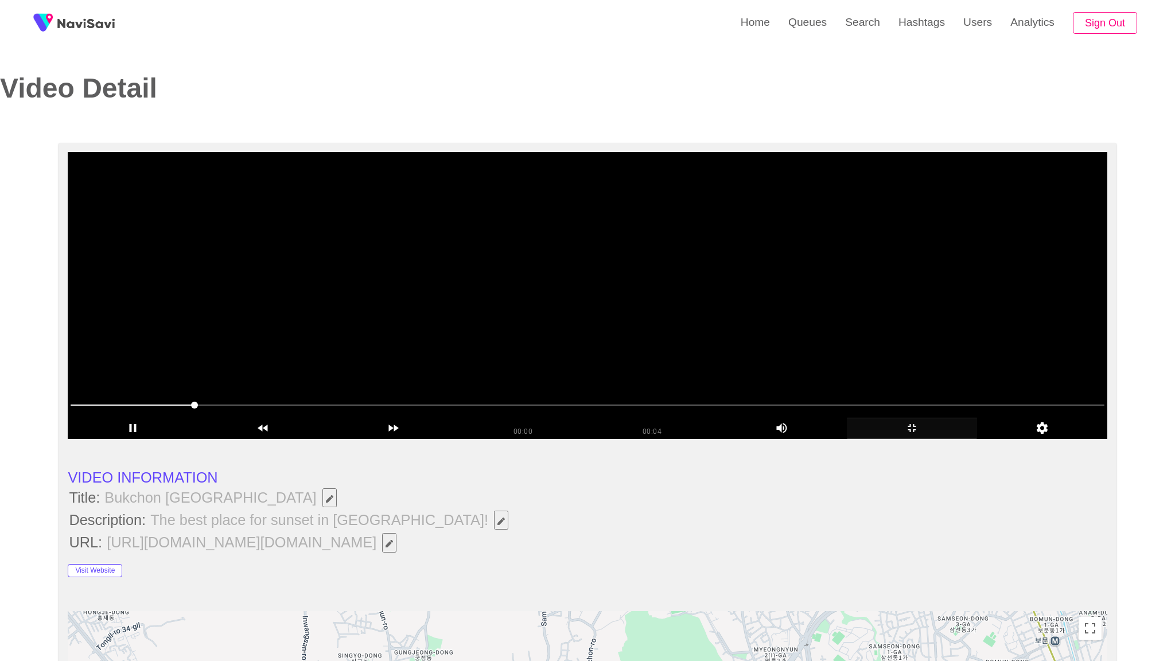
click at [790, 406] on video at bounding box center [587, 295] width 1039 height 287
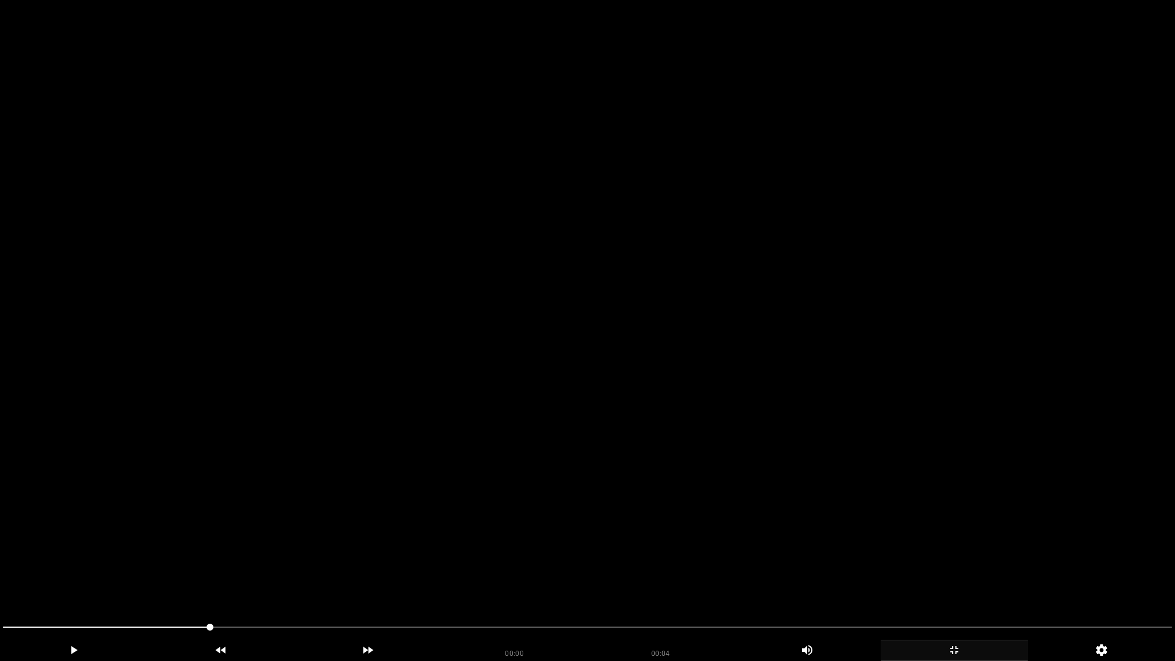
click at [790, 406] on video at bounding box center [587, 330] width 1175 height 661
click at [960, 563] on div "add" at bounding box center [954, 650] width 147 height 21
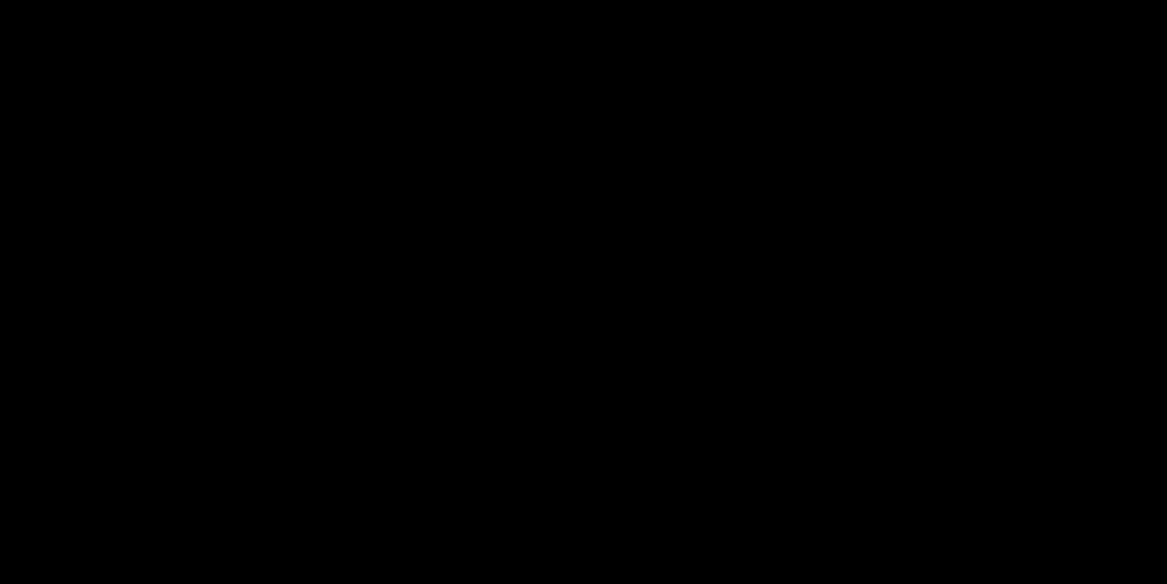
click at [746, 353] on video at bounding box center [583, 292] width 1167 height 584
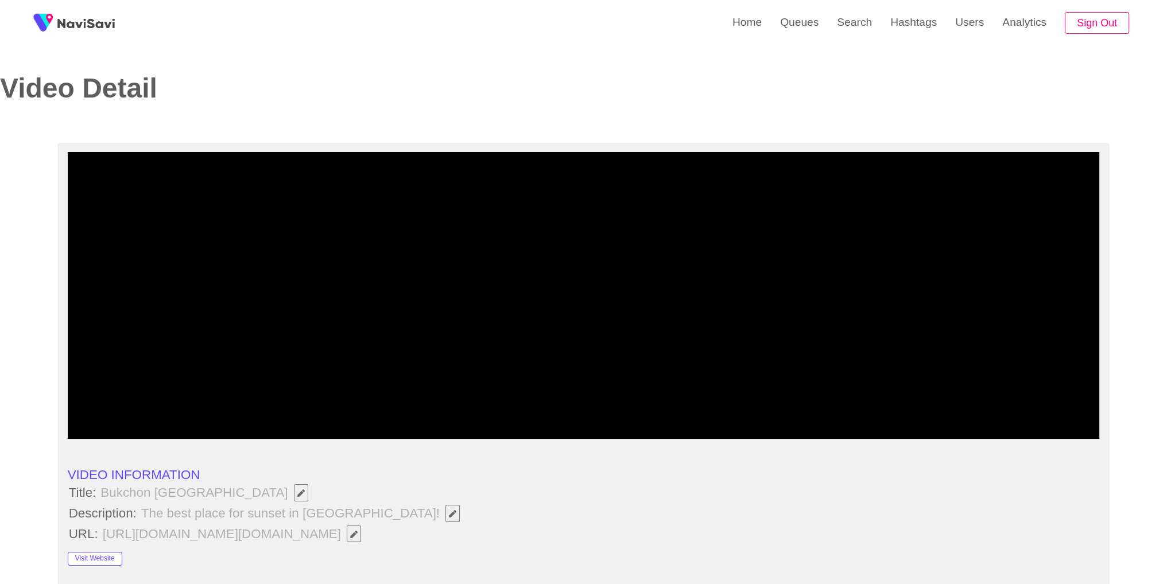
drag, startPoint x: 826, startPoint y: 326, endPoint x: 834, endPoint y: 324, distance: 8.2
click at [826, 327] on video at bounding box center [584, 295] width 1032 height 287
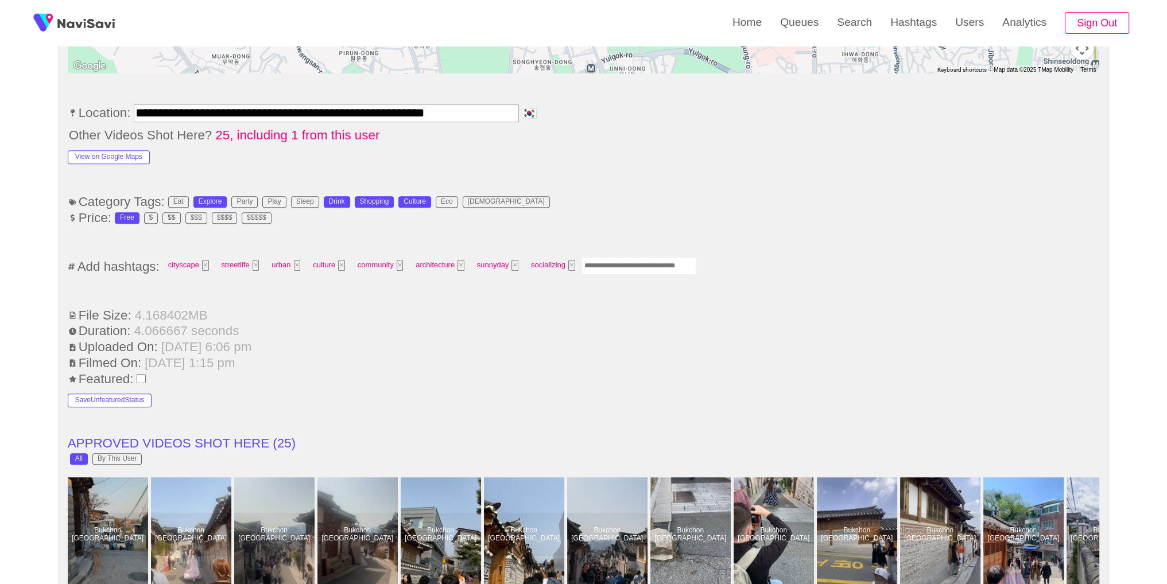
scroll to position [718, 0]
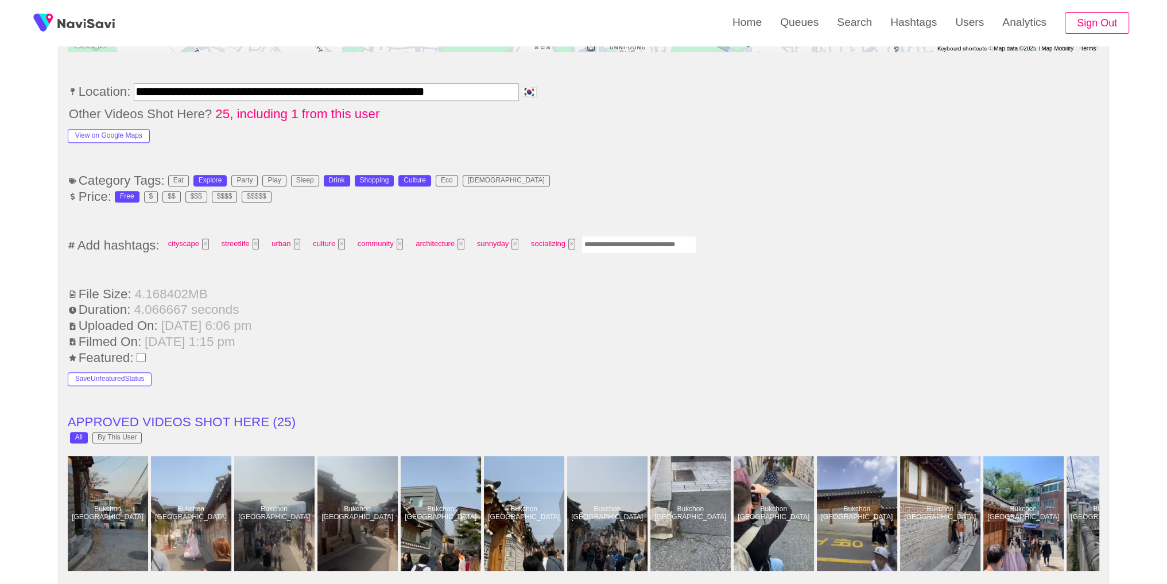
click at [606, 236] on input "Enter tag here and press return" at bounding box center [638, 245] width 115 height 18
click at [860, 241] on li "Add hashtags: cityscape × streetlife × urban × culture × community × architectu…" at bounding box center [584, 245] width 1032 height 21
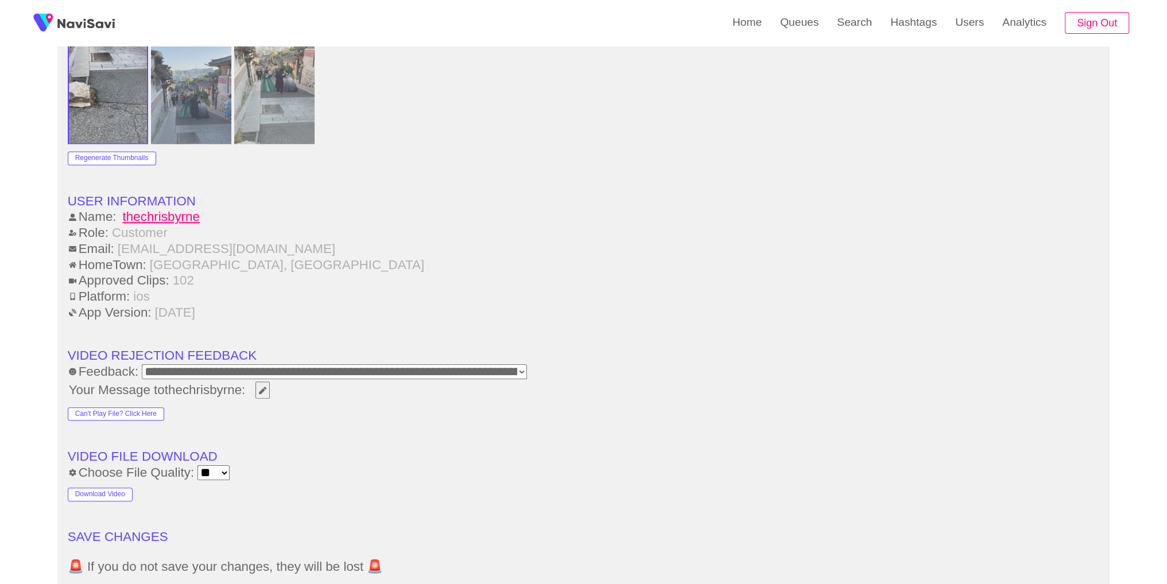
scroll to position [1632, 0]
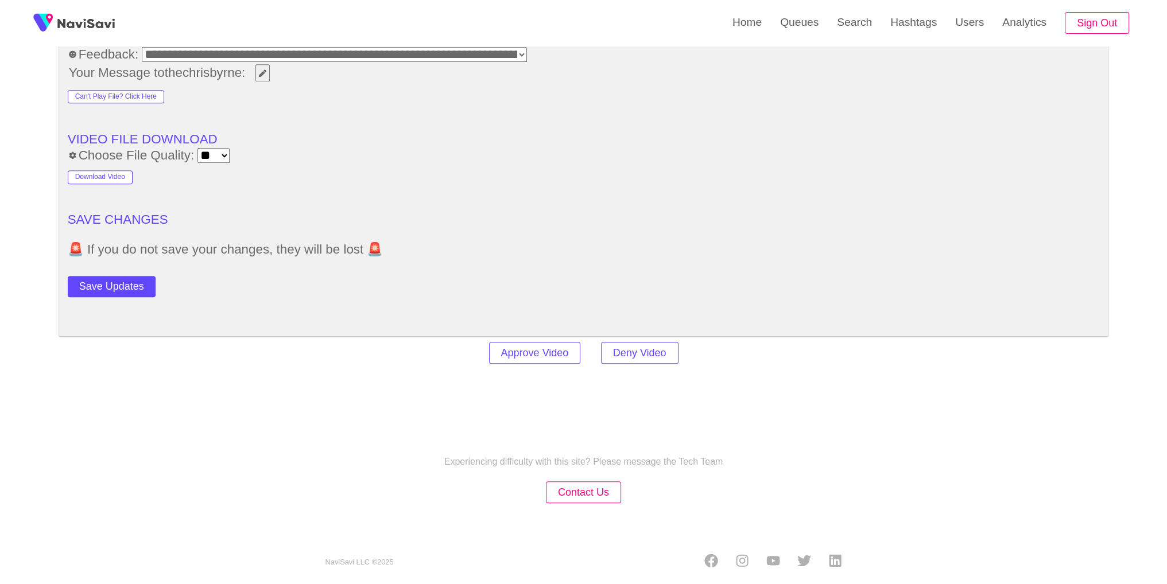
click at [89, 283] on button "Save Updates" at bounding box center [112, 286] width 88 height 21
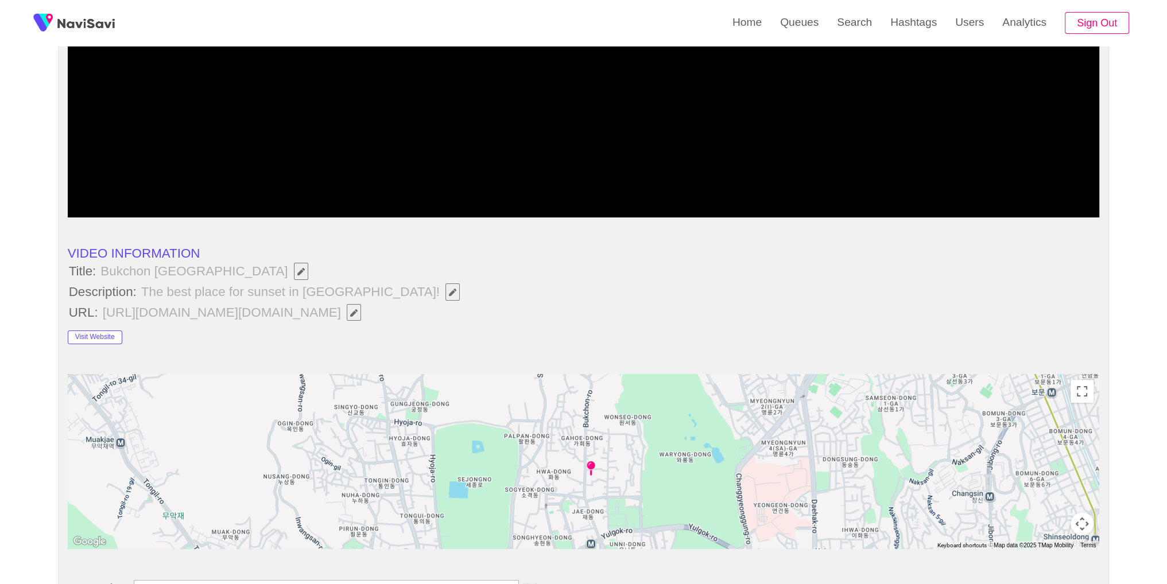
scroll to position [218, 0]
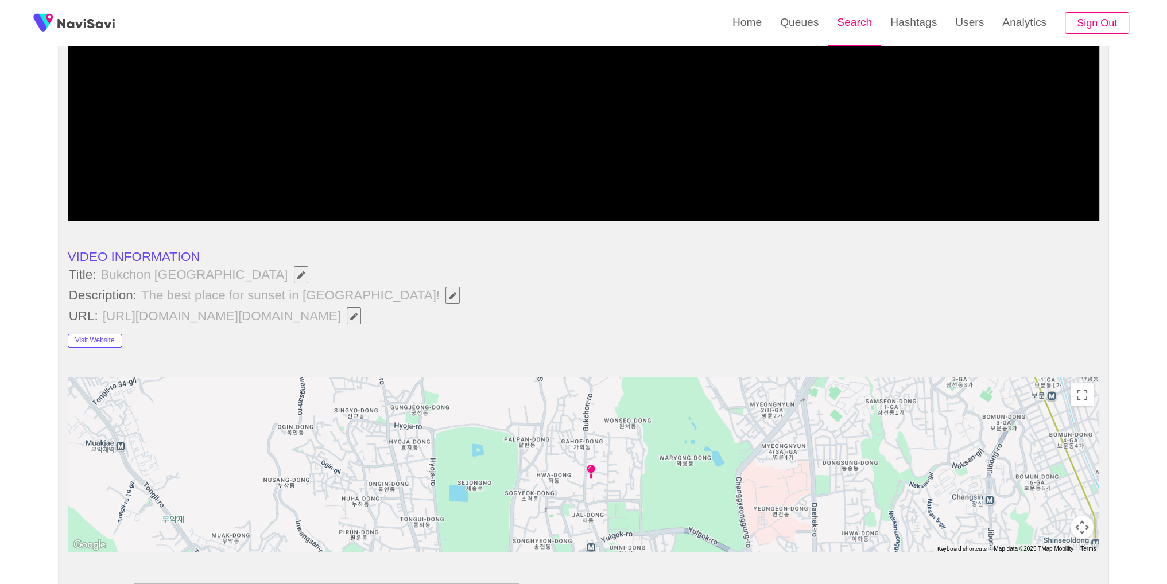
click at [854, 33] on link "Search" at bounding box center [853, 22] width 53 height 45
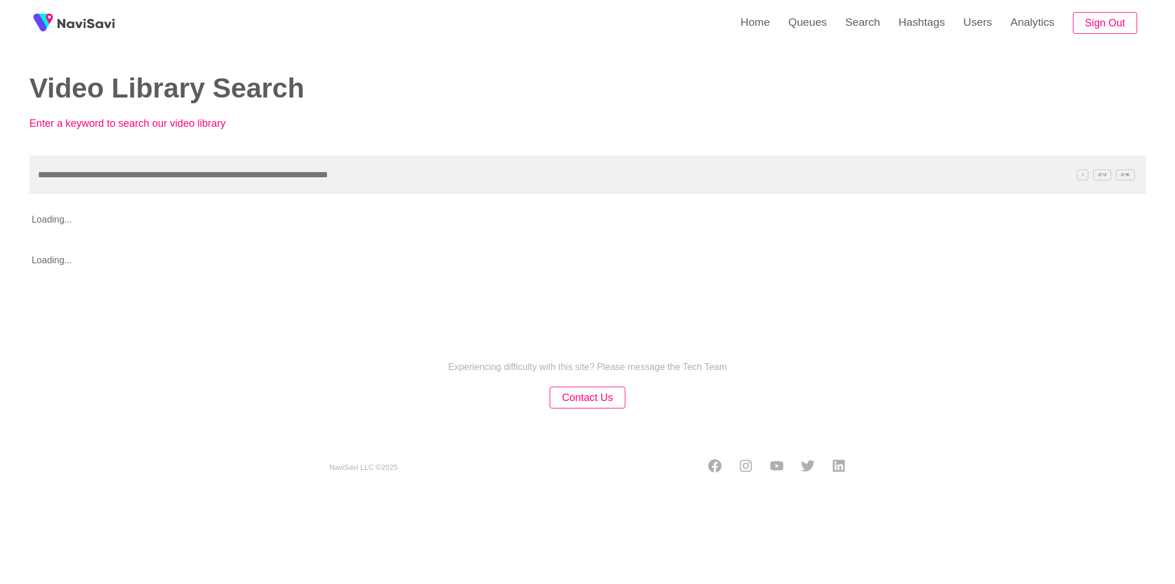
drag, startPoint x: 609, startPoint y: 178, endPoint x: 612, endPoint y: 162, distance: 16.4
click at [609, 178] on input "text" at bounding box center [587, 174] width 1117 height 38
type input "**********"
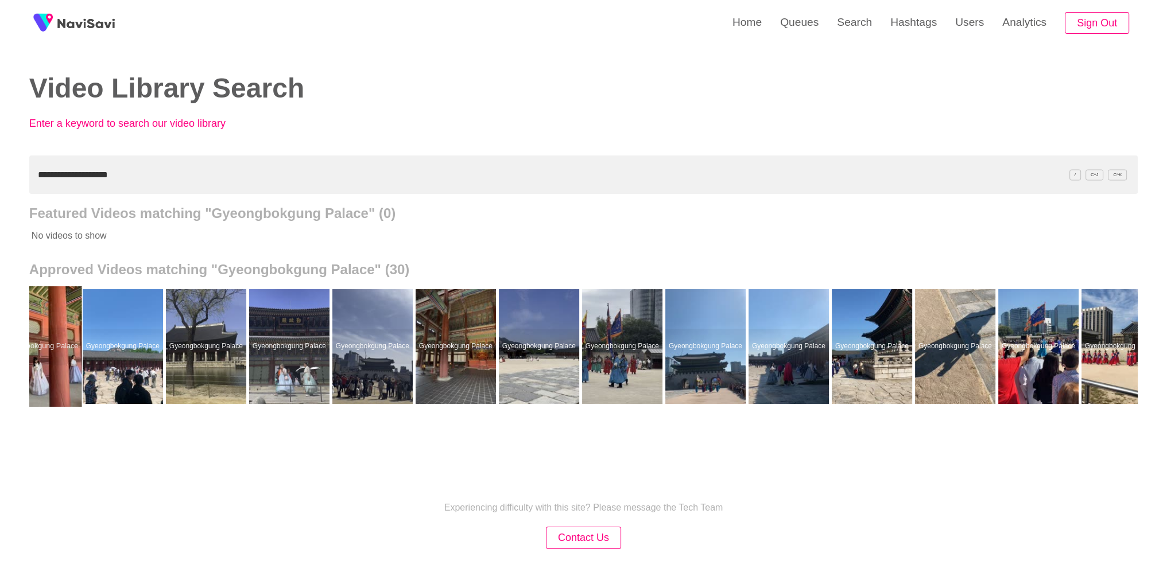
scroll to position [0, 1388]
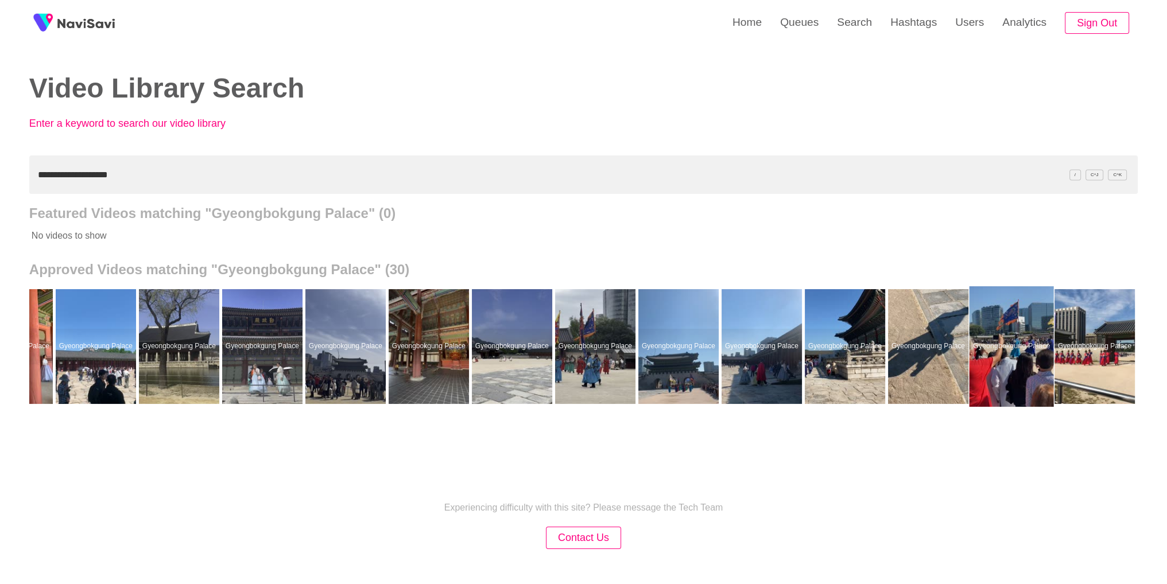
click at [996, 376] on div at bounding box center [1011, 346] width 84 height 120
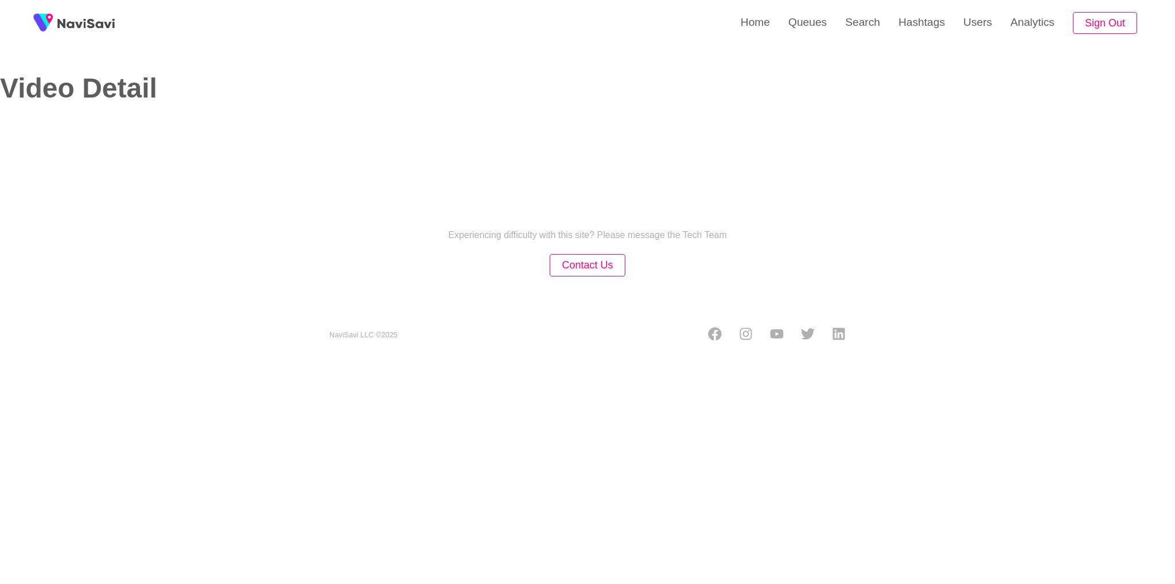
select select "**********"
select select "**"
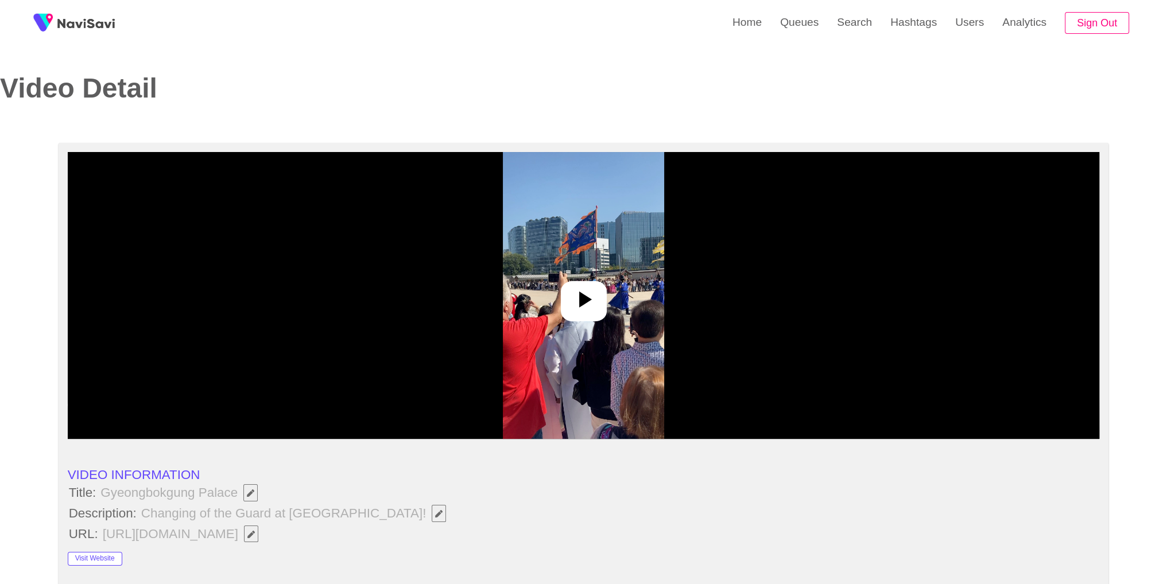
click at [605, 320] on img at bounding box center [583, 295] width 161 height 287
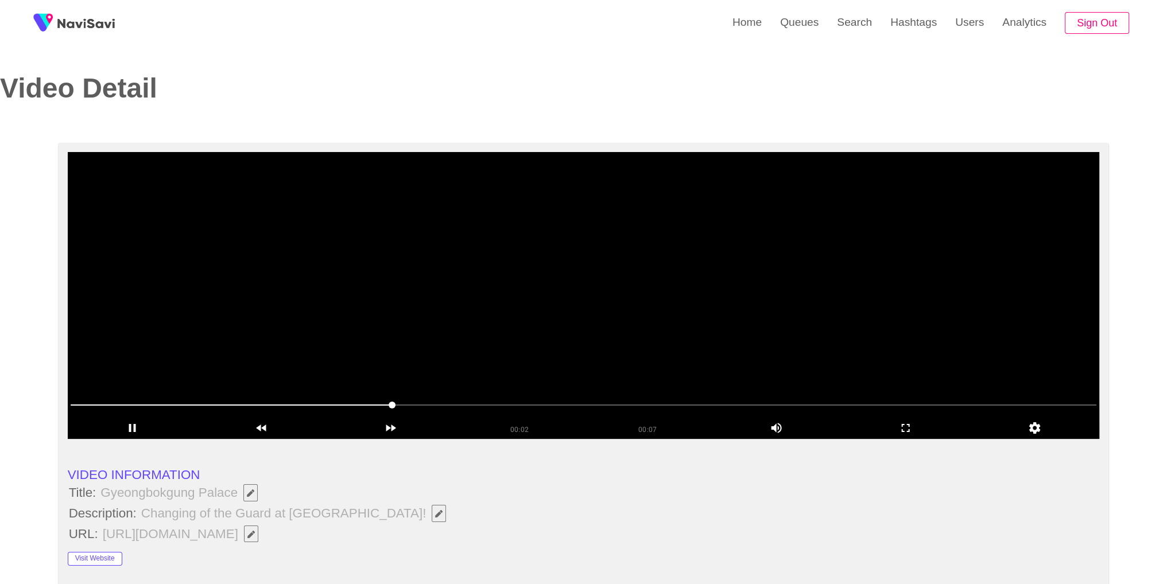
click at [568, 189] on video at bounding box center [584, 295] width 1032 height 287
click at [792, 432] on icon "add" at bounding box center [799, 428] width 82 height 14
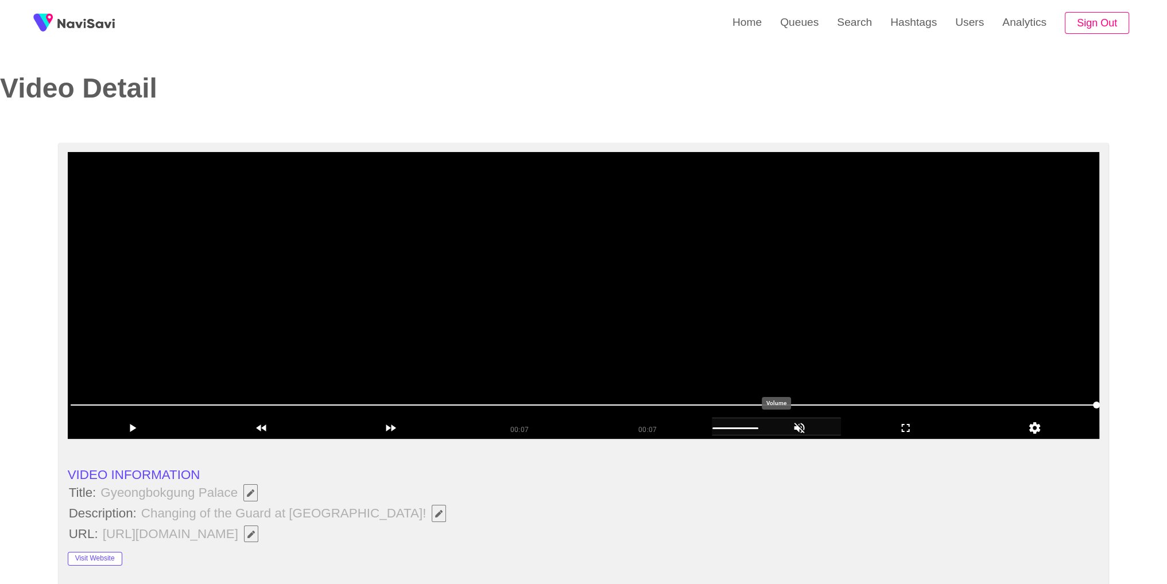
click at [794, 430] on icon "add" at bounding box center [799, 428] width 82 height 14
click at [741, 304] on video at bounding box center [584, 295] width 1032 height 287
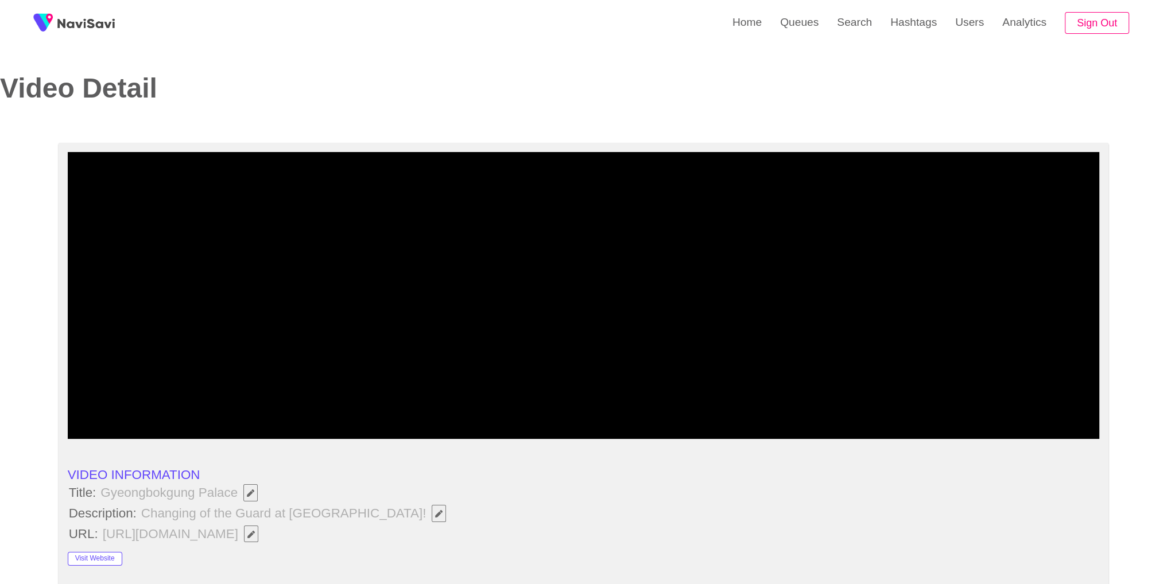
scroll to position [511, 0]
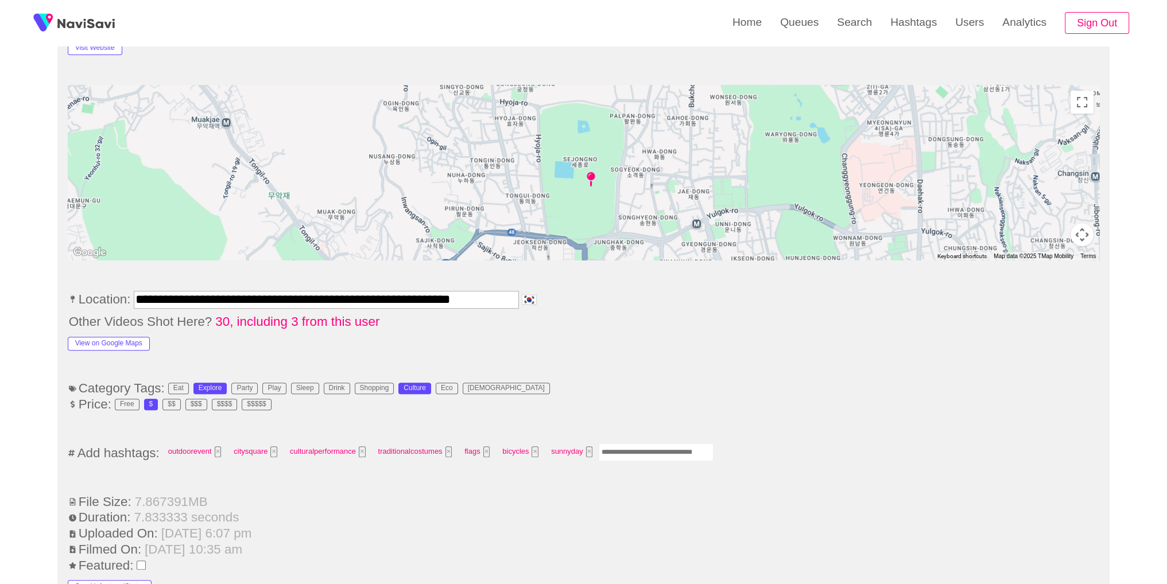
click at [655, 444] on input "Enter tag here and press return" at bounding box center [655, 453] width 115 height 18
type input "*****"
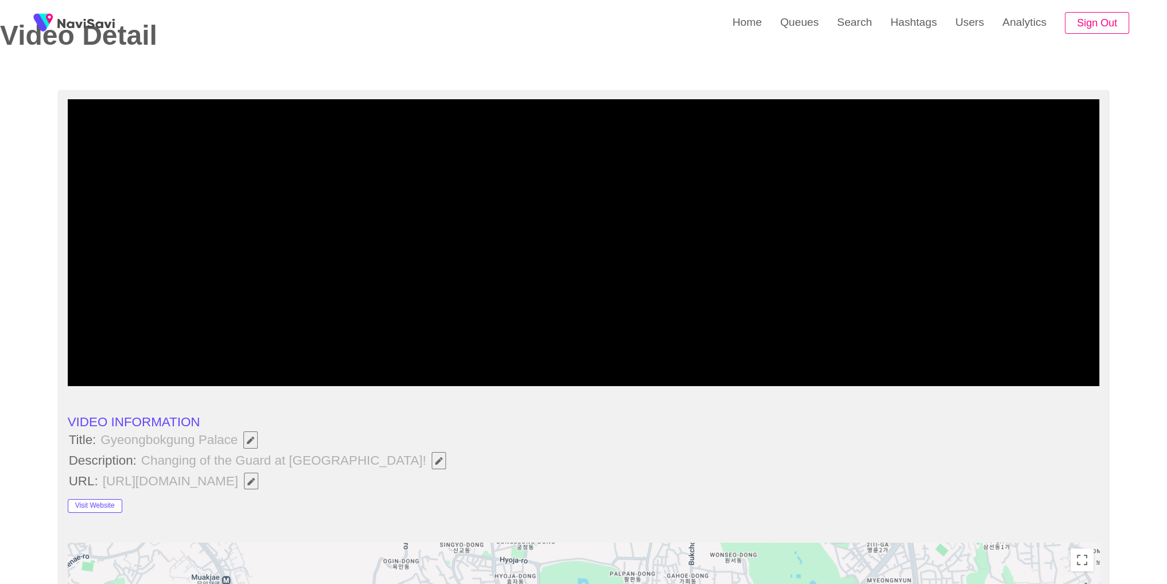
scroll to position [20, 0]
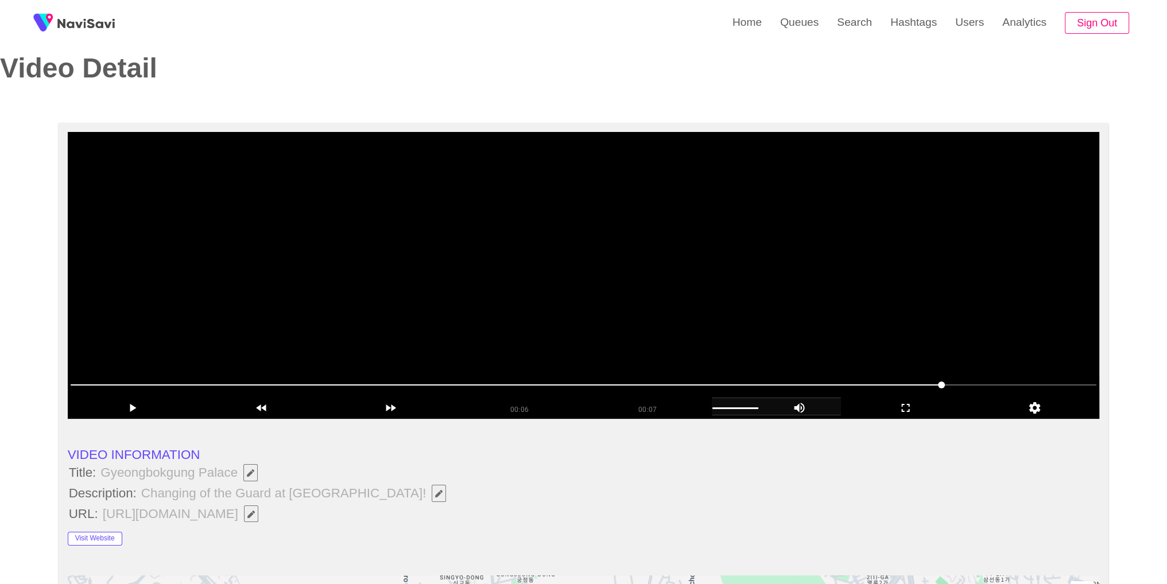
click at [915, 274] on video at bounding box center [584, 275] width 1032 height 287
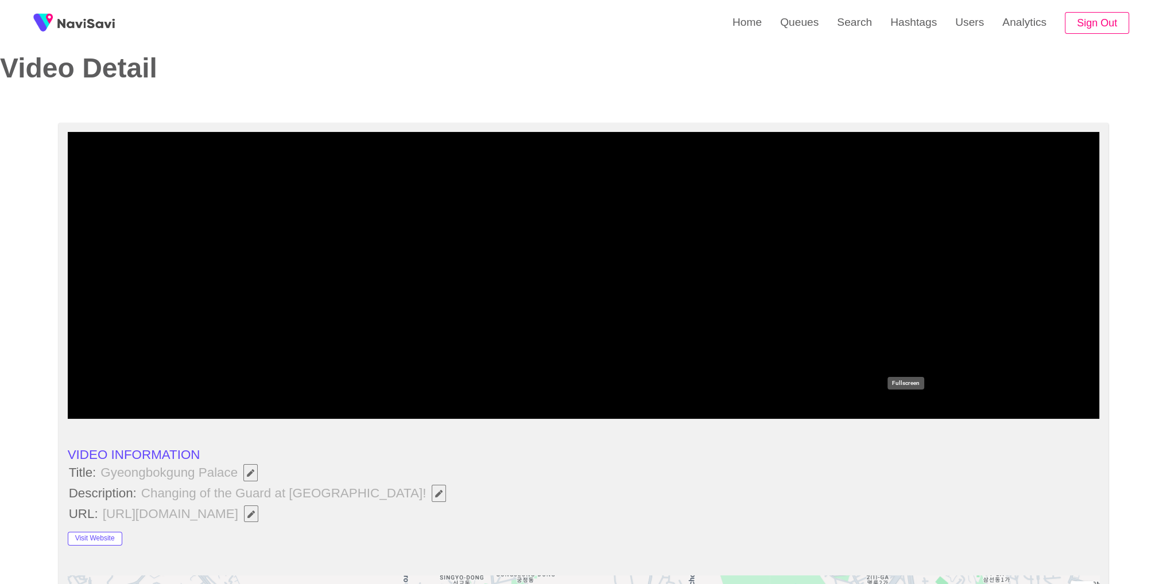
click at [898, 417] on div "add" at bounding box center [905, 408] width 129 height 21
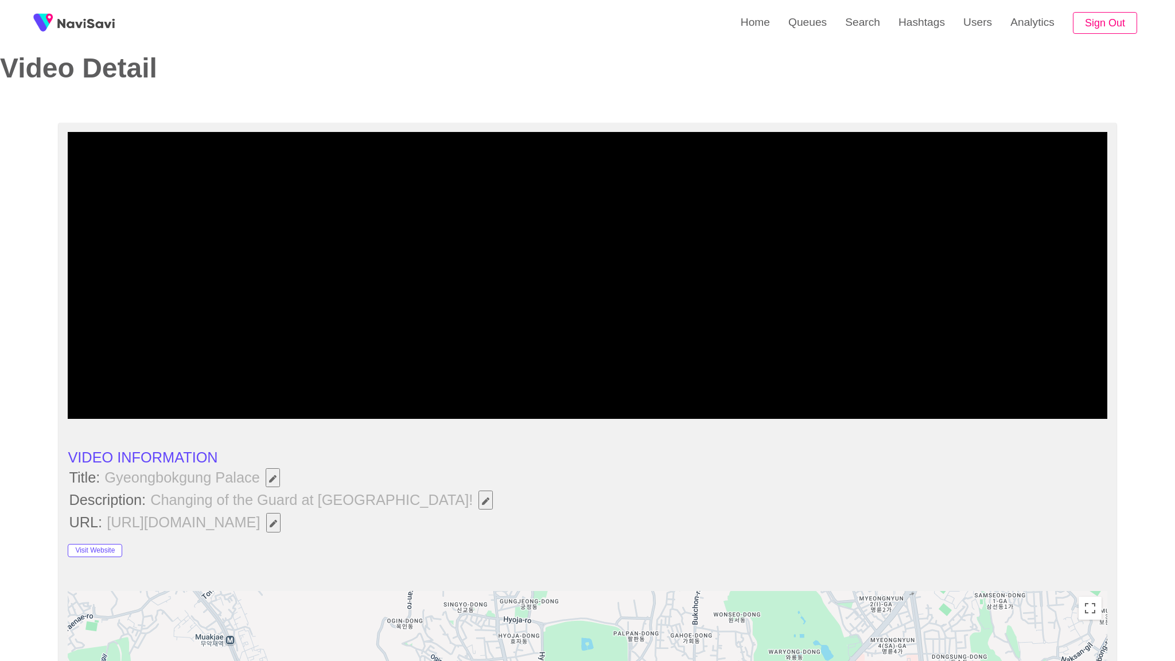
click at [799, 419] on div "00:07 00:07 Picture In Picture 1" at bounding box center [587, 408] width 1039 height 21
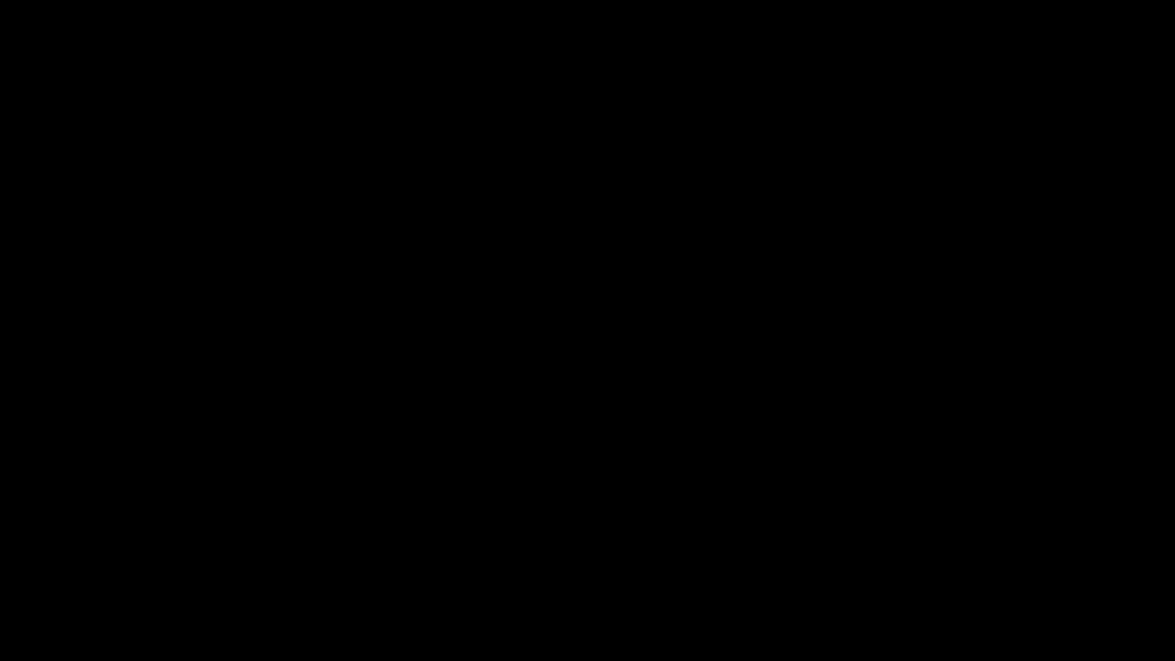
click at [812, 563] on icon "add" at bounding box center [830, 650] width 100 height 14
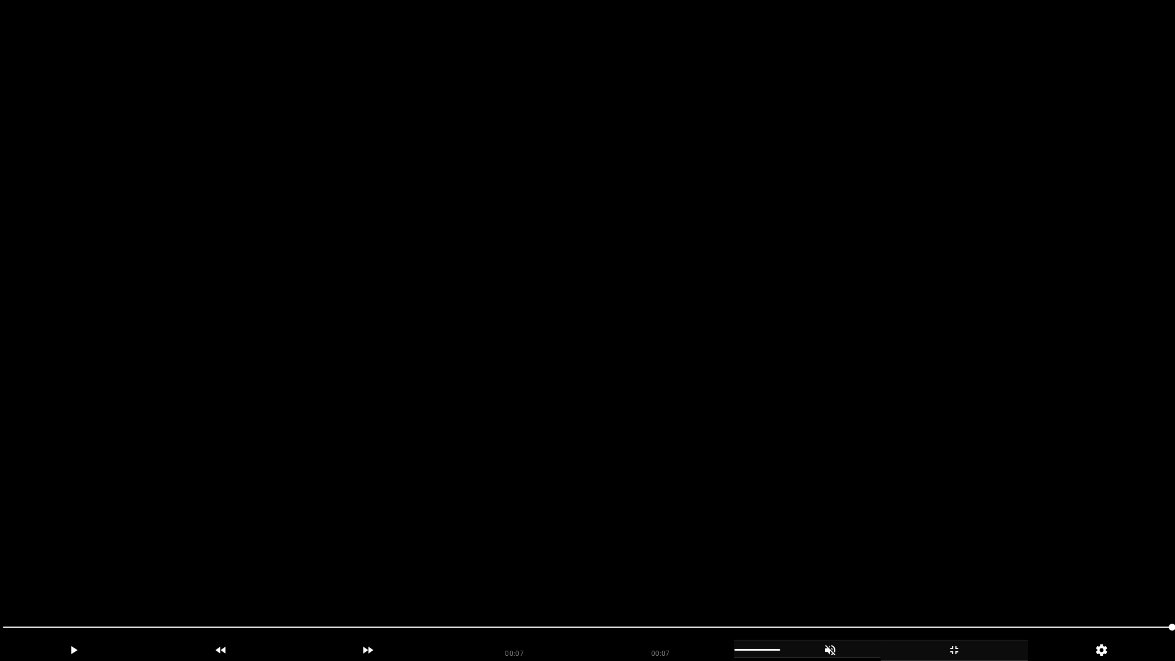
click at [952, 563] on icon "add" at bounding box center [954, 650] width 8 height 8
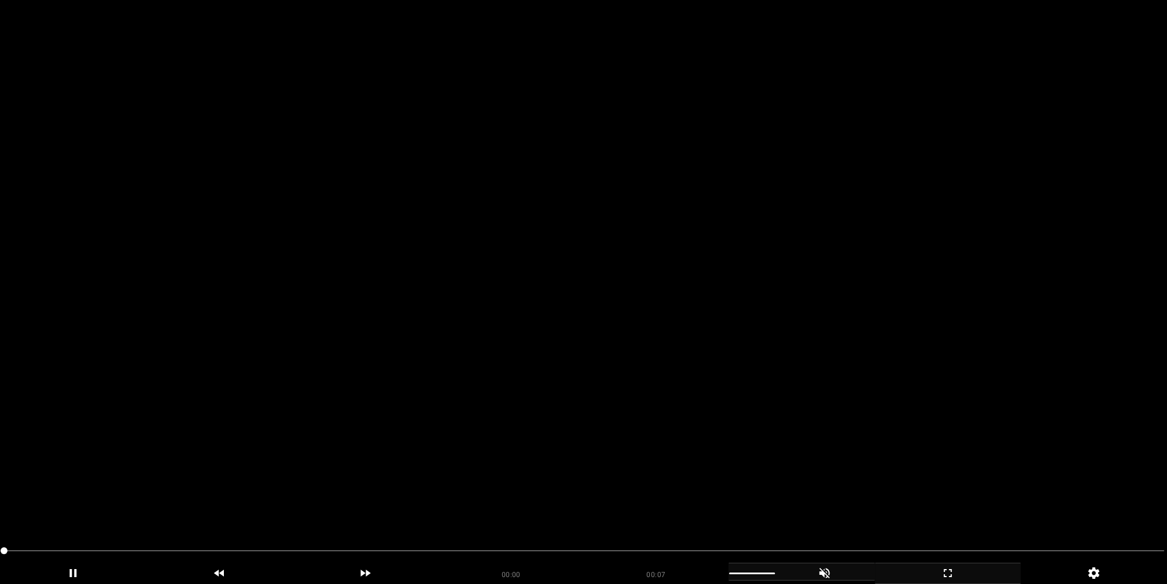
click at [697, 308] on video at bounding box center [583, 292] width 1167 height 584
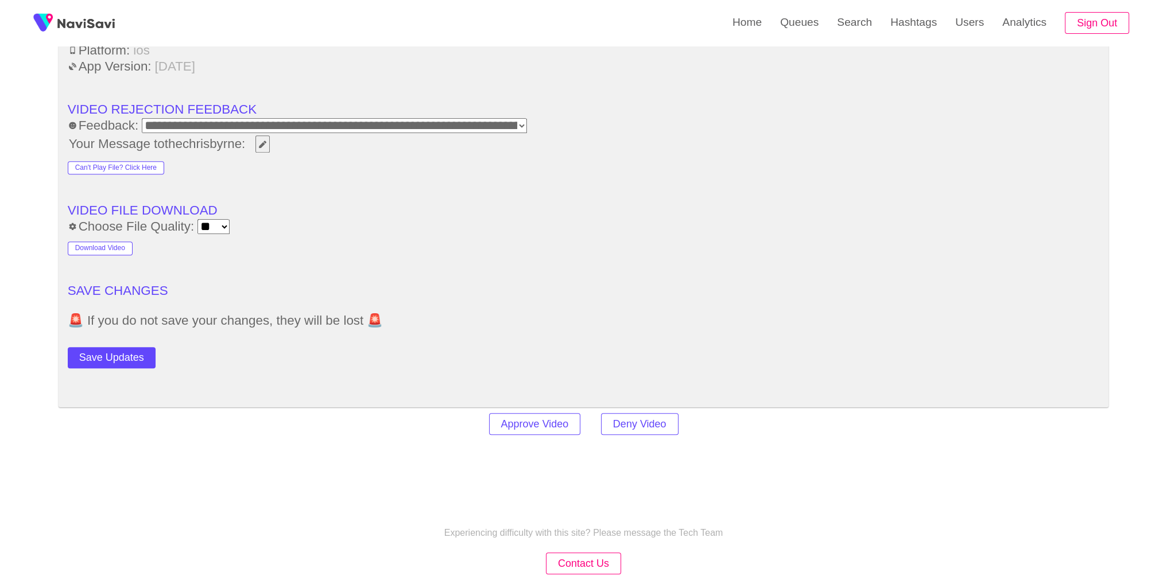
scroll to position [1601, 0]
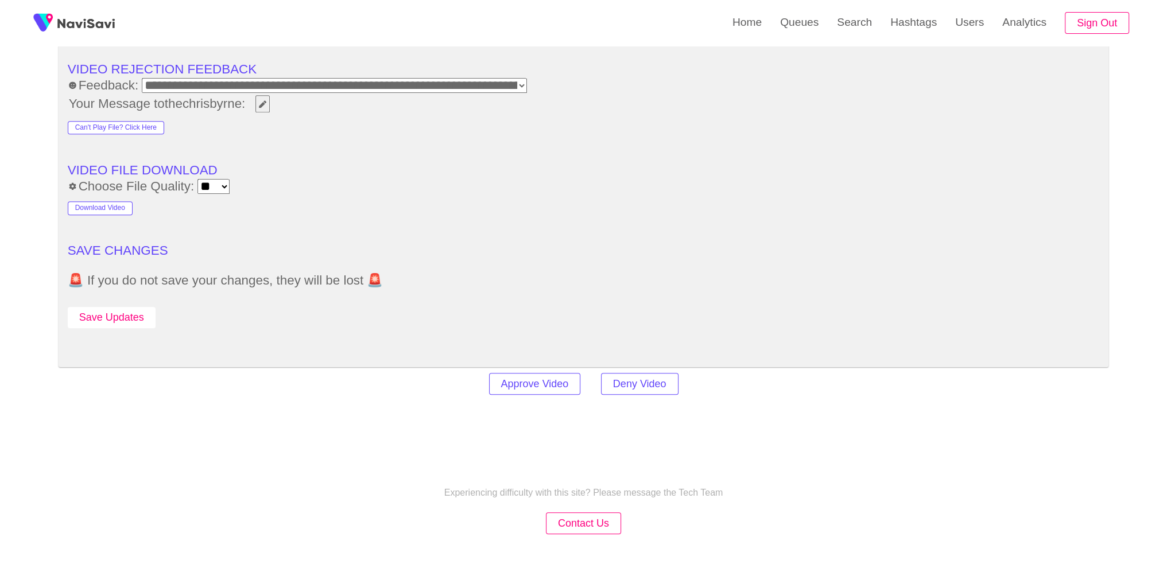
click at [140, 307] on button "Save Updates" at bounding box center [112, 317] width 88 height 21
click at [842, 31] on link "Search" at bounding box center [853, 22] width 53 height 45
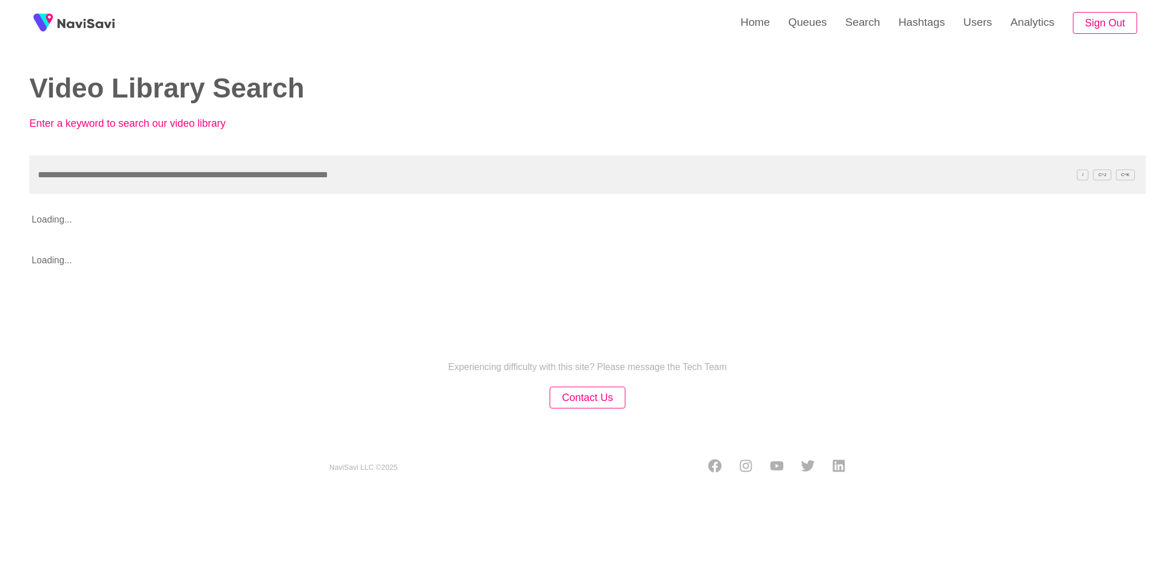
click at [516, 164] on input "text" at bounding box center [587, 174] width 1117 height 38
type input "**********"
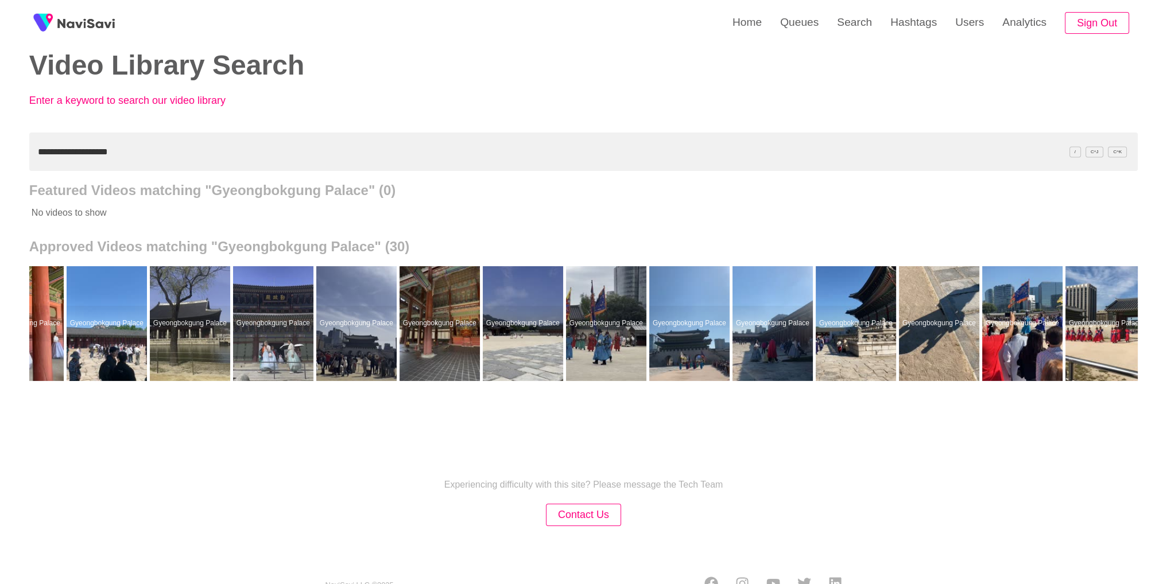
scroll to position [0, 1388]
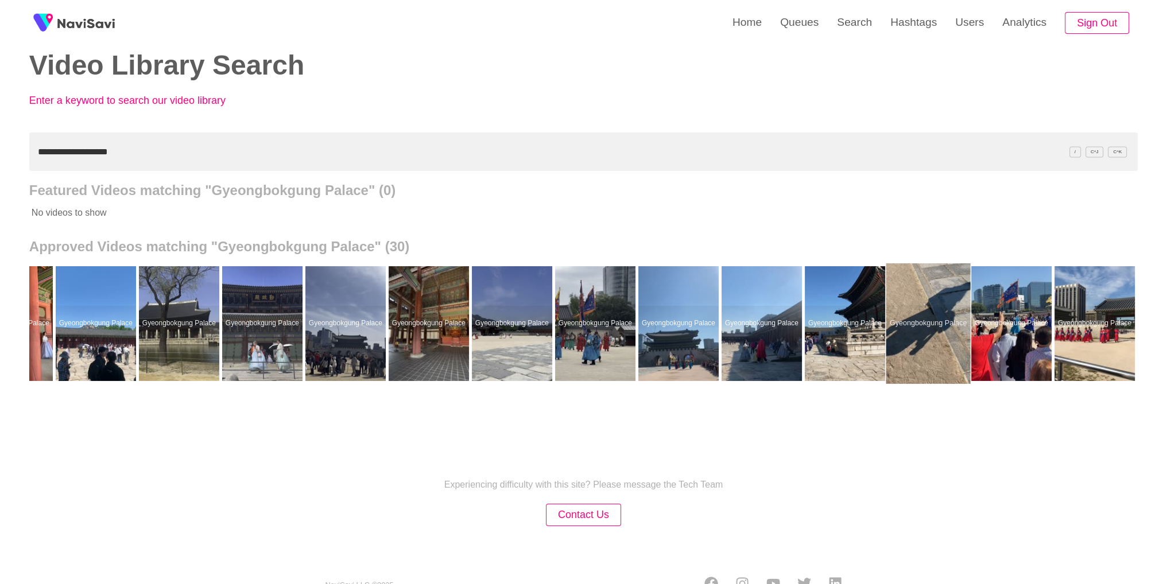
click at [932, 343] on div at bounding box center [927, 323] width 84 height 120
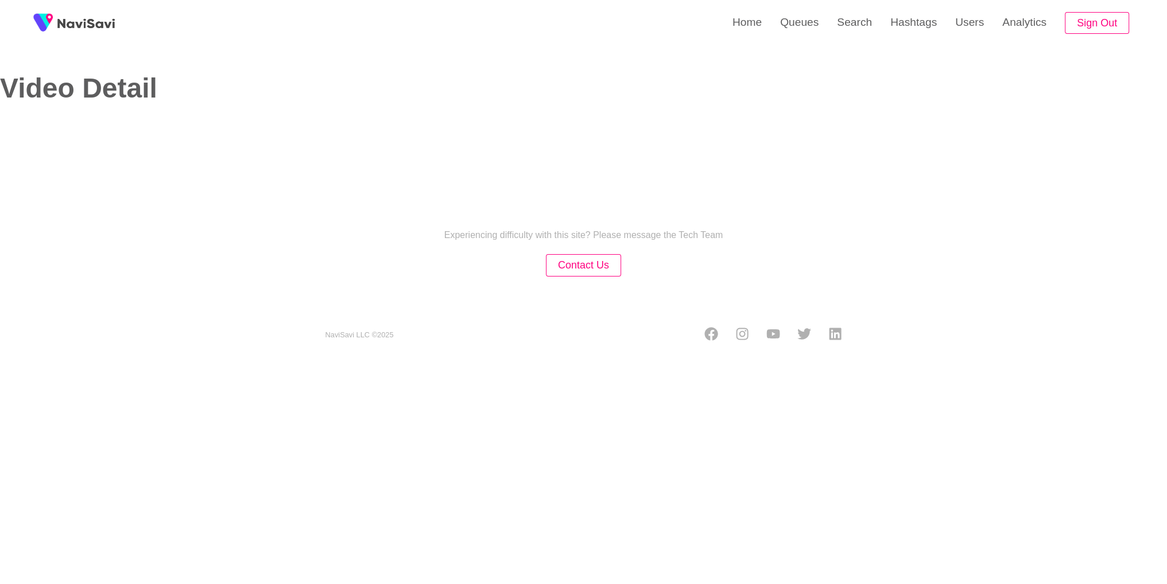
select select "**********"
select select "**"
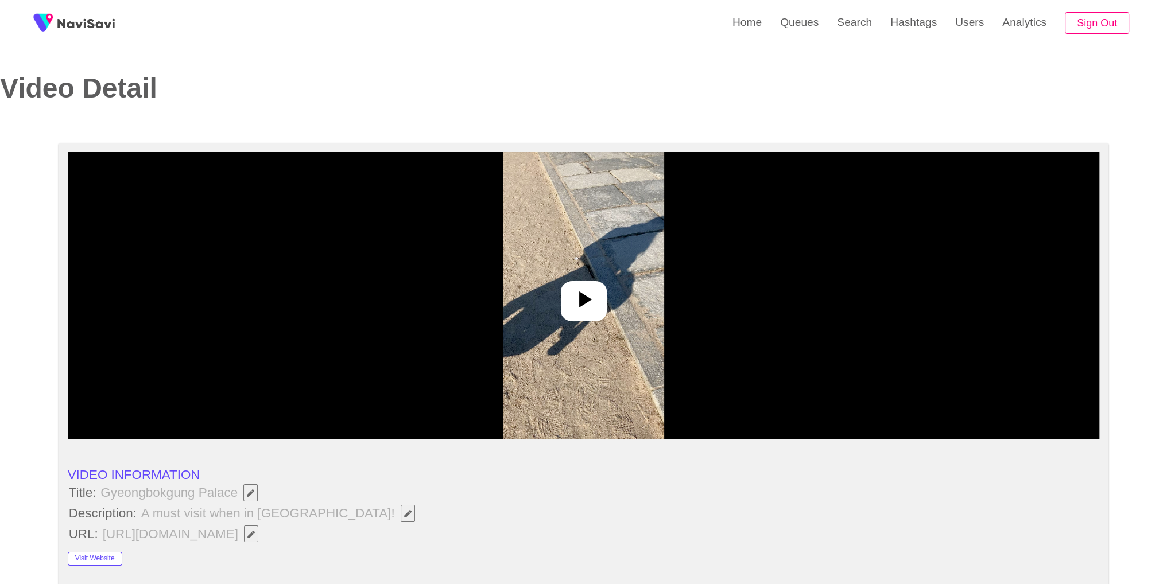
click at [650, 280] on img at bounding box center [583, 295] width 161 height 287
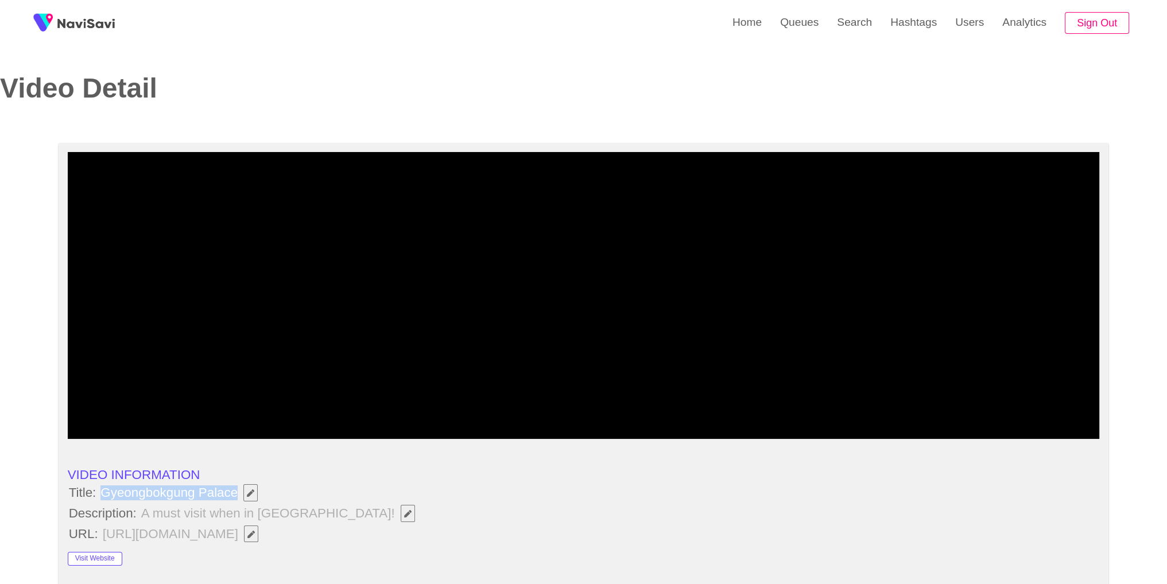
drag, startPoint x: 103, startPoint y: 493, endPoint x: 235, endPoint y: 493, distance: 132.5
click at [235, 493] on span "Gyeongbokgung Palace" at bounding box center [181, 493] width 165 height 20
copy span "Gyeongbokgung Palace"
click at [541, 274] on video at bounding box center [584, 295] width 1032 height 287
click at [349, 475] on li "VIDEO INFORMATION" at bounding box center [584, 475] width 1032 height 15
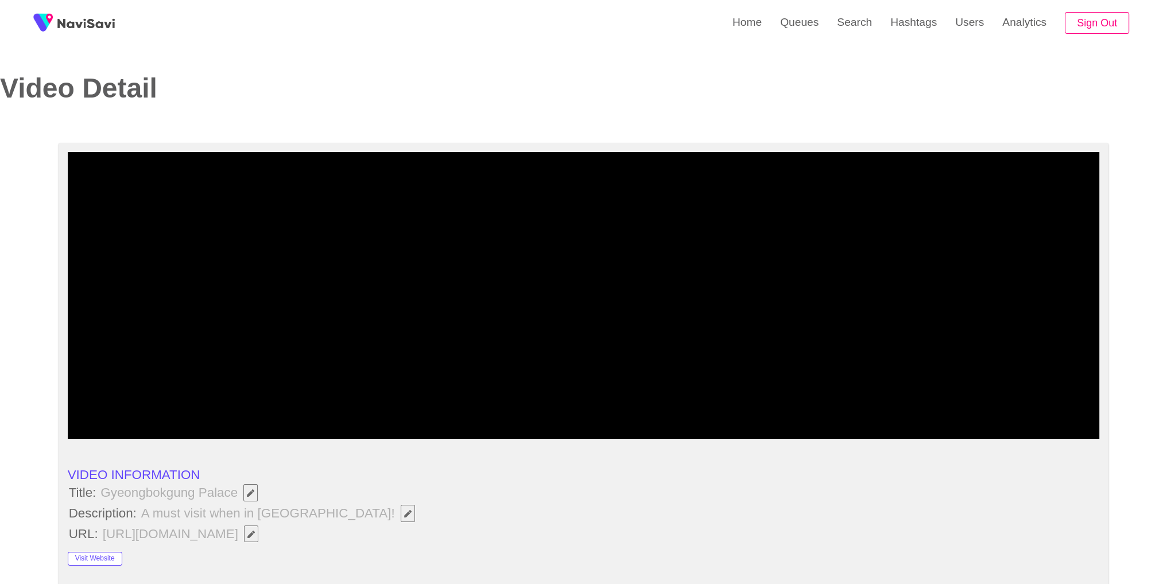
click at [401, 520] on button "button" at bounding box center [408, 513] width 14 height 17
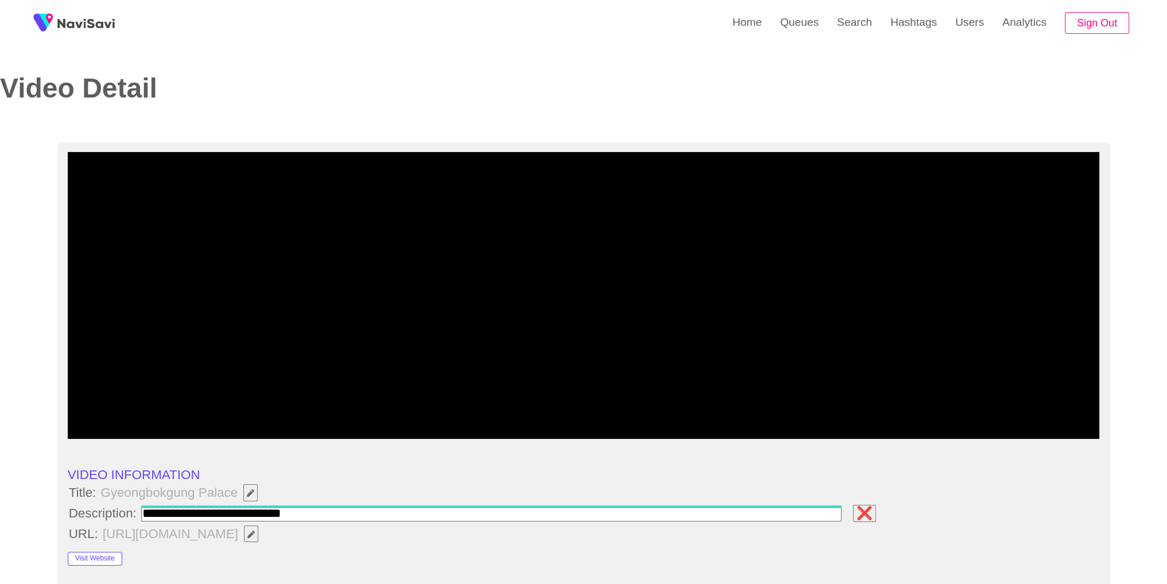
type input "**********"
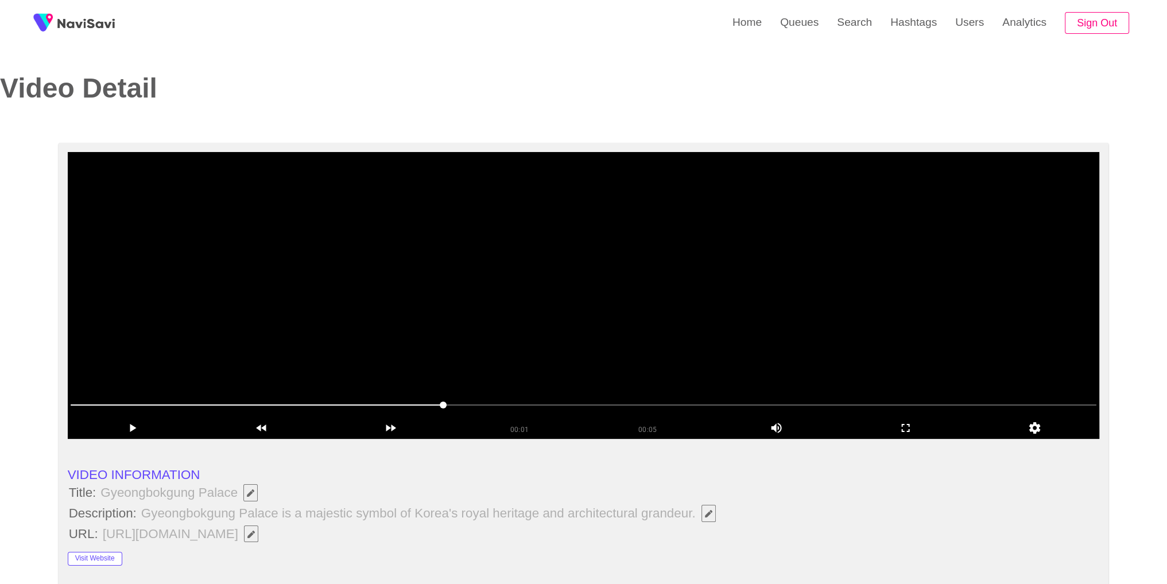
click at [608, 289] on video at bounding box center [584, 295] width 1032 height 287
click at [923, 429] on icon "add" at bounding box center [905, 428] width 128 height 14
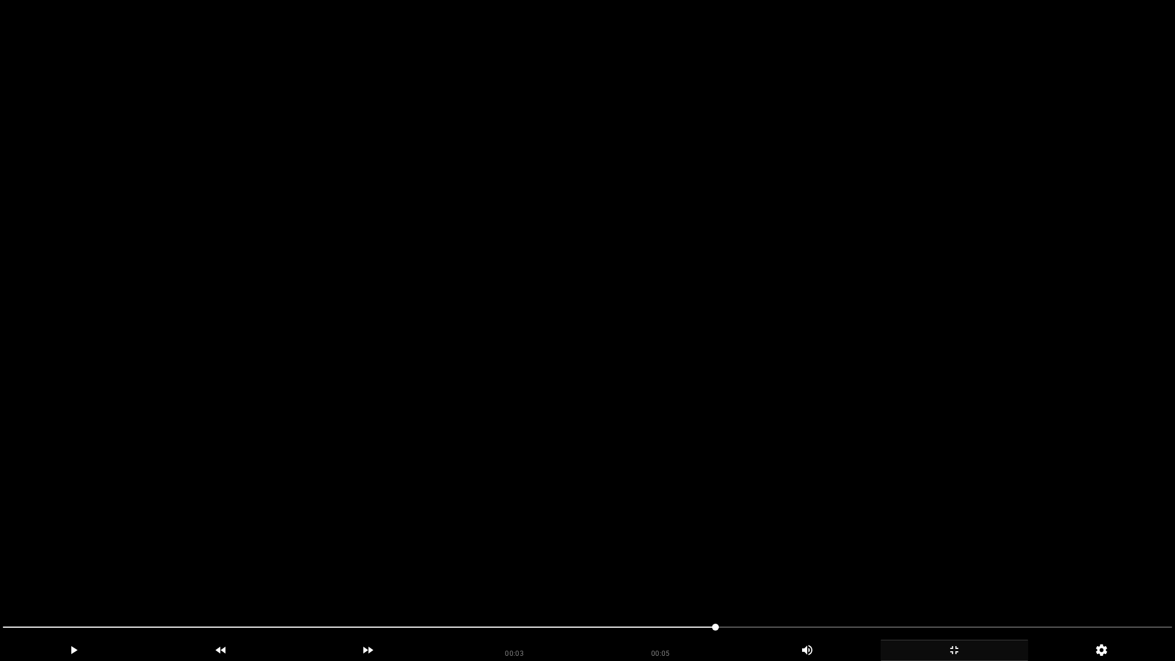
click at [920, 477] on video at bounding box center [587, 330] width 1175 height 661
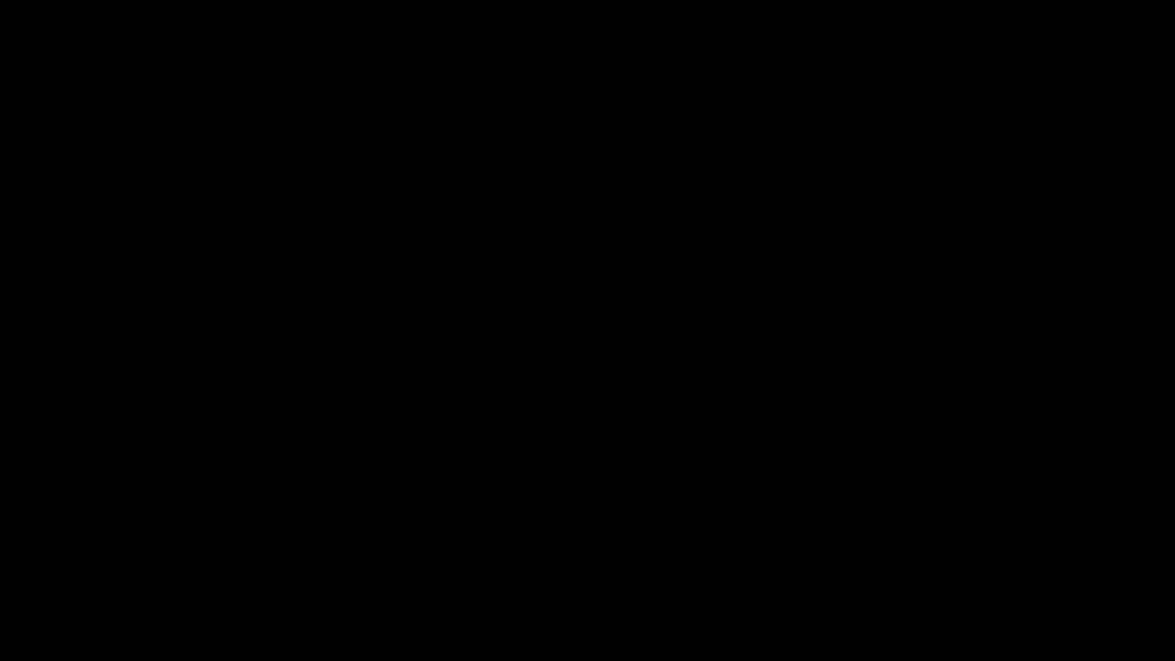
click at [947, 563] on div "add" at bounding box center [954, 650] width 147 height 21
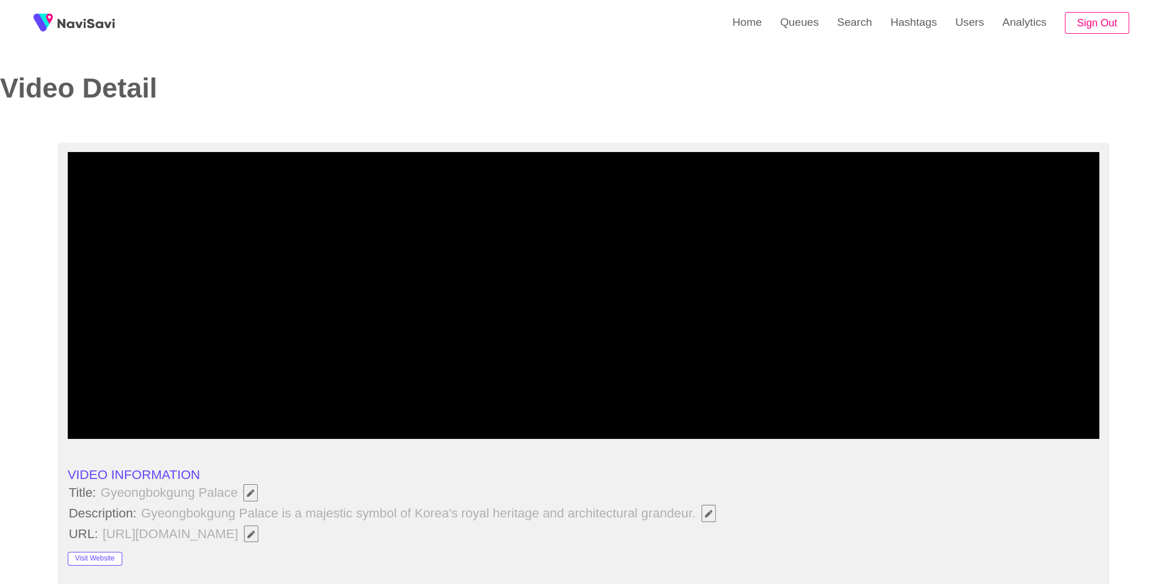
click at [668, 333] on video at bounding box center [584, 295] width 1032 height 287
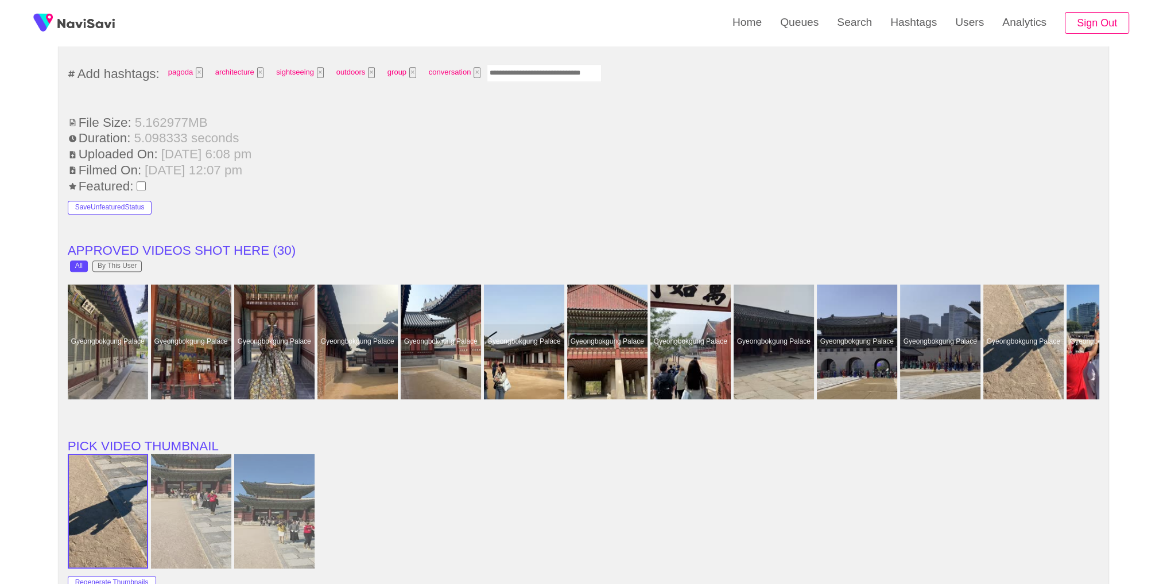
scroll to position [856, 0]
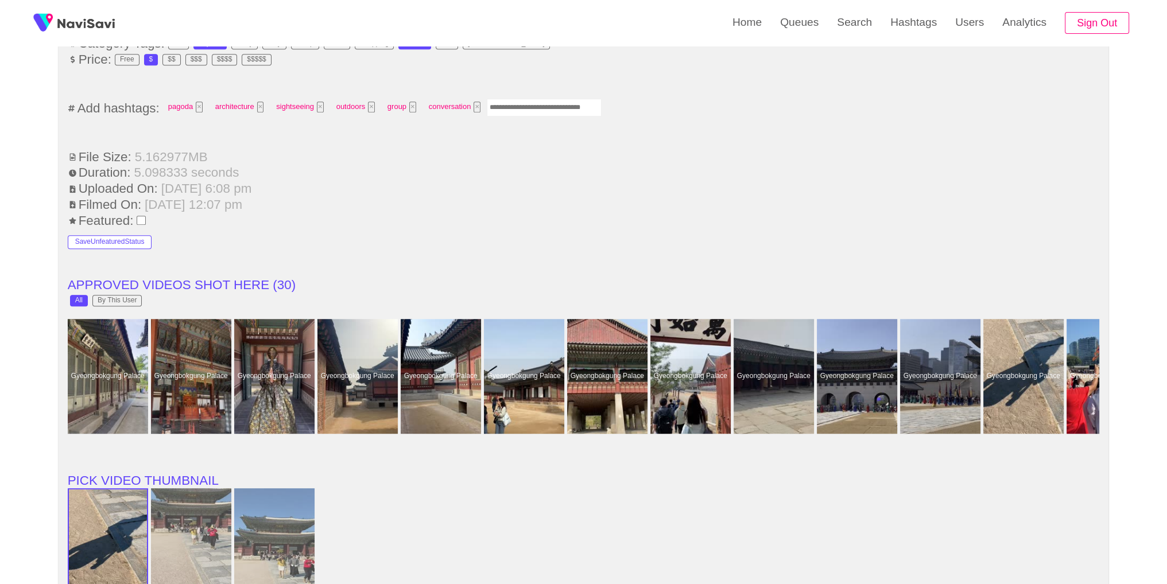
click at [557, 94] on ul "**********" at bounding box center [584, 335] width 1032 height 1505
click at [555, 101] on input "Enter tag here and press return" at bounding box center [544, 108] width 115 height 18
type input "********"
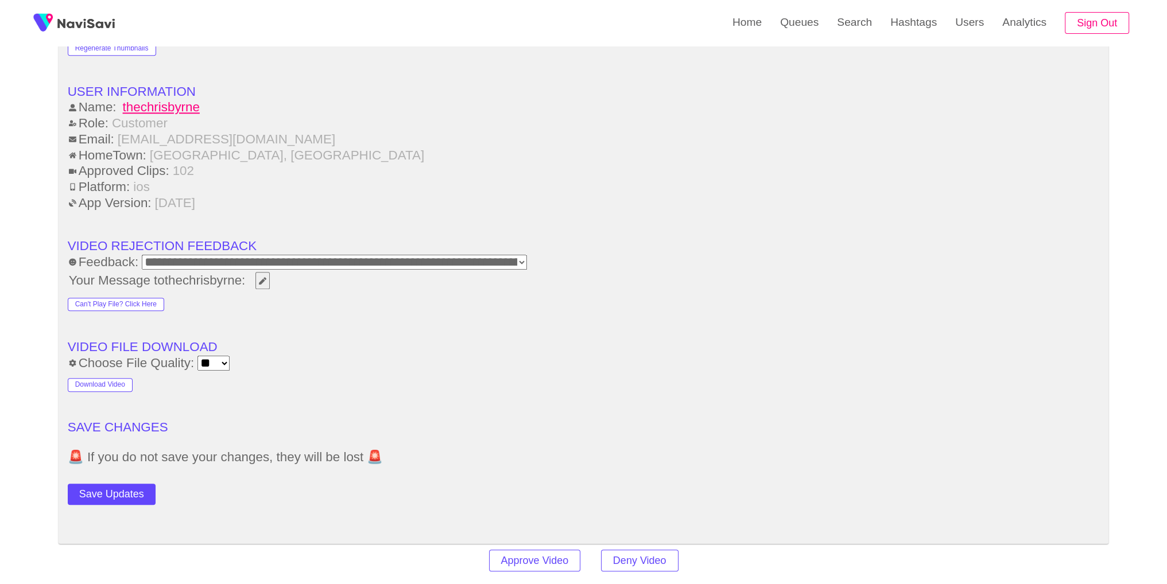
scroll to position [1426, 0]
click at [123, 493] on button "Save Updates" at bounding box center [112, 492] width 88 height 21
click at [130, 494] on button "Save Updates" at bounding box center [112, 492] width 88 height 21
click at [874, 26] on link "Search" at bounding box center [853, 22] width 53 height 45
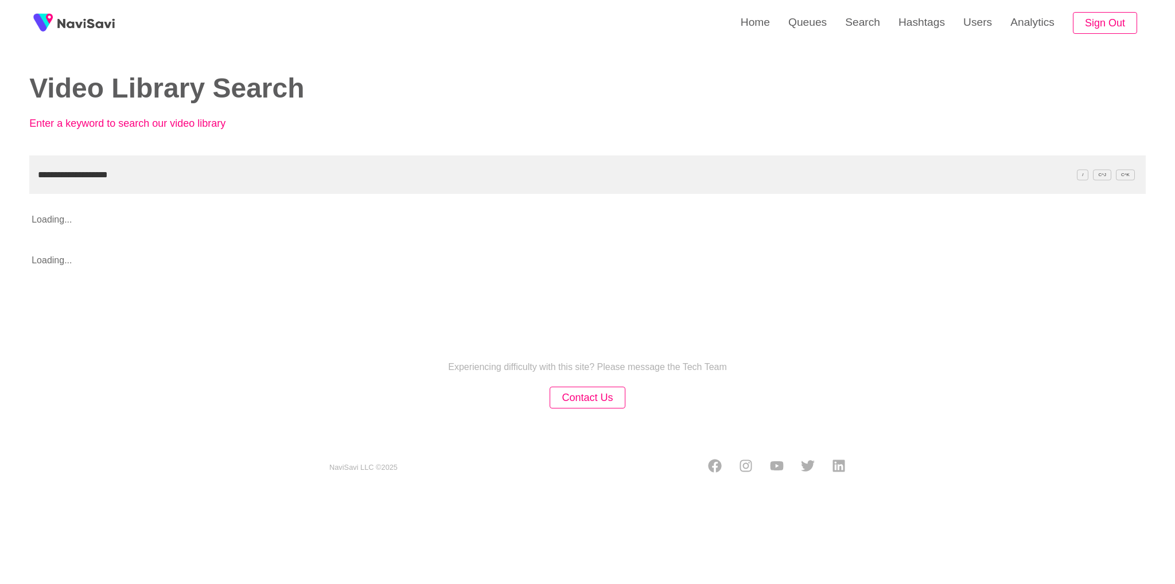
type input "**********"
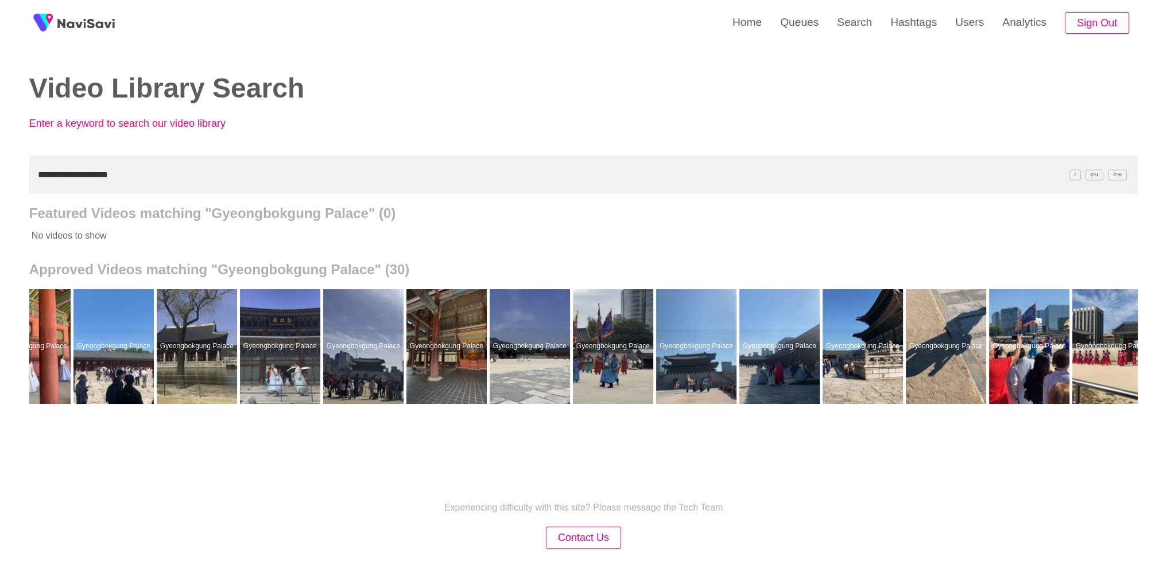
scroll to position [0, 1388]
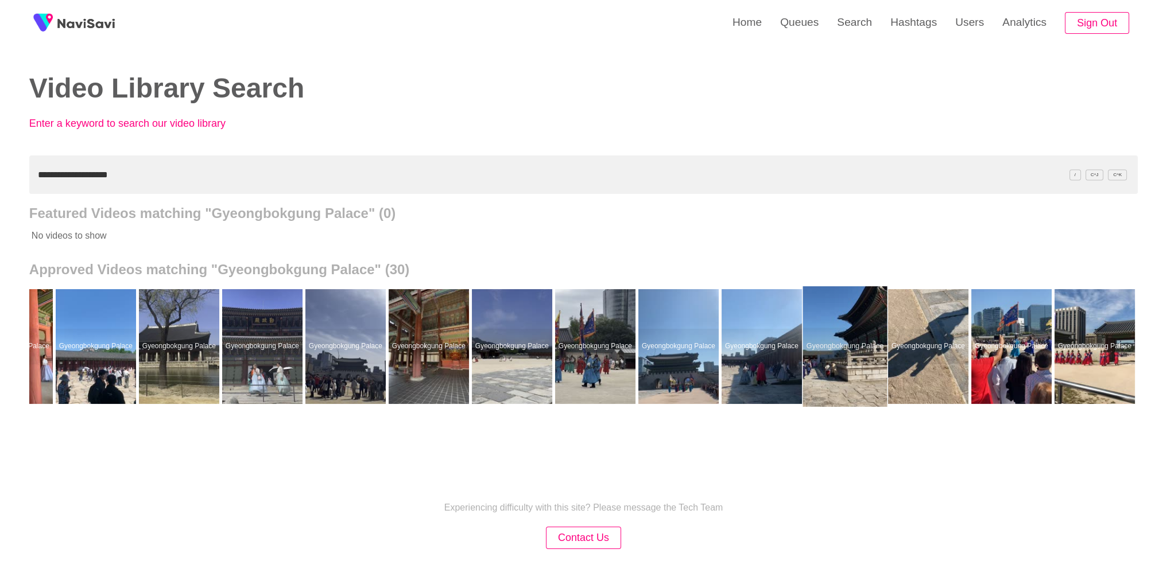
click at [841, 343] on div at bounding box center [844, 346] width 84 height 120
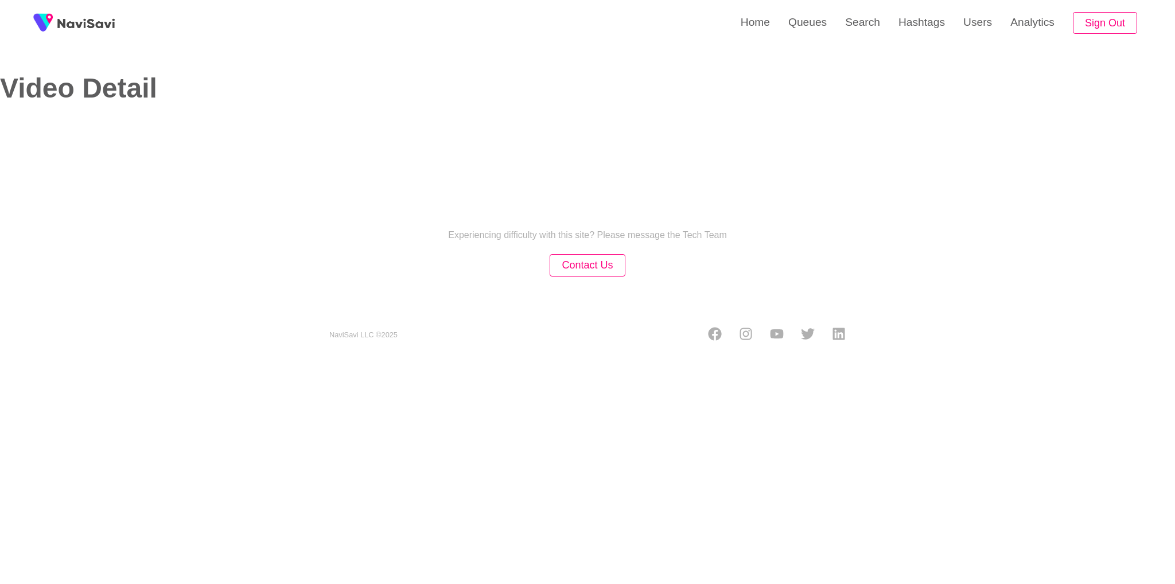
select select "**********"
select select "**"
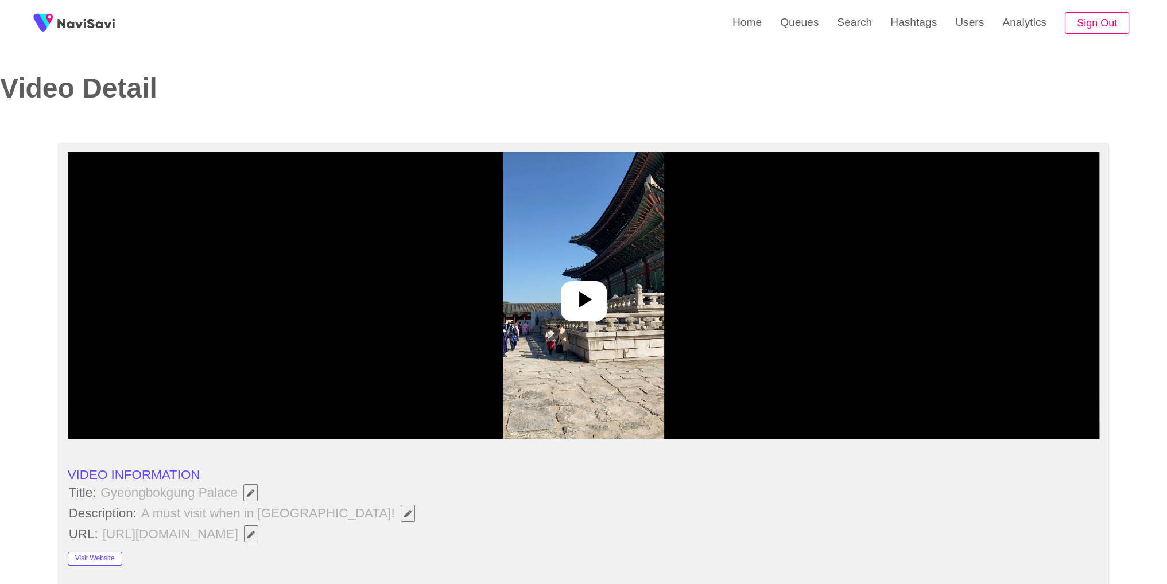
click at [532, 306] on img at bounding box center [583, 295] width 161 height 287
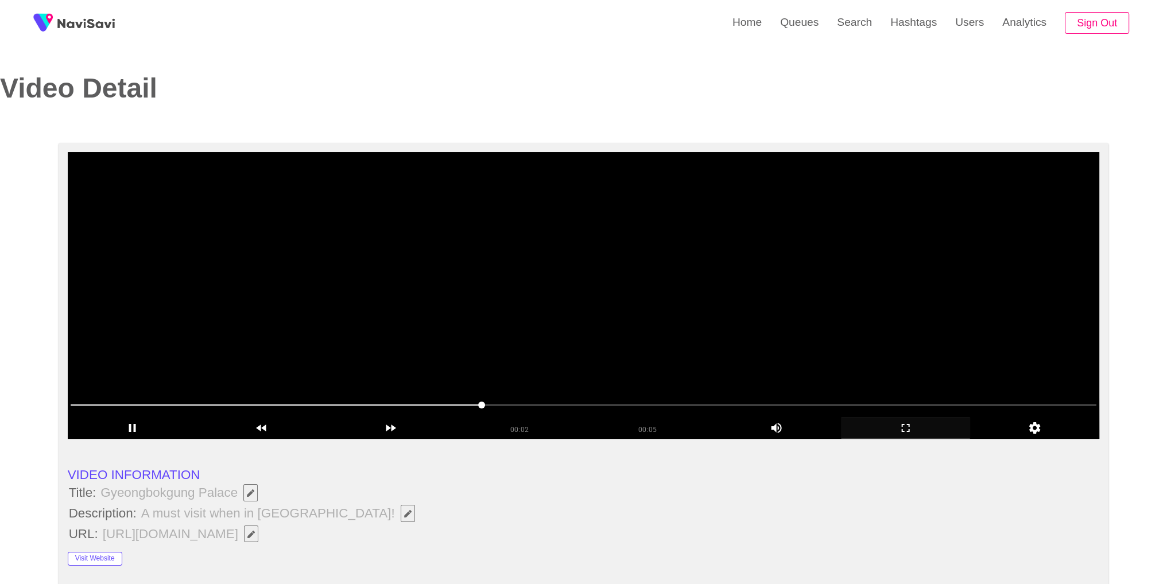
click at [904, 431] on icon "add" at bounding box center [905, 428] width 8 height 8
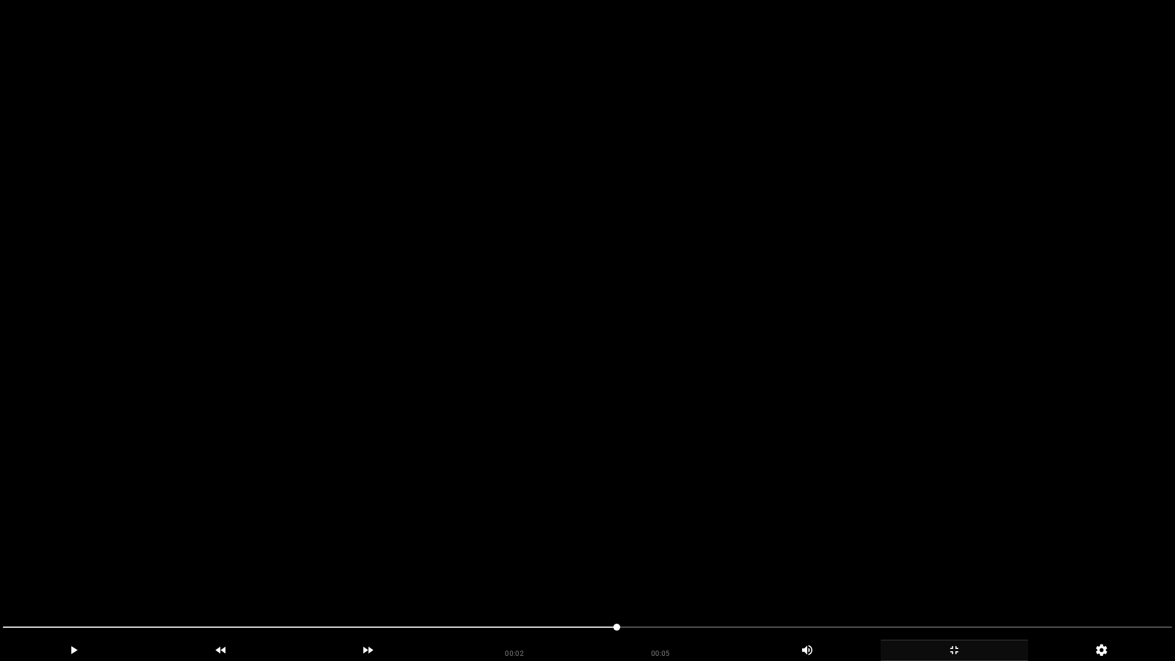
click at [904, 481] on video at bounding box center [587, 330] width 1175 height 661
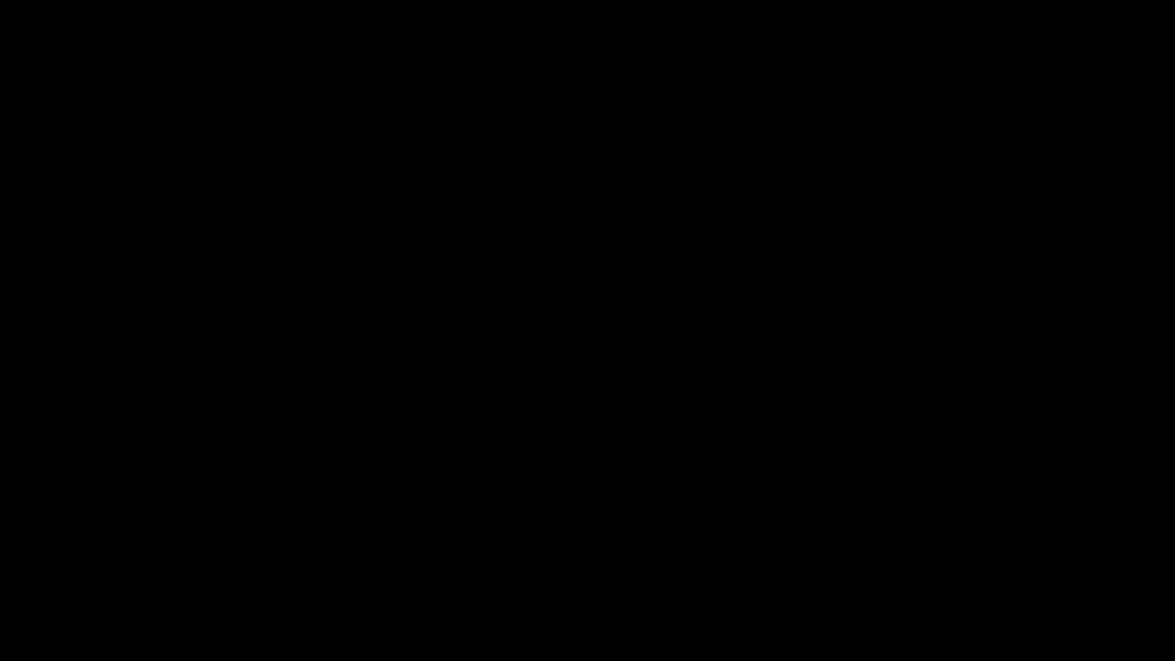
click at [882, 563] on div at bounding box center [587, 628] width 1179 height 31
click at [988, 443] on video at bounding box center [587, 330] width 1175 height 661
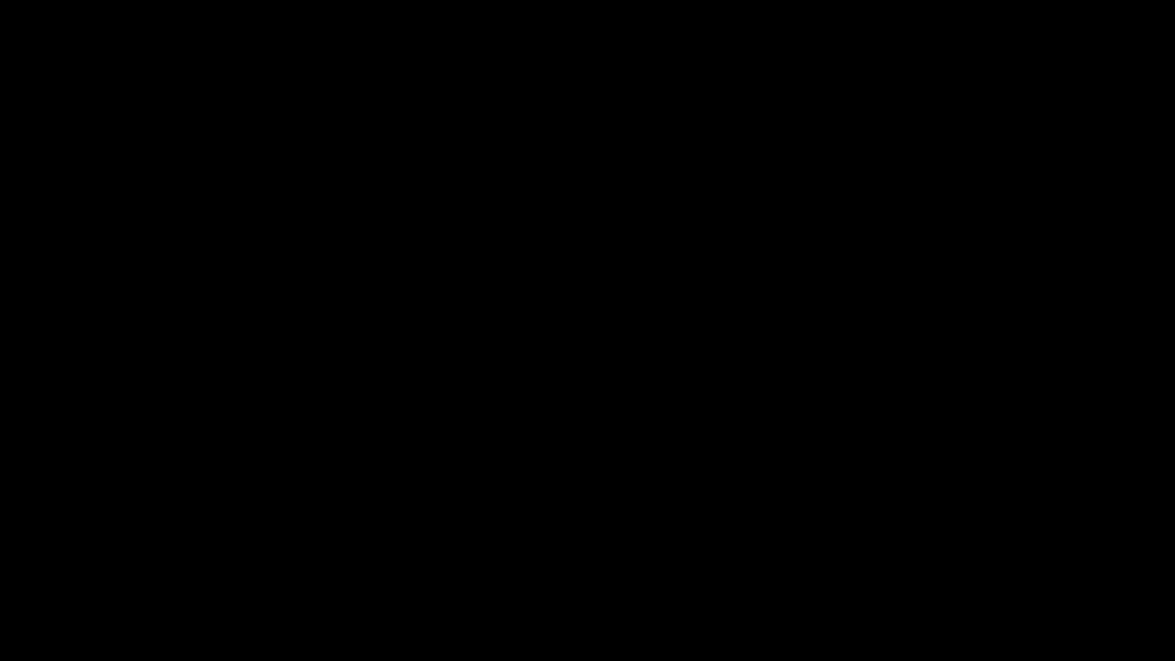
click at [967, 563] on icon "add" at bounding box center [954, 650] width 146 height 14
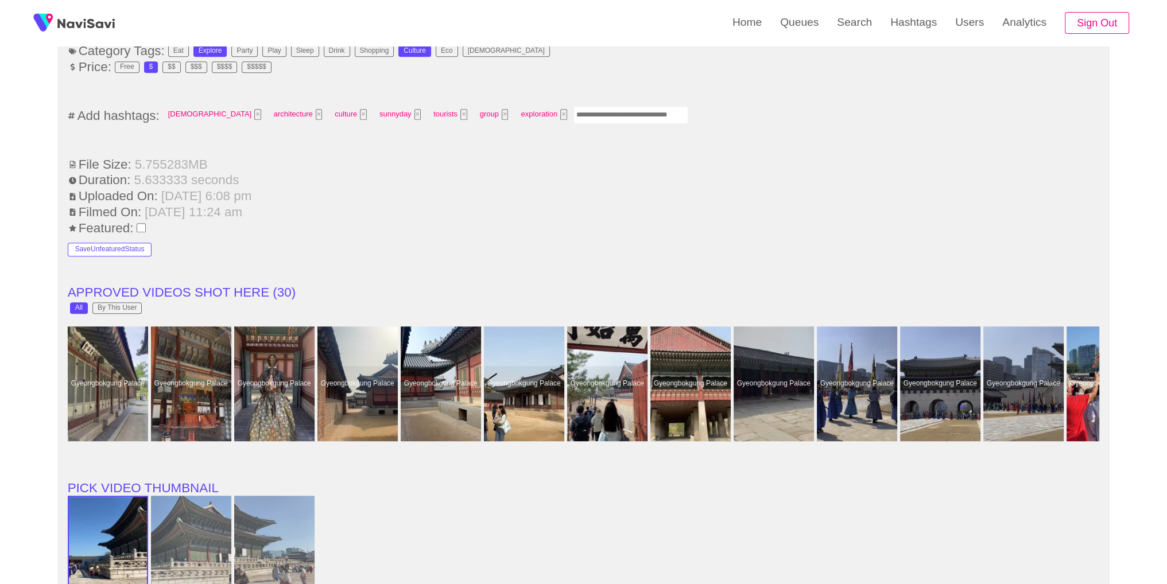
scroll to position [754, 0]
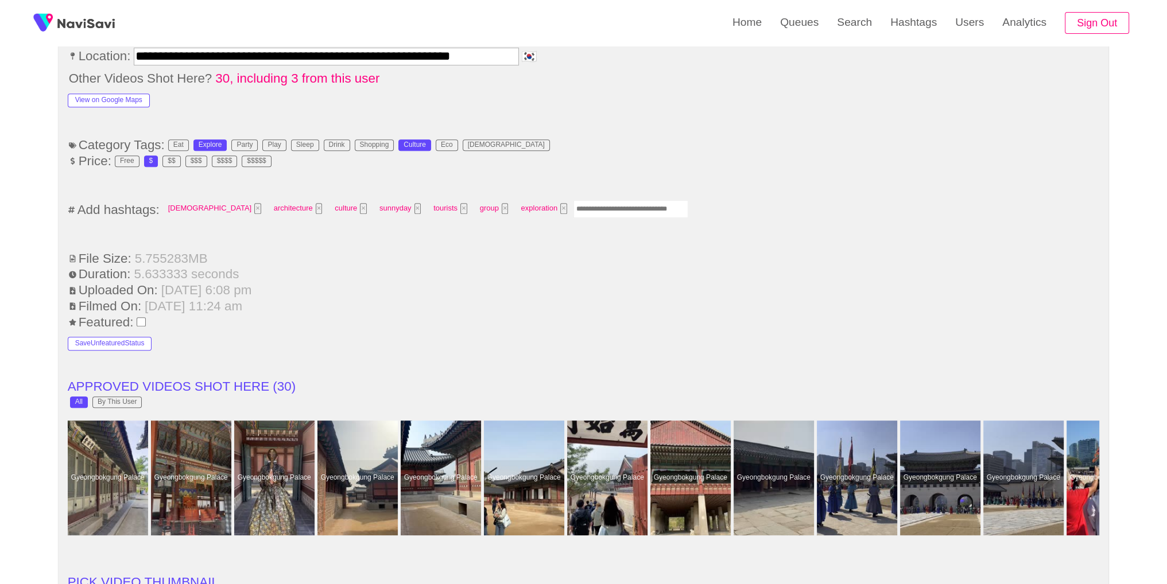
click at [581, 219] on ul "**********" at bounding box center [584, 437] width 1032 height 1505
click at [578, 200] on input "Enter tag here and press return" at bounding box center [630, 209] width 115 height 18
type input "********"
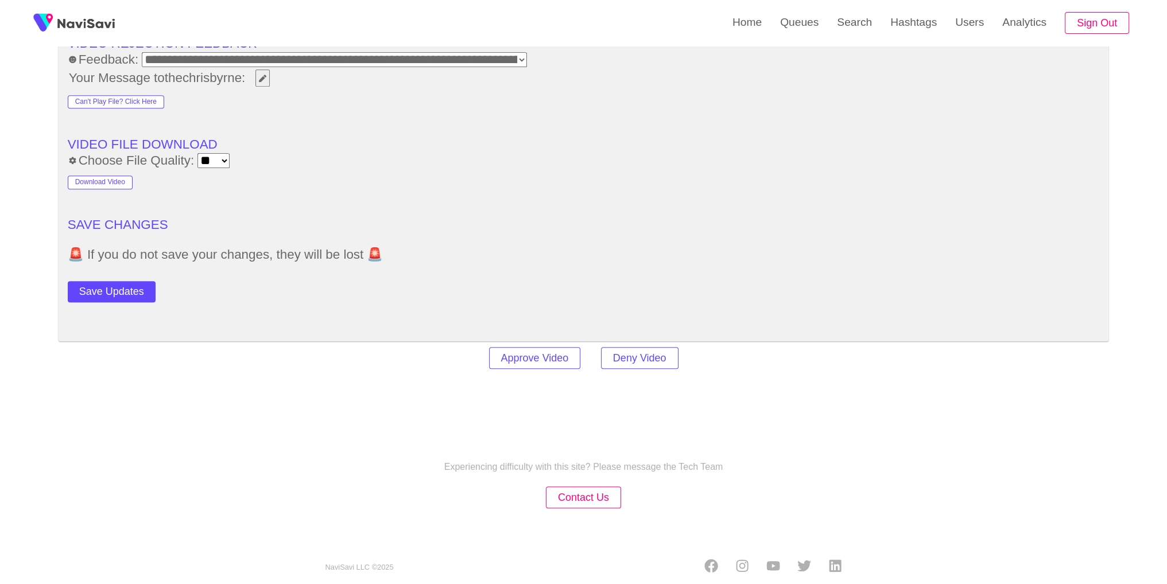
scroll to position [1632, 0]
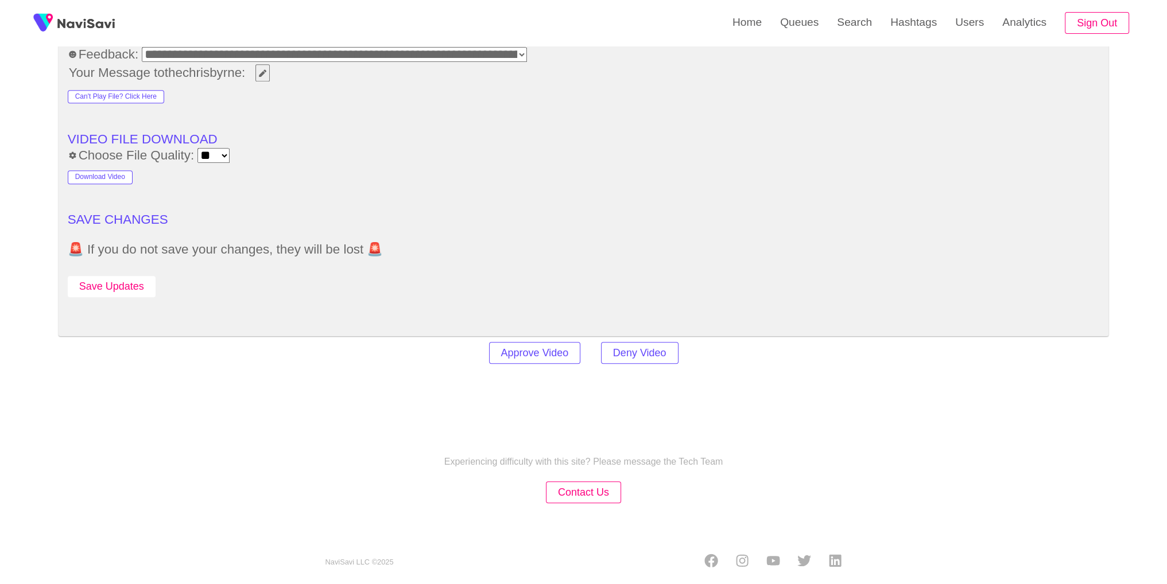
click at [90, 277] on button "Save Updates" at bounding box center [112, 286] width 88 height 21
click at [865, 11] on link "Search" at bounding box center [853, 22] width 53 height 45
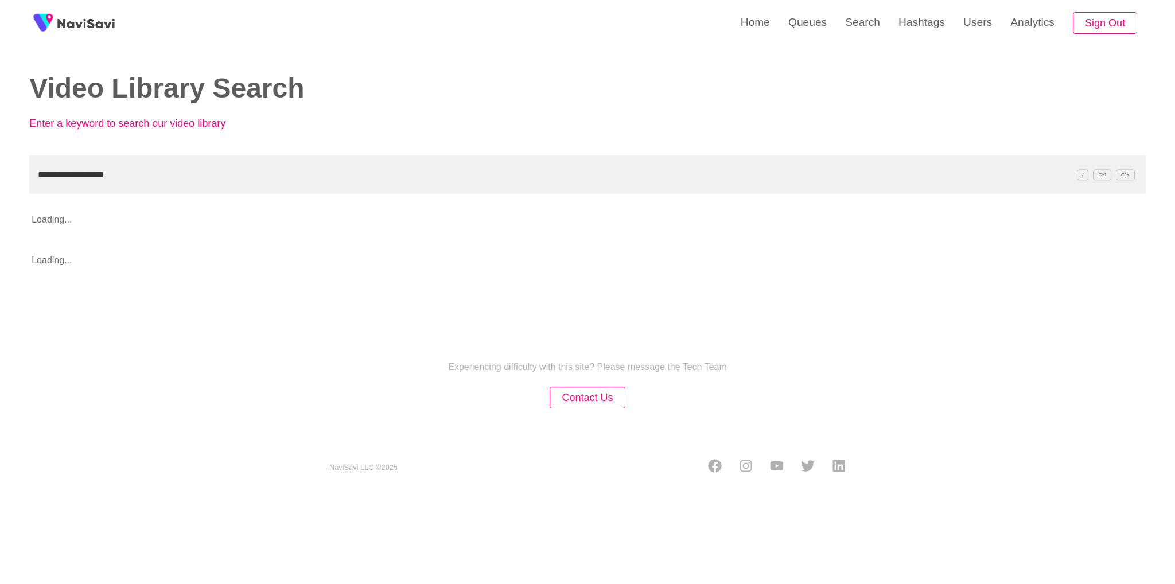
type input "**********"
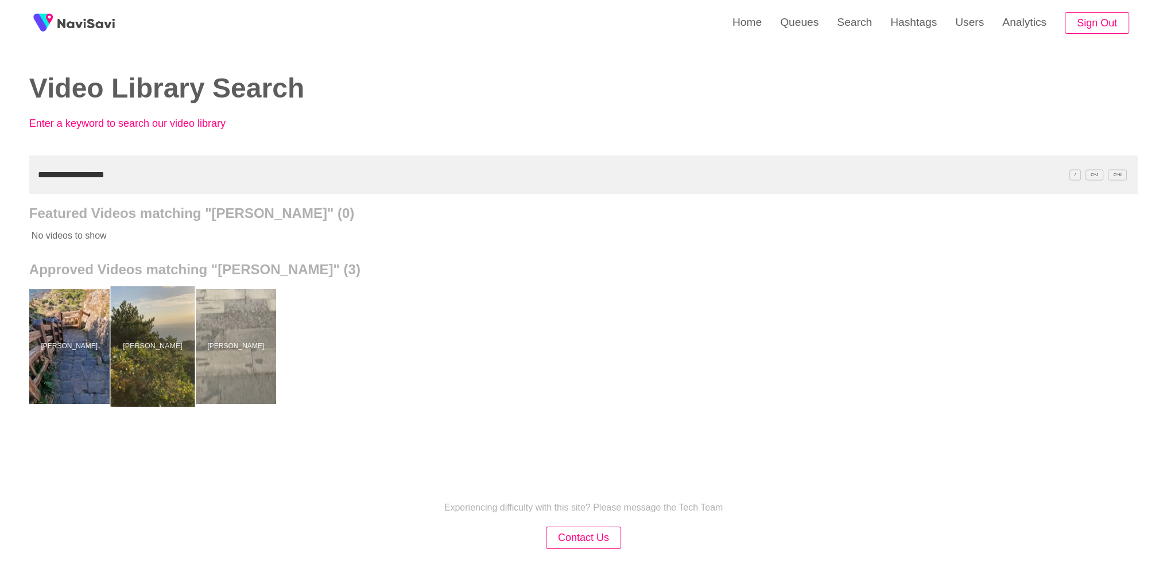
click at [162, 347] on div at bounding box center [152, 346] width 84 height 120
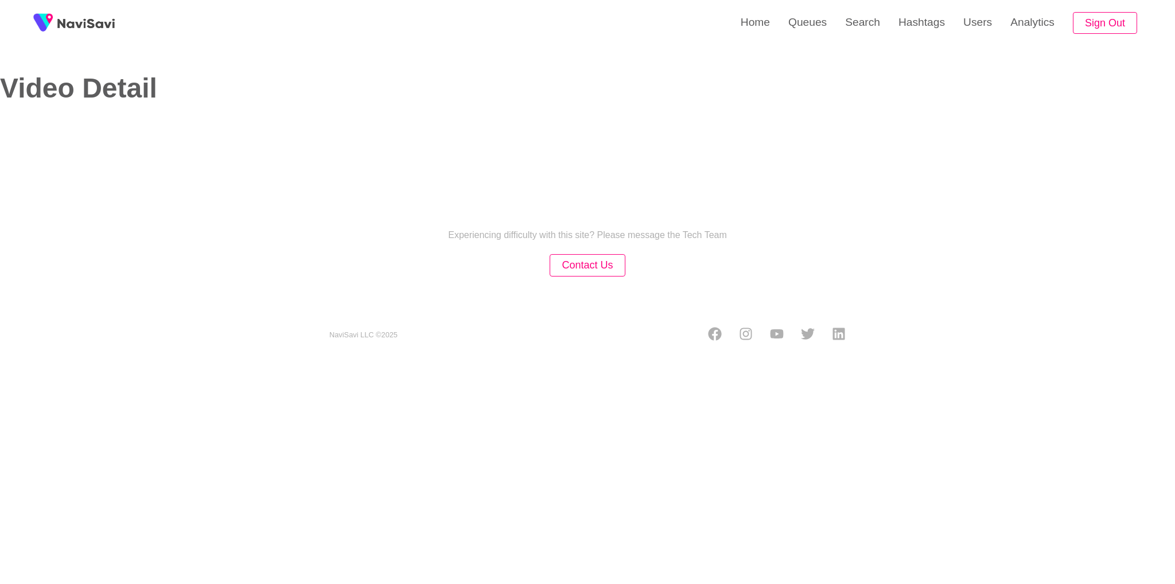
click at [628, 235] on div "Home Queues Search Hashtags Users Analytics Sign Out Video Detail Experiencing …" at bounding box center [587, 181] width 1175 height 362
select select "**********"
select select "**"
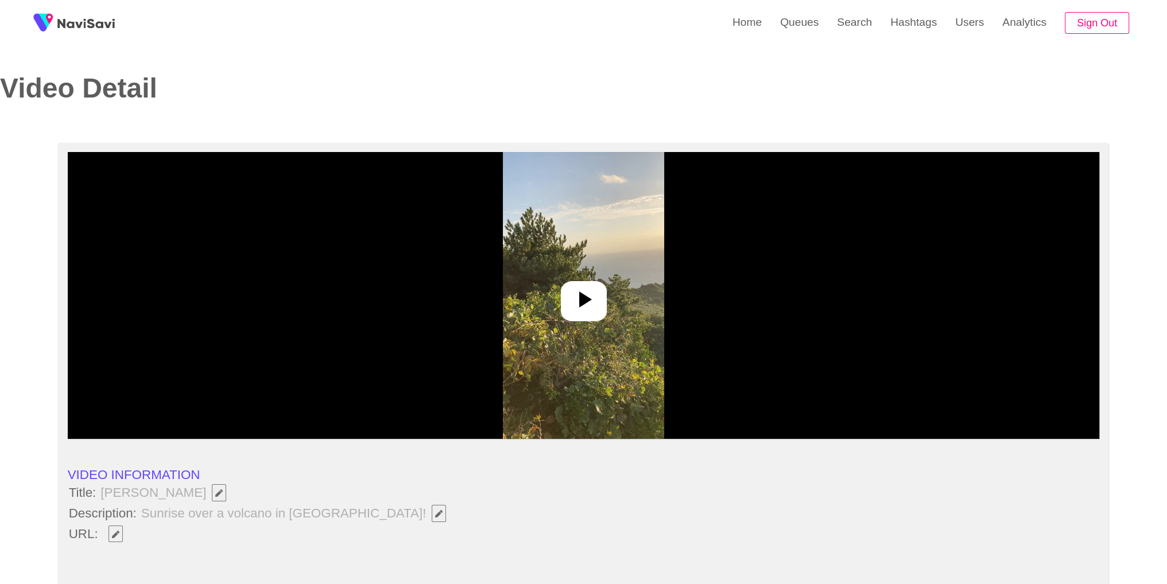
click at [628, 235] on img at bounding box center [583, 295] width 161 height 287
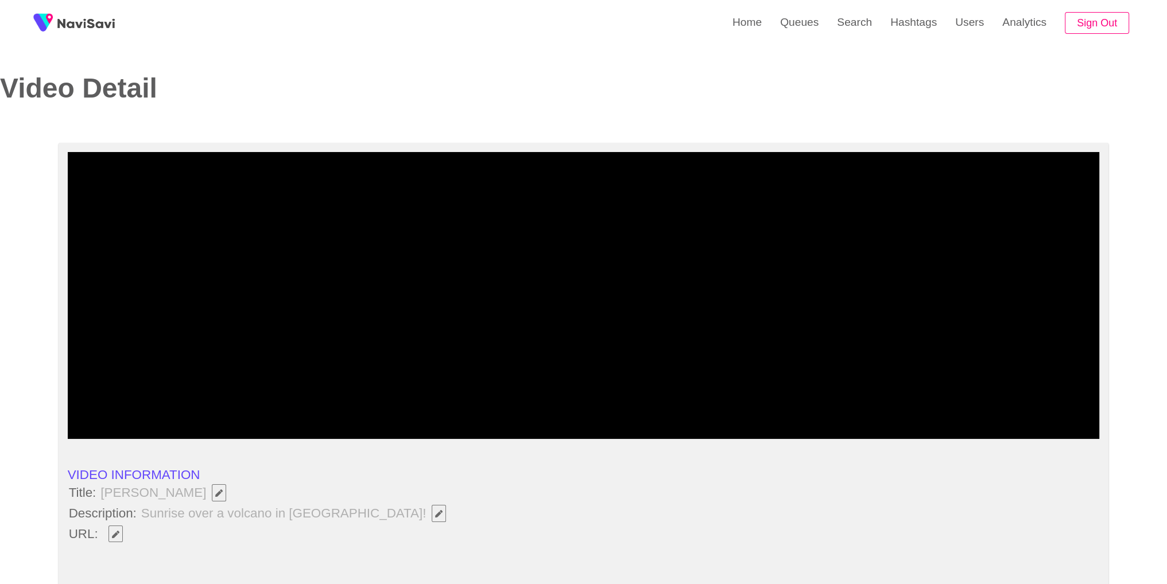
drag, startPoint x: 94, startPoint y: 492, endPoint x: 220, endPoint y: 492, distance: 125.7
click at [220, 492] on li "Title: [PERSON_NAME]" at bounding box center [584, 493] width 1032 height 20
copy li "[PERSON_NAME]"
click at [208, 526] on li "URL:" at bounding box center [584, 534] width 1032 height 20
click at [115, 533] on icon "Edit Field" at bounding box center [115, 534] width 7 height 7
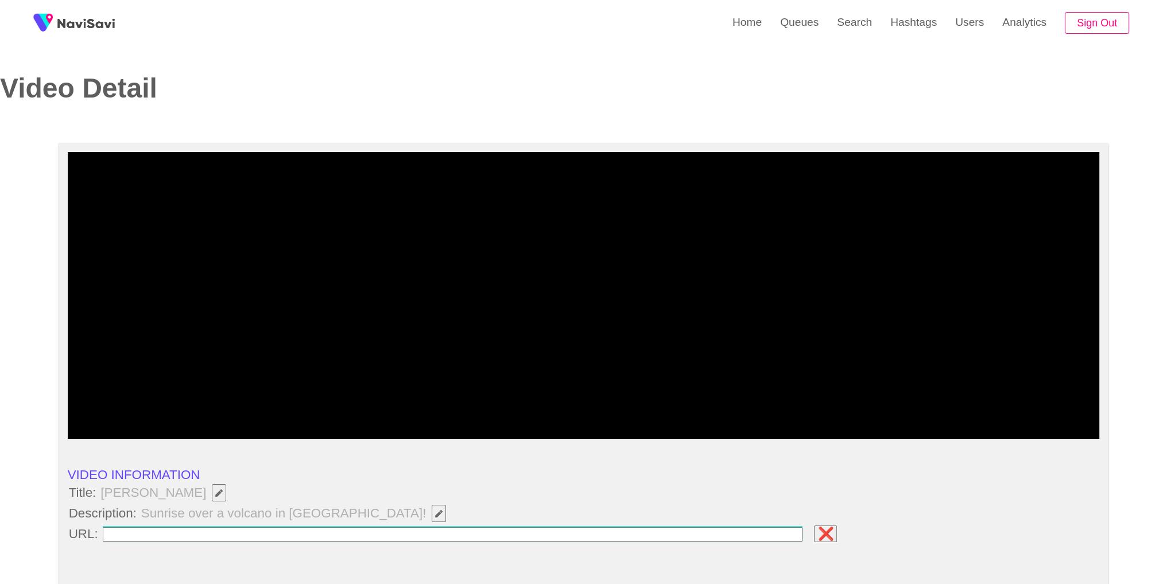
type input "**********"
click at [383, 497] on li "Title: [PERSON_NAME]" at bounding box center [584, 493] width 1032 height 20
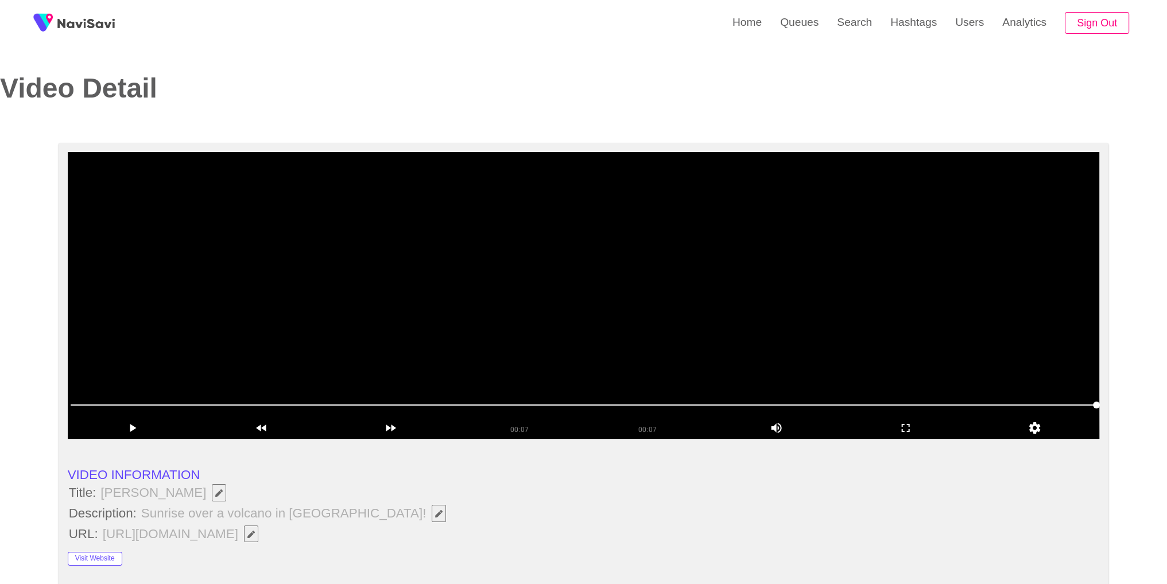
click at [520, 321] on video at bounding box center [584, 295] width 1032 height 287
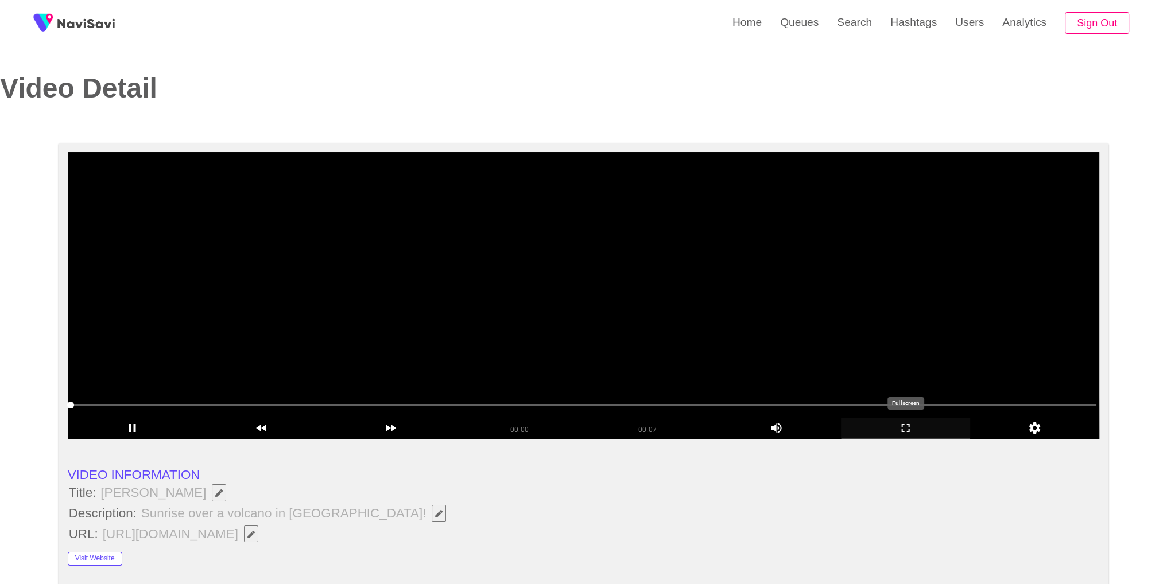
click at [922, 432] on icon "add" at bounding box center [905, 428] width 128 height 14
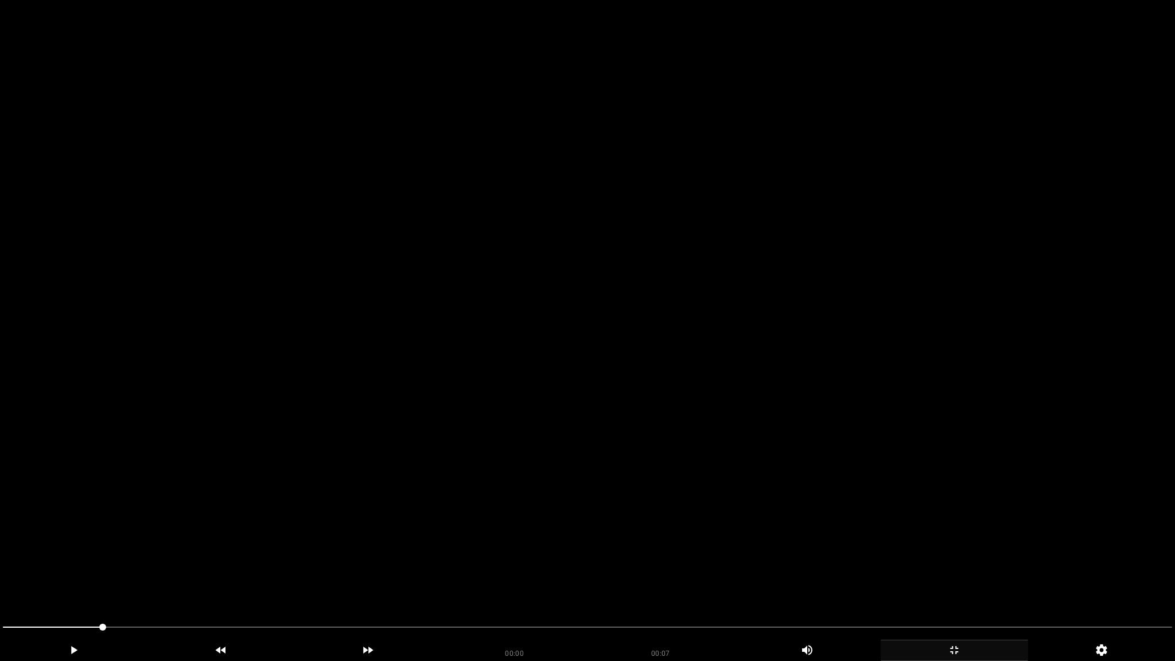
click at [802, 413] on video at bounding box center [587, 330] width 1175 height 661
click at [788, 563] on span at bounding box center [587, 627] width 1169 height 18
click at [942, 563] on span at bounding box center [587, 627] width 1169 height 18
click at [1098, 563] on span at bounding box center [587, 627] width 1169 height 1
click at [922, 563] on icon "add" at bounding box center [954, 650] width 146 height 14
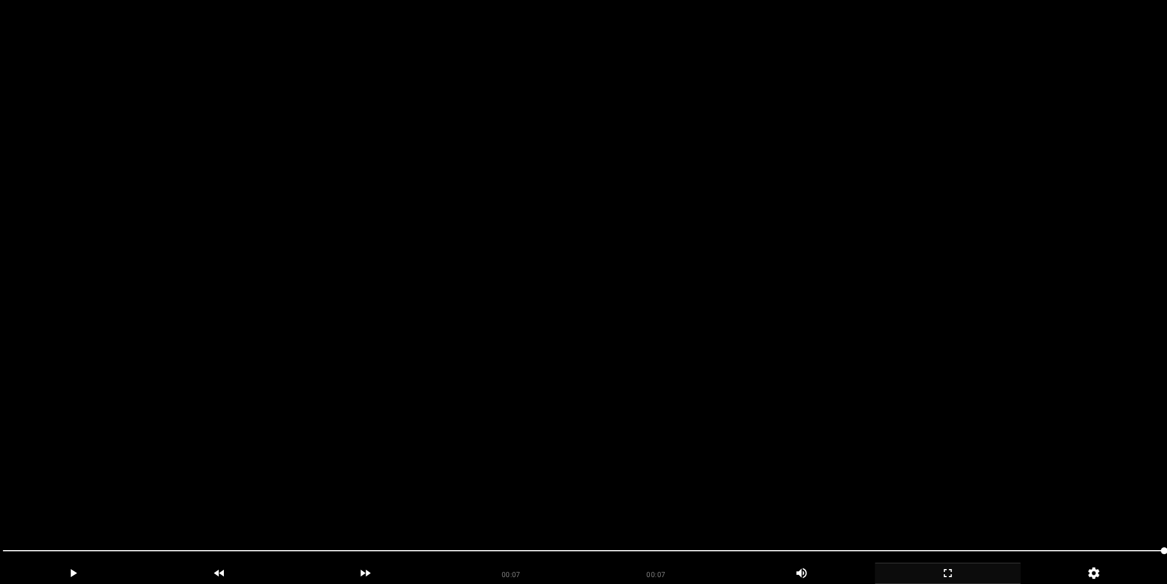
click at [528, 306] on video at bounding box center [583, 292] width 1167 height 584
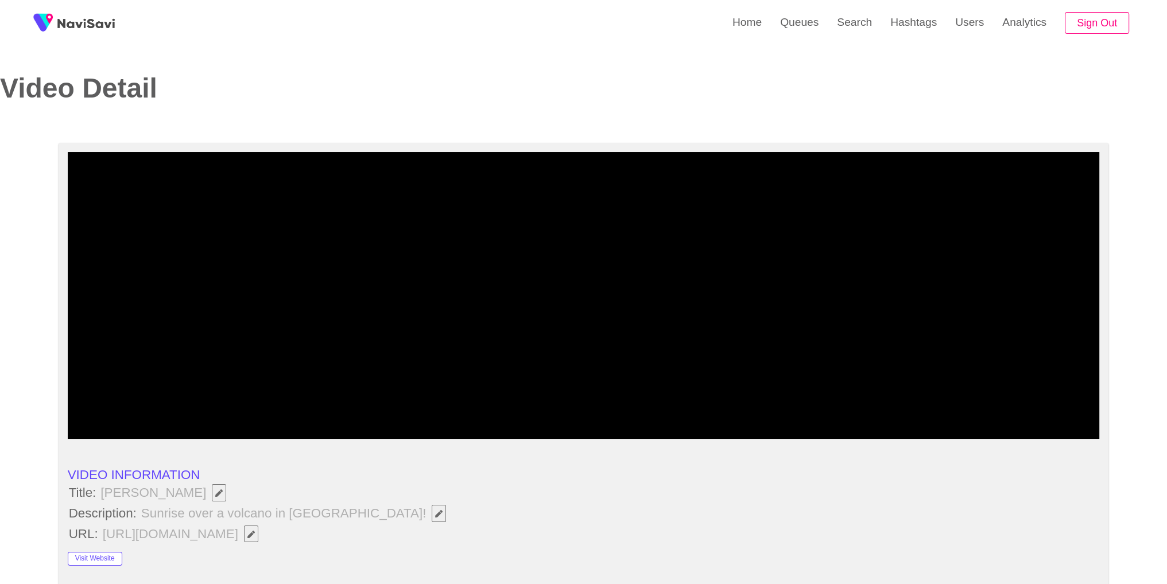
drag, startPoint x: 106, startPoint y: 492, endPoint x: 170, endPoint y: 487, distance: 64.4
click at [184, 489] on span "[PERSON_NAME]" at bounding box center [166, 493] width 134 height 20
drag, startPoint x: 101, startPoint y: 491, endPoint x: 218, endPoint y: 491, distance: 117.1
click at [218, 491] on span "[PERSON_NAME]" at bounding box center [166, 493] width 134 height 20
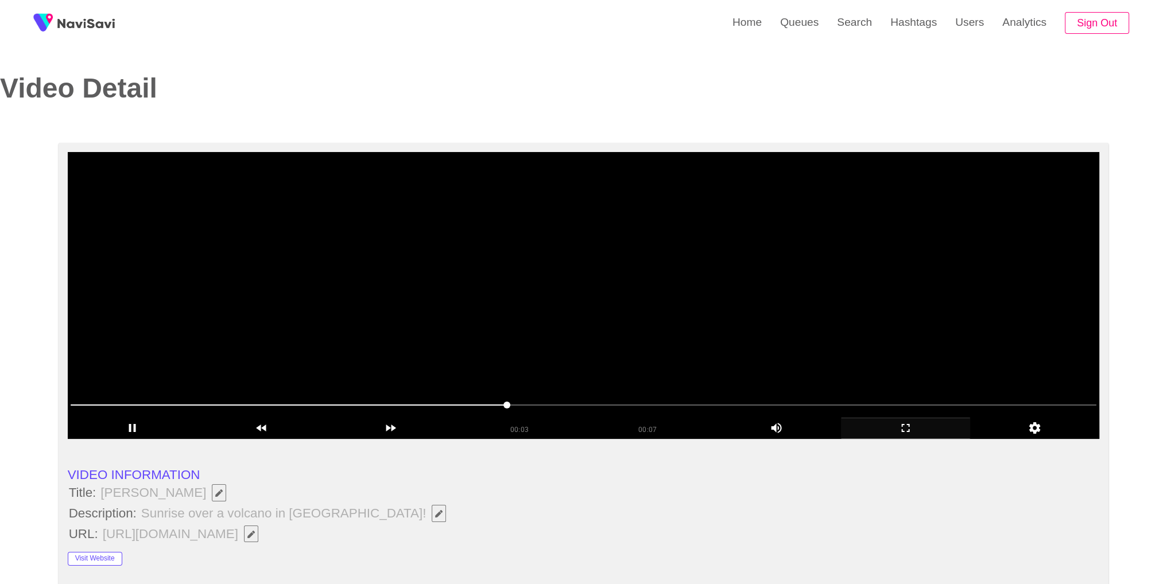
copy span "[PERSON_NAME]"
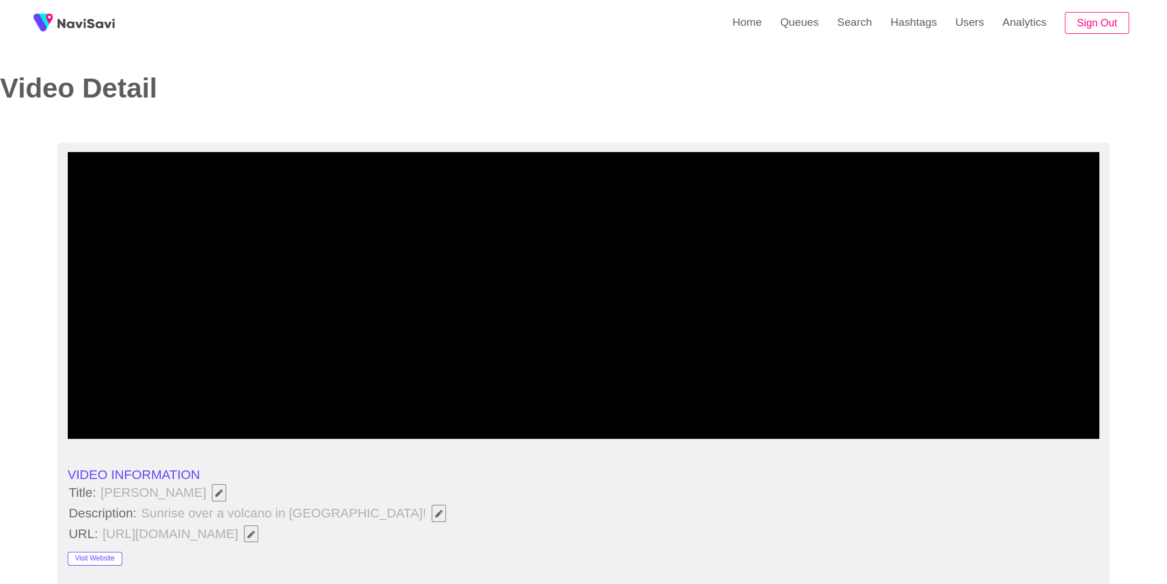
click at [477, 515] on li "Description: Sunrise over a volcano in [GEOGRAPHIC_DATA]!" at bounding box center [584, 514] width 1032 height 20
click at [435, 514] on icon "Edit Field" at bounding box center [438, 513] width 7 height 7
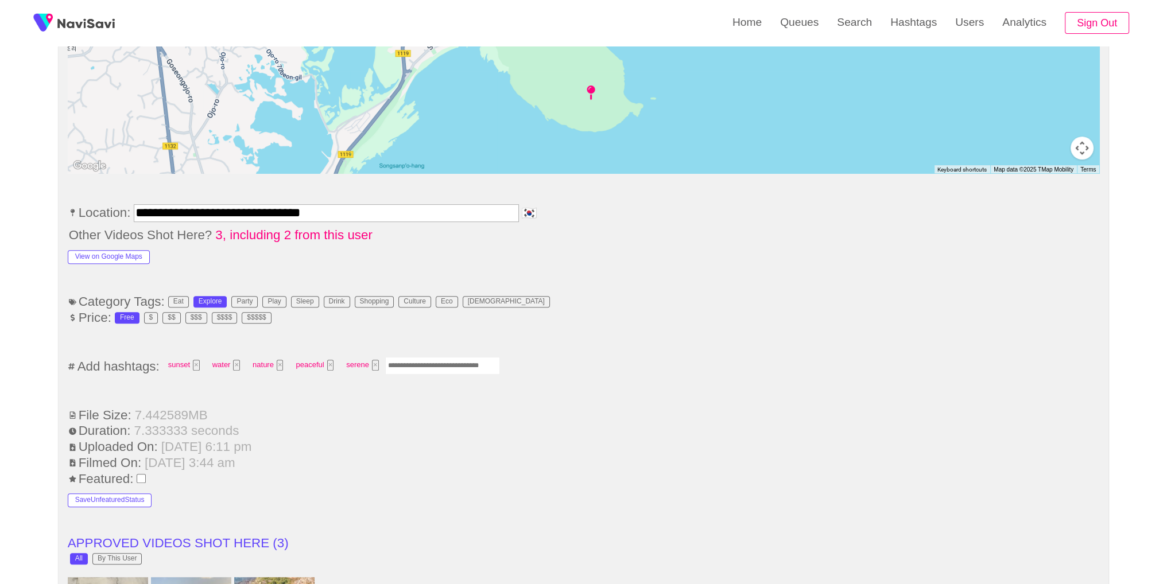
scroll to position [594, 0]
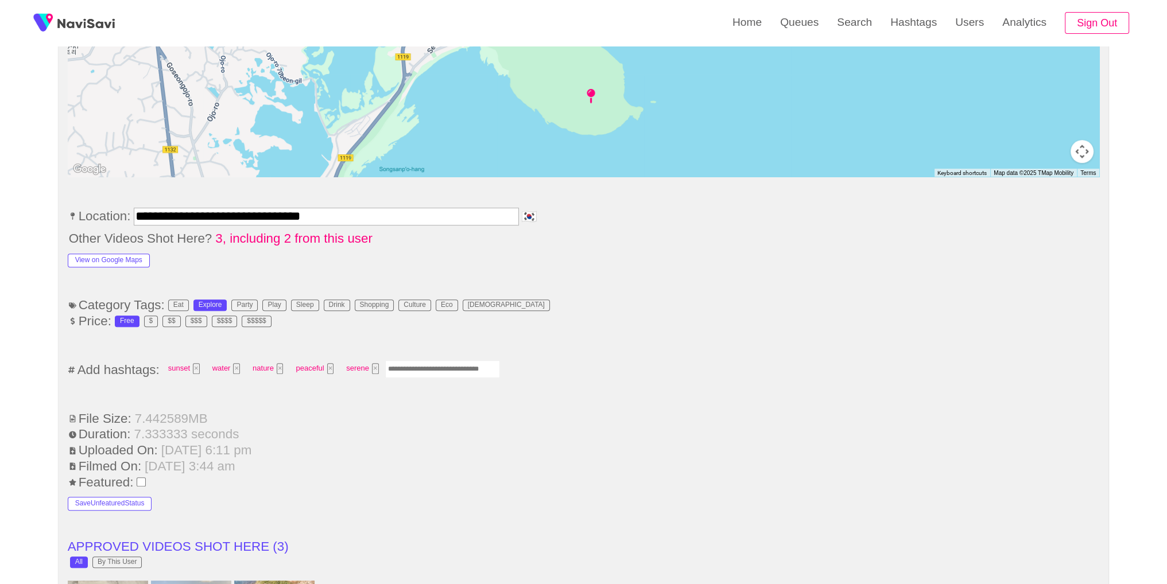
click at [437, 363] on input "Enter tag here and press return" at bounding box center [442, 369] width 115 height 18
type input "*********"
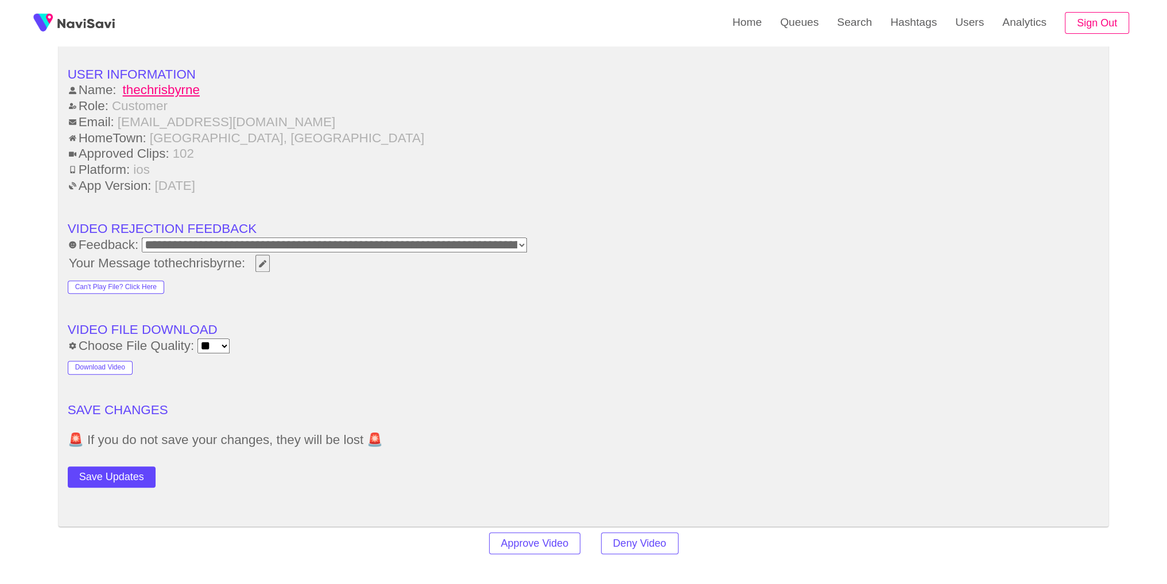
scroll to position [1468, 0]
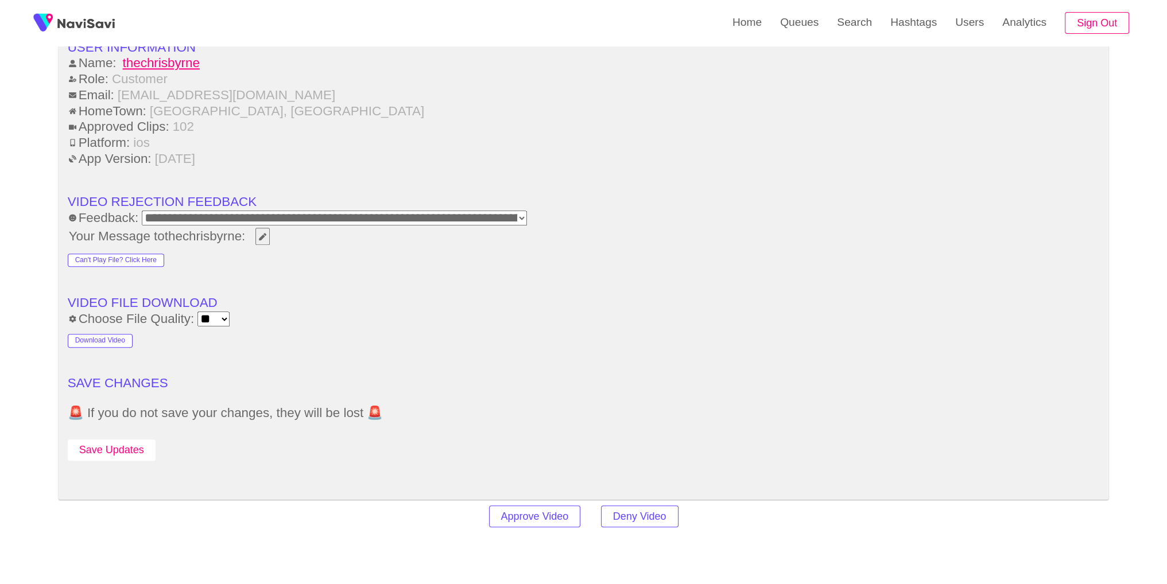
click at [120, 440] on button "Save Updates" at bounding box center [112, 450] width 88 height 21
click at [854, 18] on link "Search" at bounding box center [853, 22] width 53 height 45
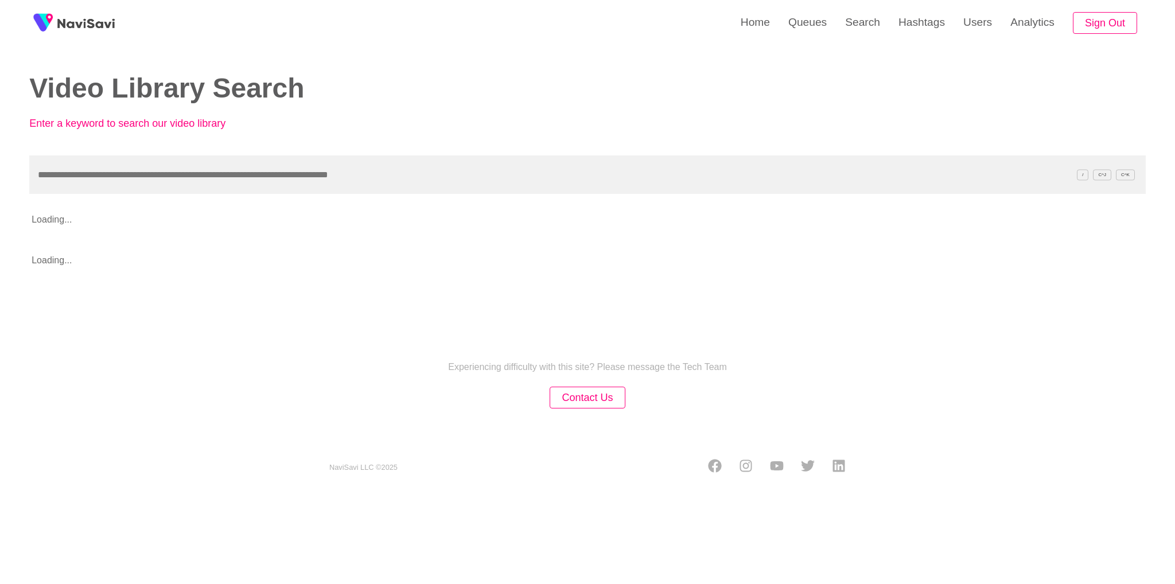
click at [345, 169] on input "text" at bounding box center [587, 174] width 1117 height 38
type input "**********"
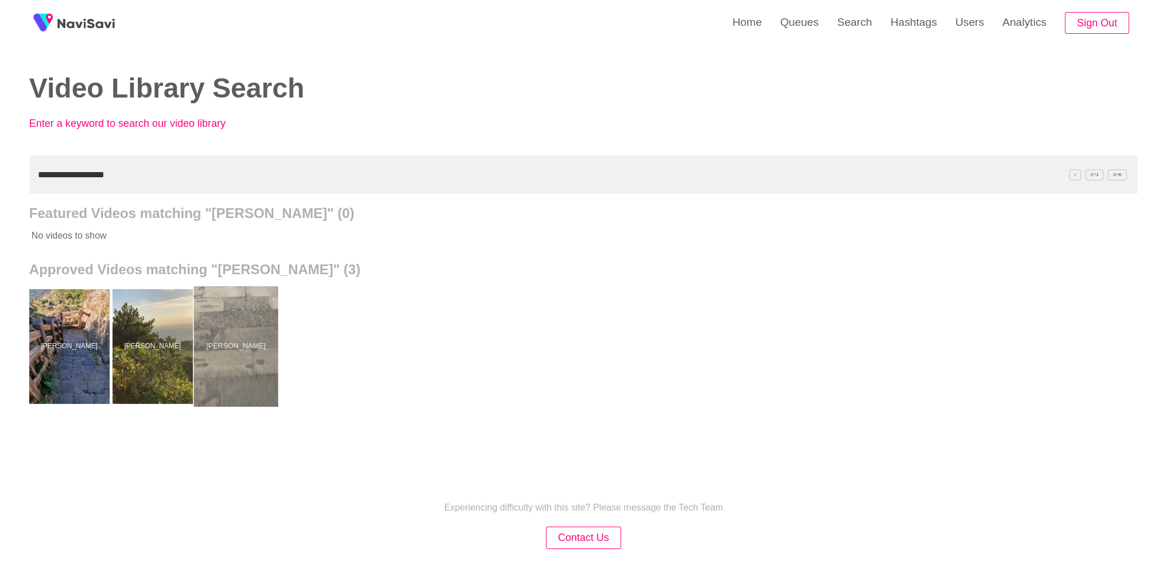
click at [232, 329] on div at bounding box center [235, 346] width 84 height 120
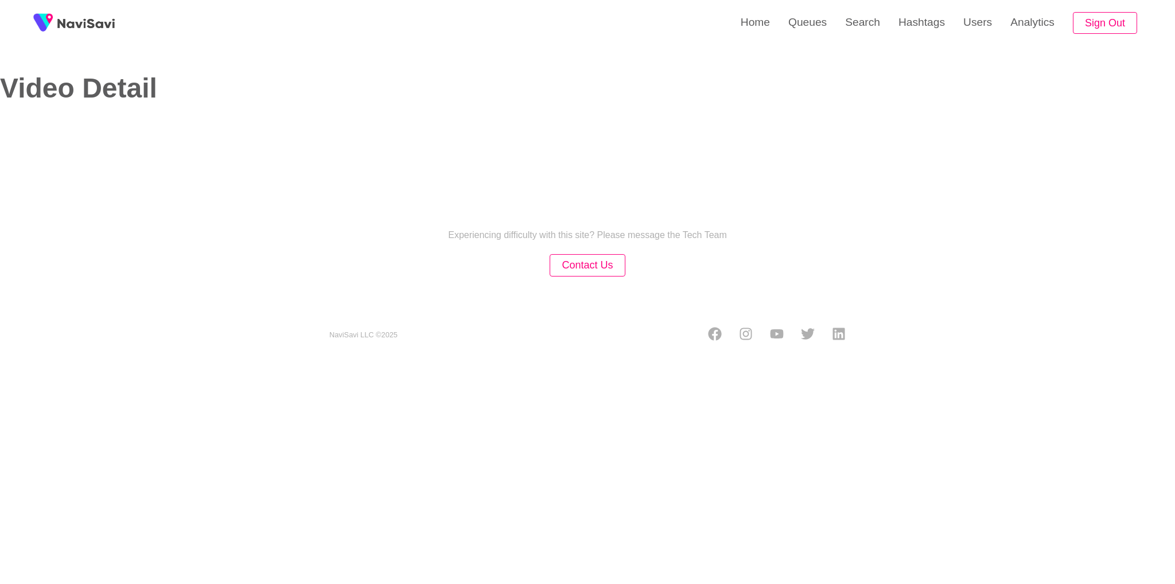
click at [638, 306] on section "NaviSavi LLC © 2025" at bounding box center [588, 324] width 574 height 40
select select "**********"
select select "**"
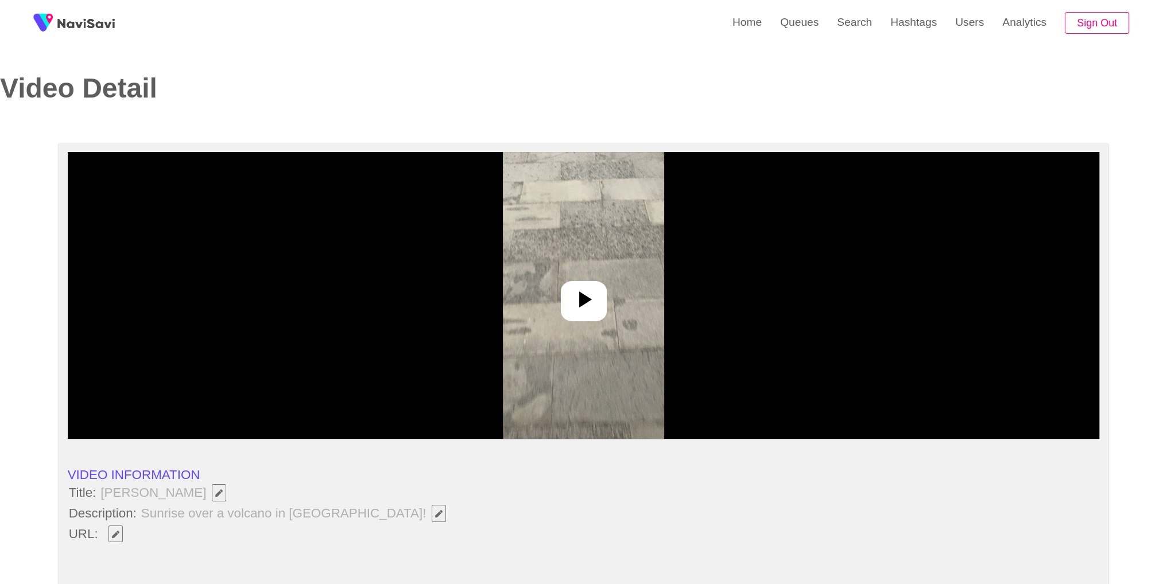
click at [583, 284] on div at bounding box center [584, 301] width 46 height 40
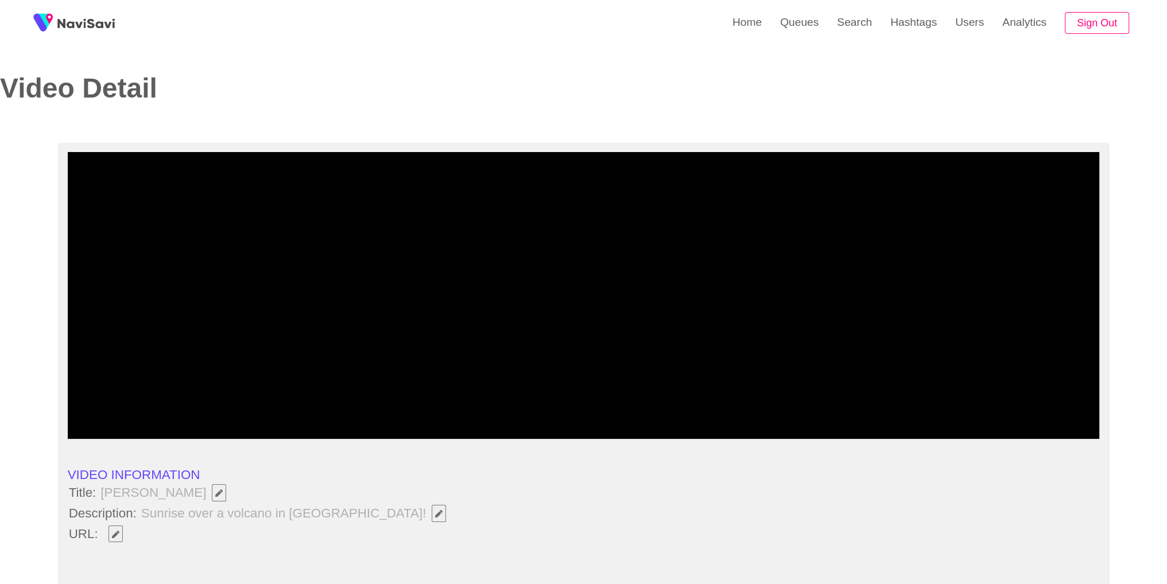
copy span "[PERSON_NAME]"
drag, startPoint x: 101, startPoint y: 493, endPoint x: 218, endPoint y: 496, distance: 117.1
click at [218, 496] on span "[PERSON_NAME]" at bounding box center [166, 493] width 134 height 20
click at [117, 528] on button "button" at bounding box center [115, 534] width 14 height 17
type input "**********"
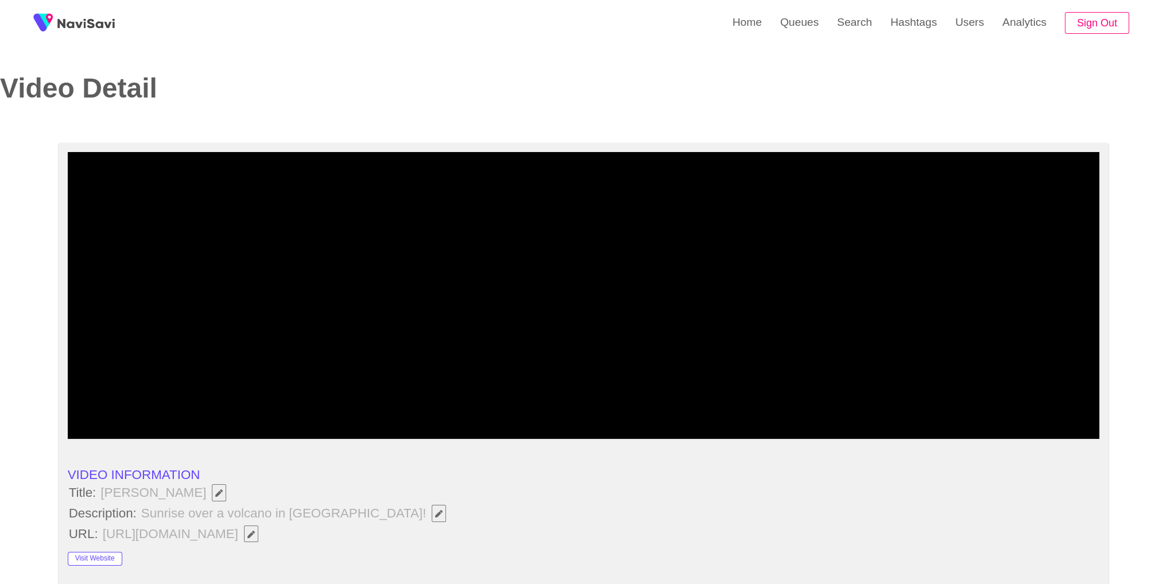
click at [435, 510] on icon "Edit Field" at bounding box center [438, 513] width 7 height 7
click at [365, 494] on li "Title: [PERSON_NAME]" at bounding box center [584, 493] width 1032 height 20
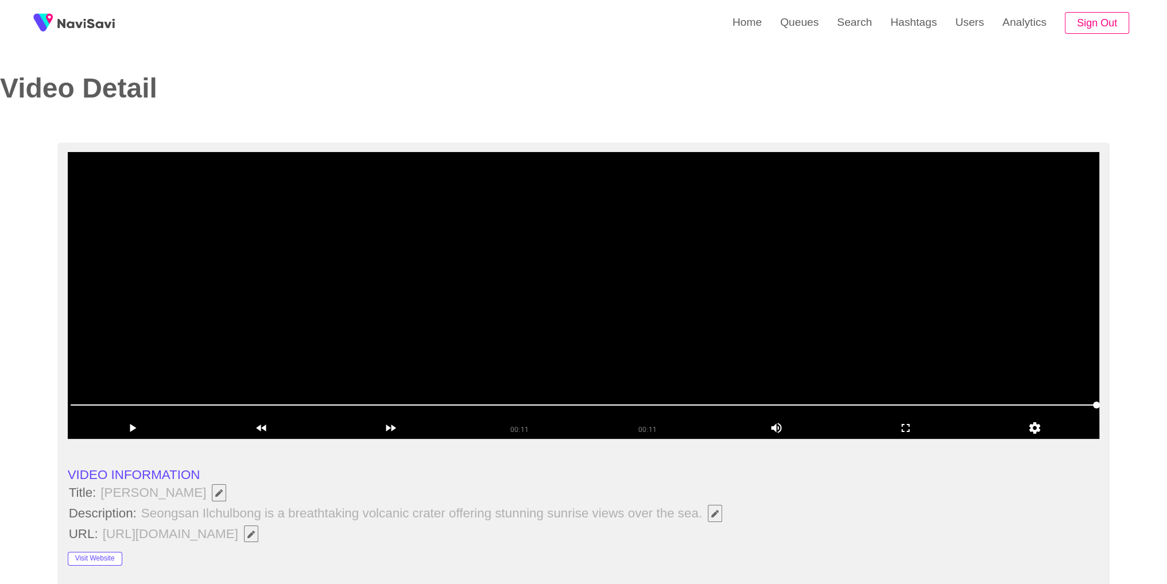
click at [477, 363] on video at bounding box center [584, 295] width 1032 height 287
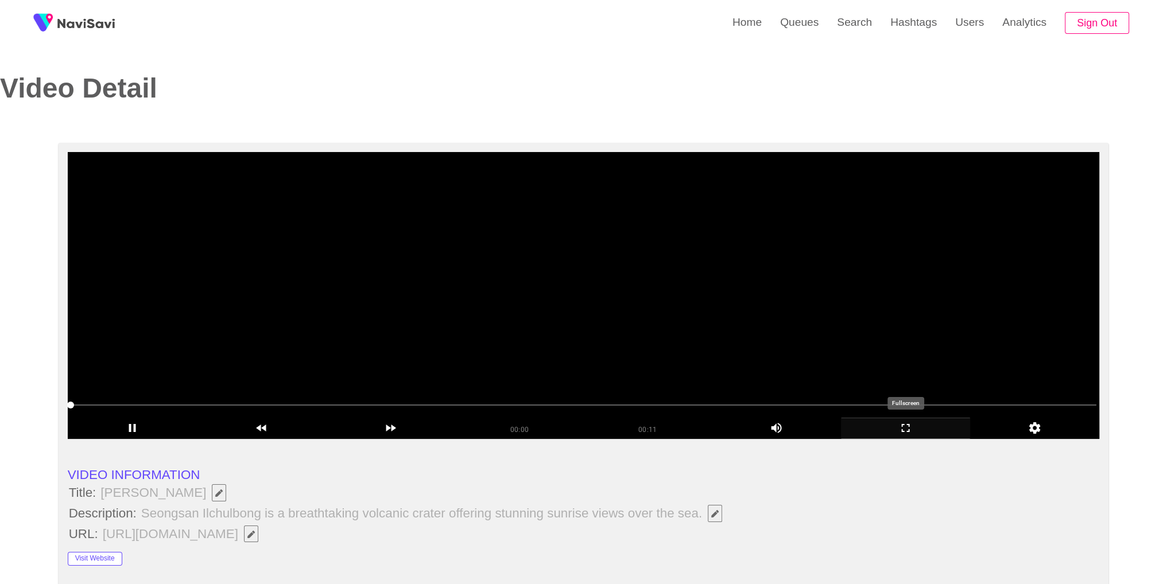
click at [897, 438] on div "add" at bounding box center [905, 428] width 129 height 21
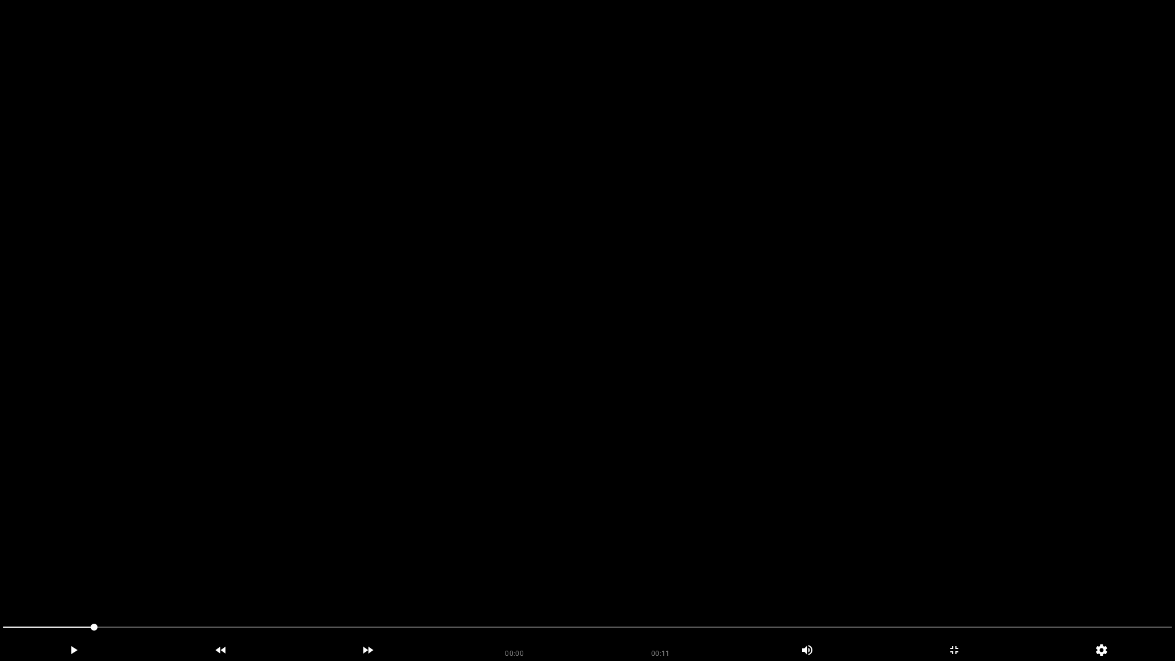
click at [744, 482] on video at bounding box center [587, 330] width 1175 height 661
click at [714, 563] on span at bounding box center [587, 627] width 1169 height 18
click at [831, 562] on video at bounding box center [587, 330] width 1175 height 661
click at [958, 563] on div "add" at bounding box center [954, 650] width 147 height 21
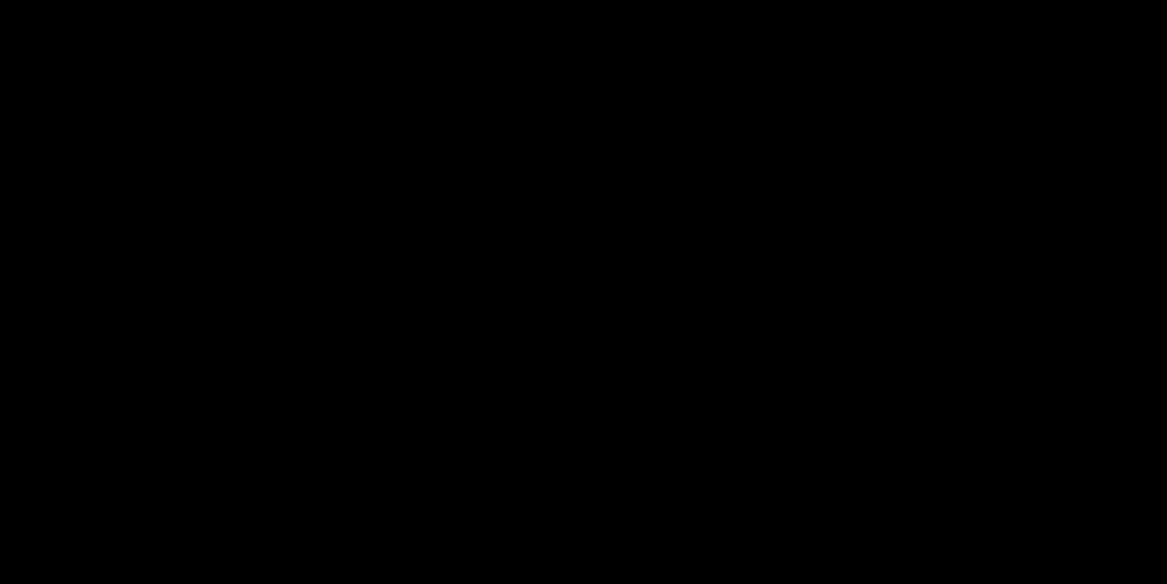
scroll to position [803, 0]
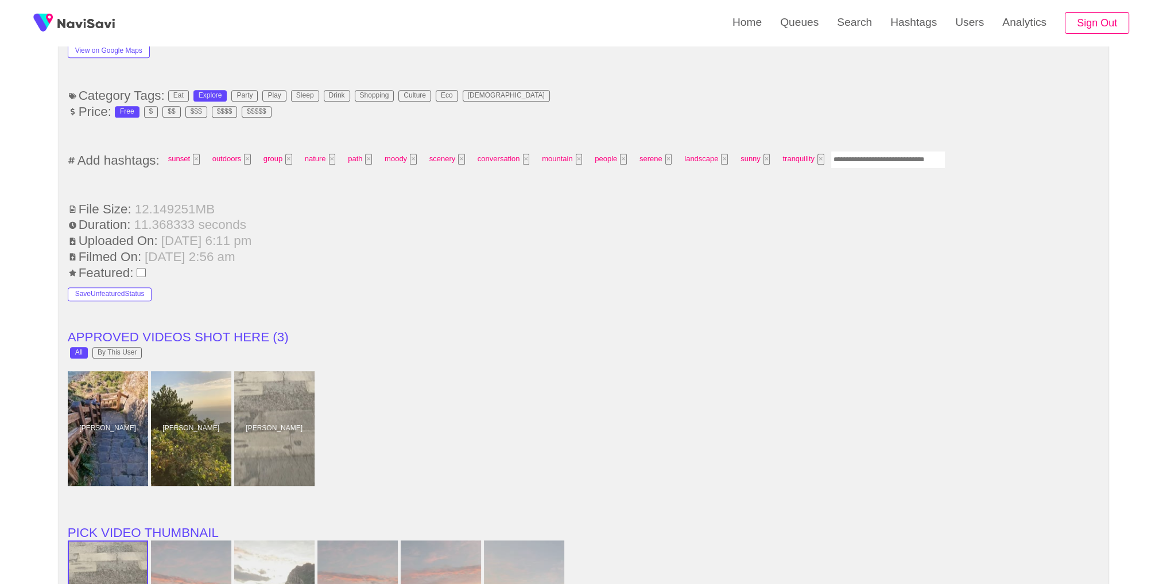
drag, startPoint x: 852, startPoint y: 154, endPoint x: 867, endPoint y: 103, distance: 53.4
click at [852, 154] on input "Enter tag here and press return" at bounding box center [887, 160] width 115 height 18
type input "*********"
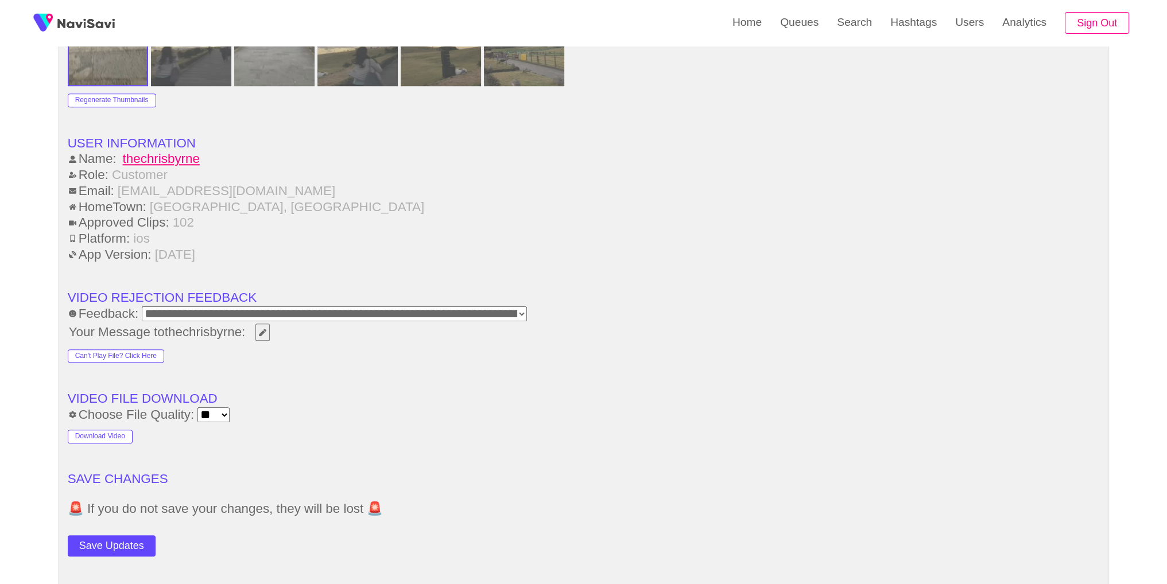
scroll to position [1632, 0]
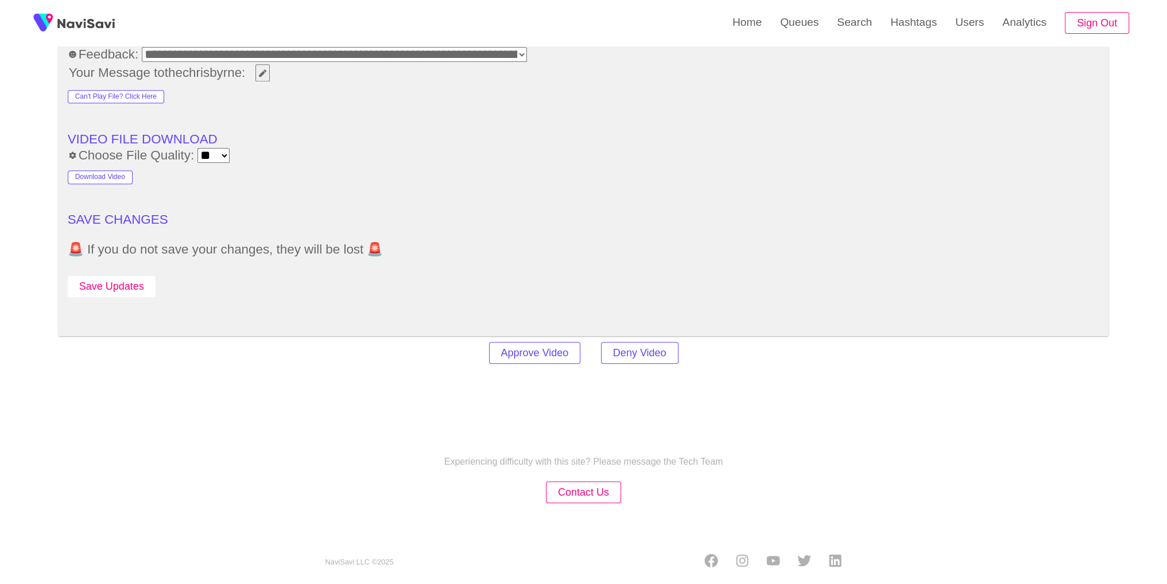
click at [131, 286] on button "Save Updates" at bounding box center [112, 286] width 88 height 21
click at [830, 19] on link "Search" at bounding box center [853, 22] width 53 height 45
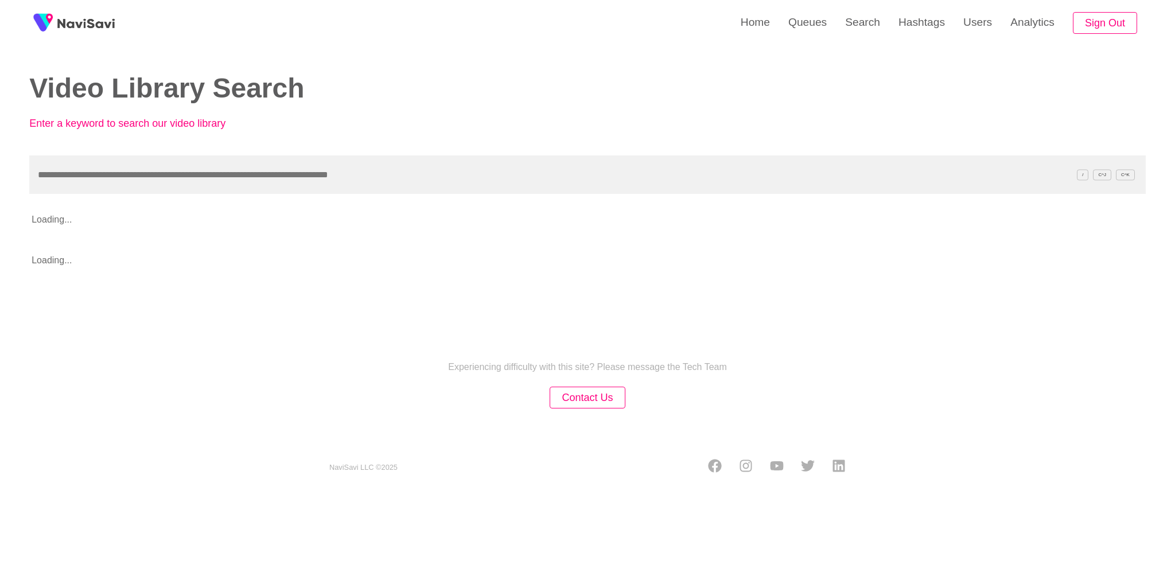
click at [581, 175] on input "text" at bounding box center [587, 174] width 1117 height 38
type input "**********"
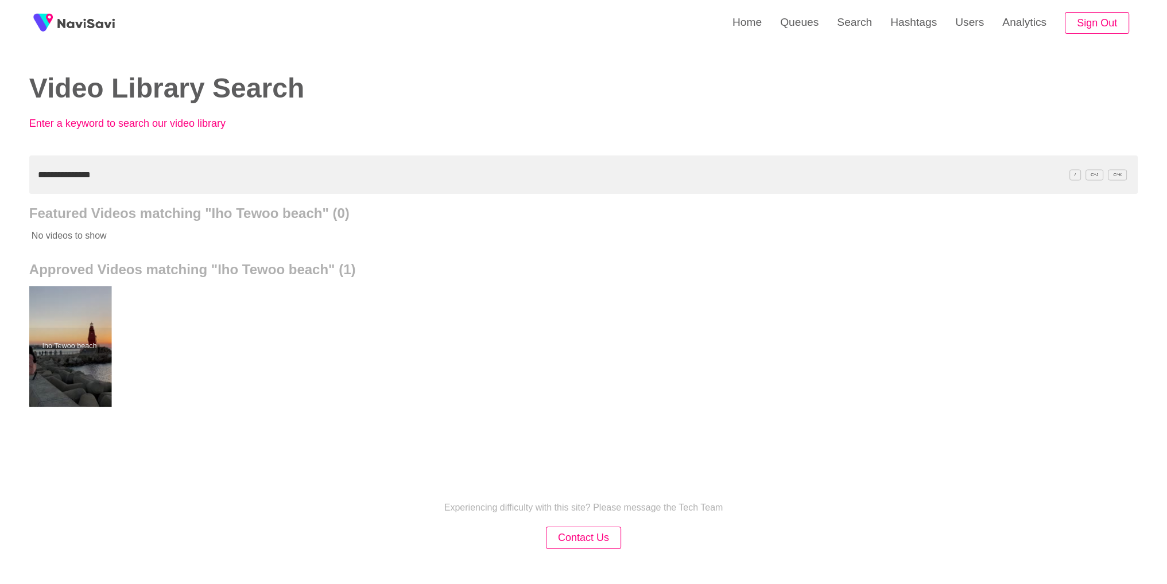
click at [68, 300] on div at bounding box center [69, 346] width 84 height 120
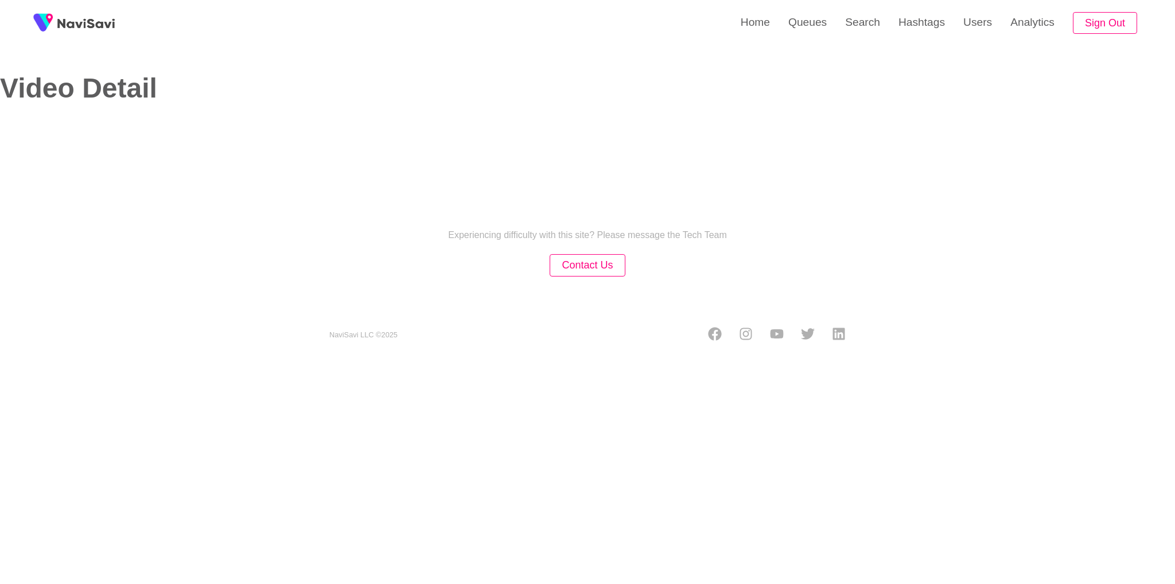
select select "**"
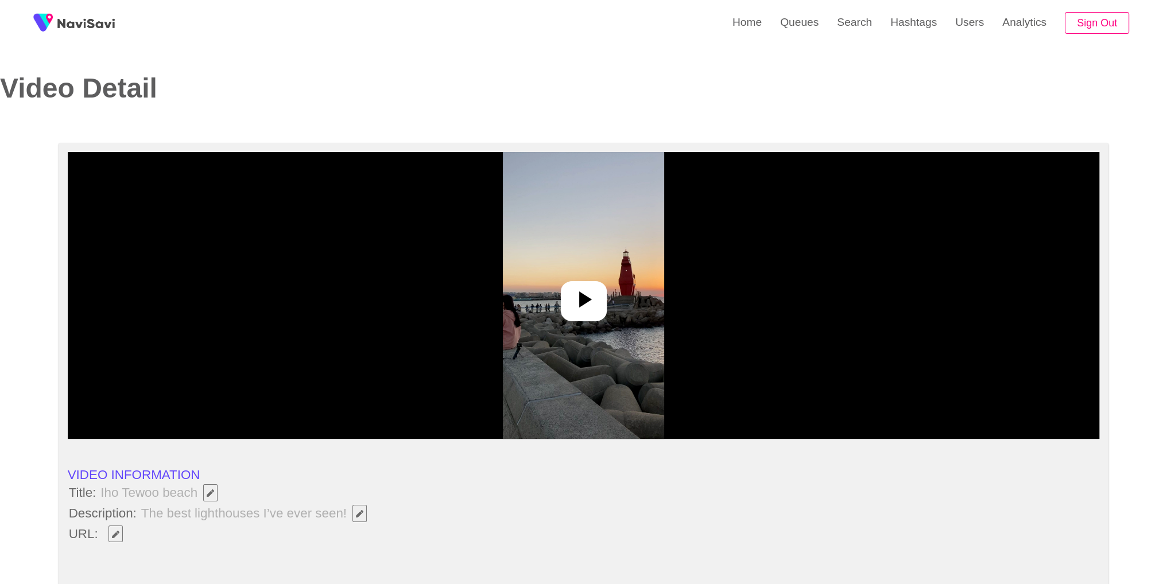
select select "**********"
drag, startPoint x: 99, startPoint y: 492, endPoint x: 194, endPoint y: 494, distance: 95.3
click at [194, 494] on span "Iho Tewoo beach" at bounding box center [161, 493] width 125 height 20
copy span "Iho Tewoo beach"
click at [370, 533] on li "URL:" at bounding box center [584, 534] width 1032 height 20
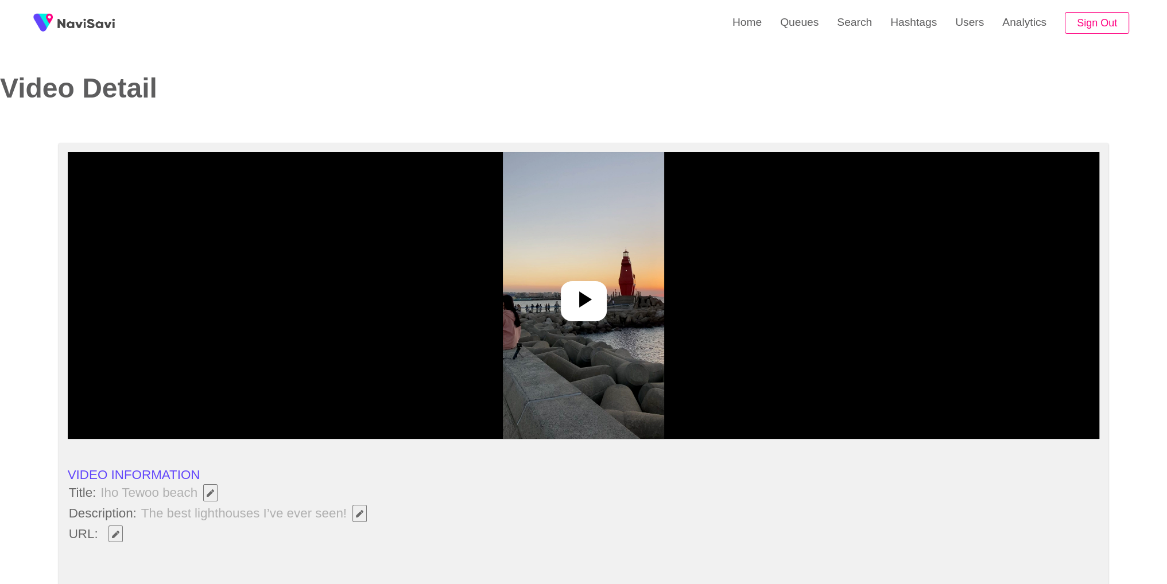
click at [118, 532] on icon "Edit Field" at bounding box center [115, 534] width 7 height 7
type input "**********"
drag, startPoint x: 99, startPoint y: 495, endPoint x: 200, endPoint y: 499, distance: 101.0
click at [200, 499] on span "Iho Tewoo beach" at bounding box center [161, 493] width 125 height 20
copy span "Iho Tewoo beach"
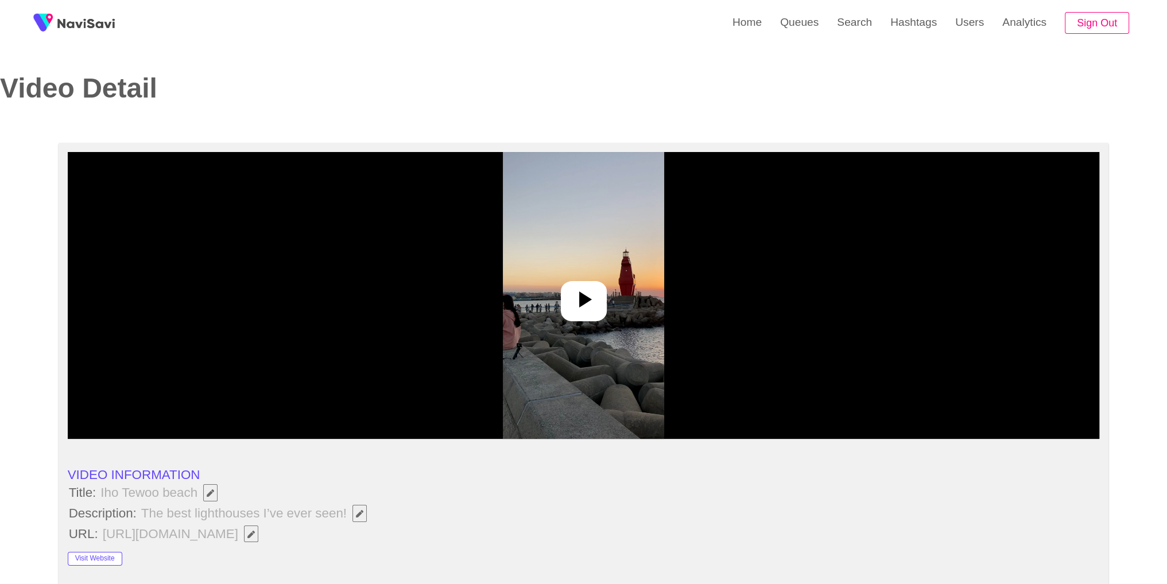
drag, startPoint x: 390, startPoint y: 462, endPoint x: 375, endPoint y: 488, distance: 30.0
click at [360, 510] on icon "Edit Field" at bounding box center [359, 513] width 7 height 7
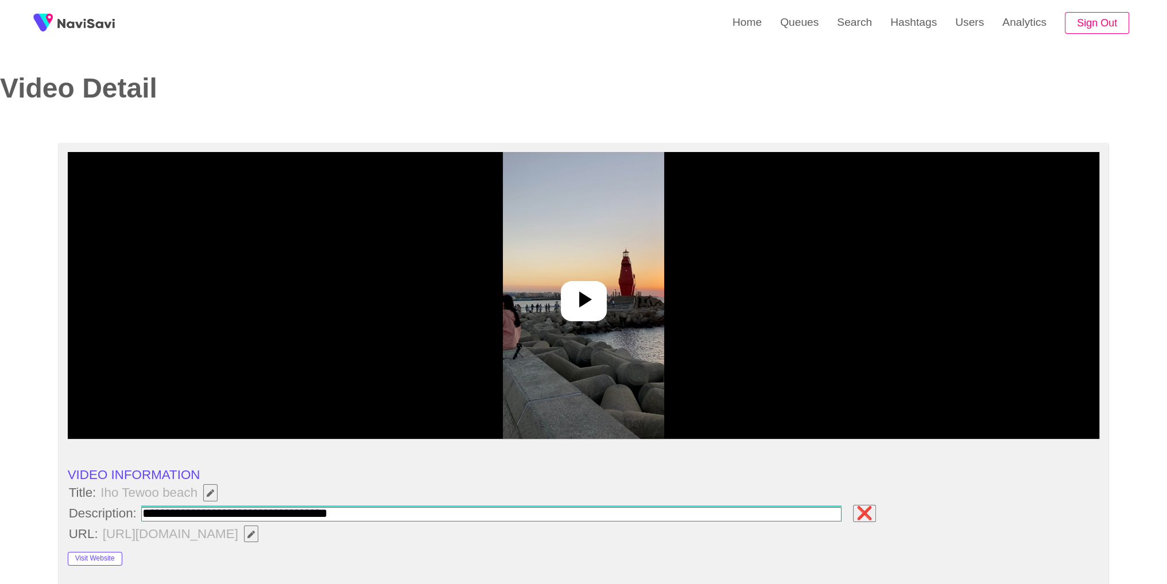
type input "**********"
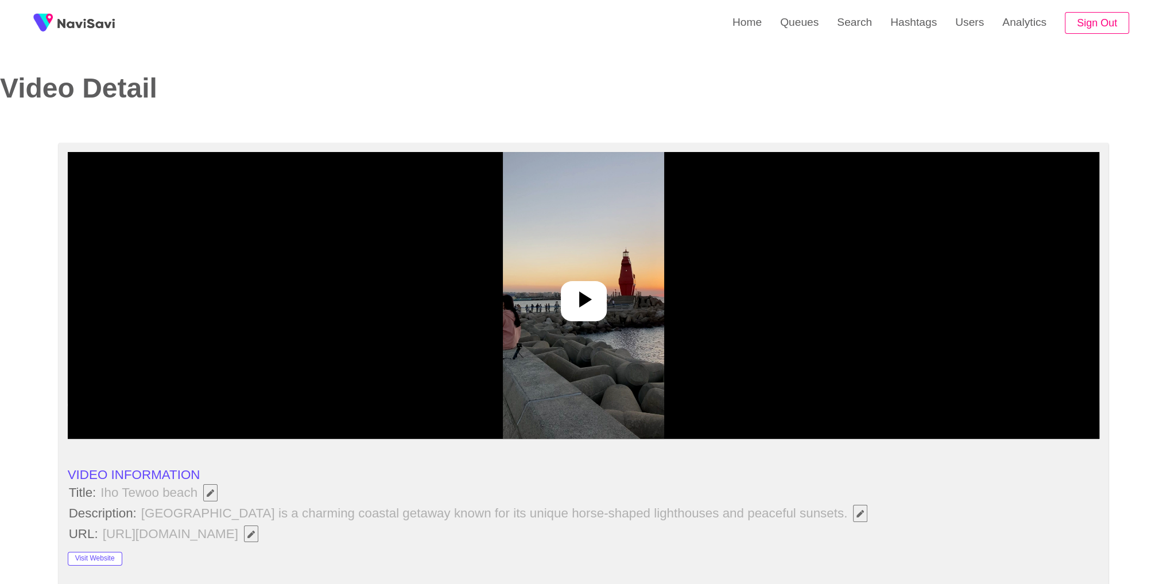
click at [786, 321] on div at bounding box center [584, 295] width 1032 height 287
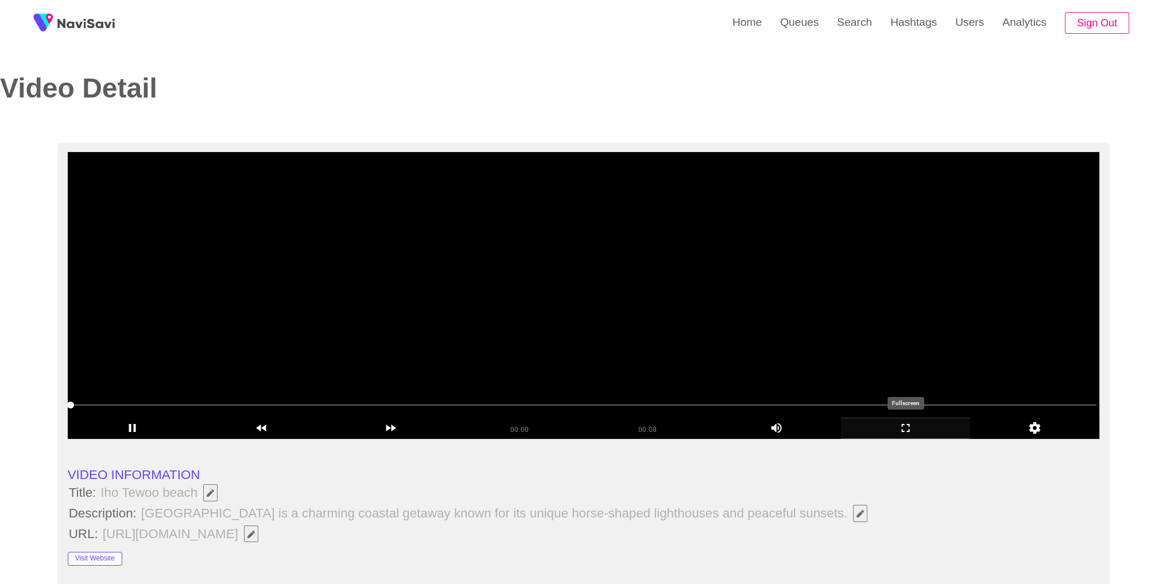
click at [911, 437] on div "add" at bounding box center [905, 428] width 129 height 21
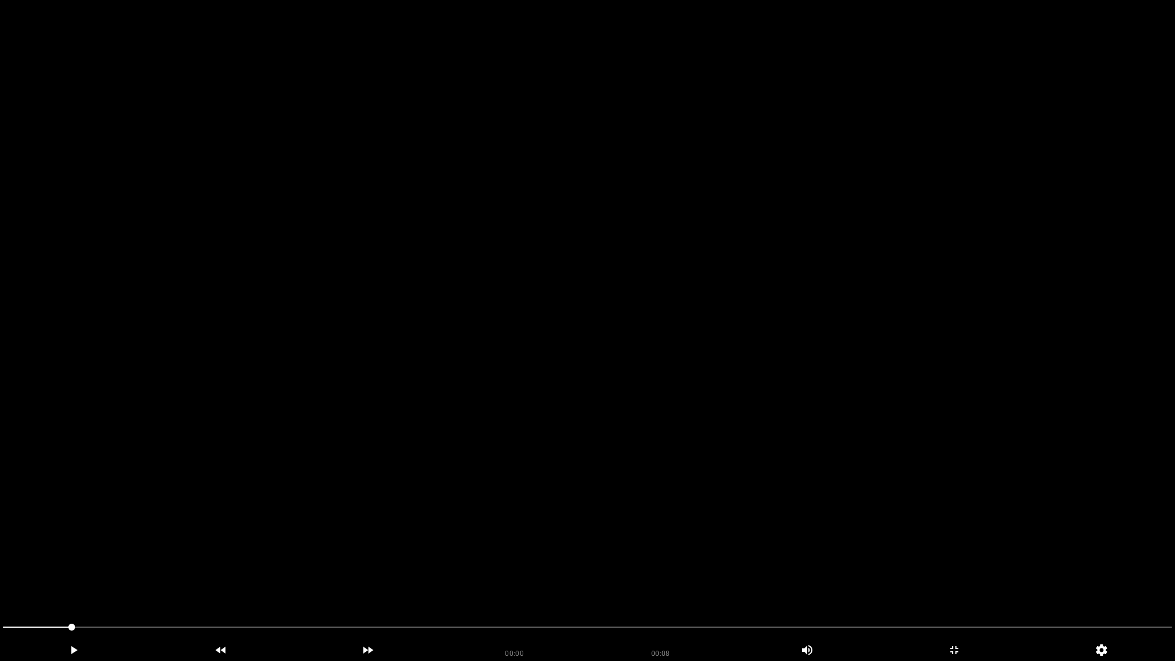
click at [135, 563] on span at bounding box center [587, 627] width 1169 height 1
click at [230, 563] on span at bounding box center [587, 627] width 1169 height 18
drag, startPoint x: 440, startPoint y: 637, endPoint x: 495, endPoint y: 636, distance: 55.1
click at [444, 563] on div at bounding box center [587, 628] width 1179 height 31
click at [574, 563] on span at bounding box center [587, 627] width 1169 height 18
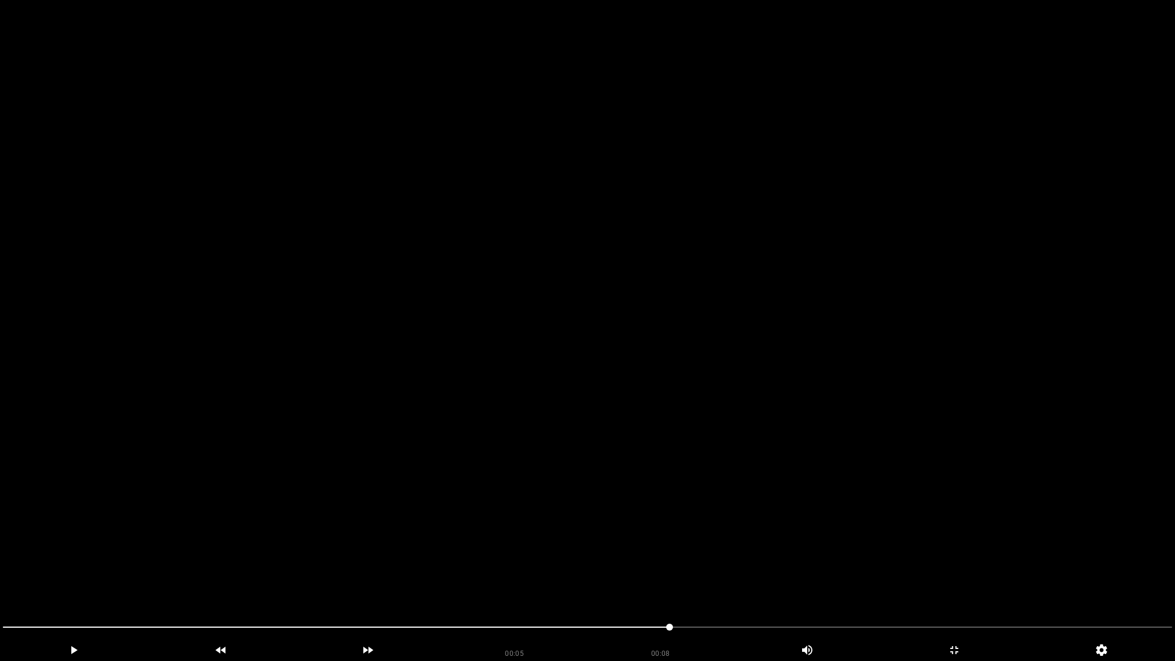
click at [786, 563] on span at bounding box center [587, 627] width 1169 height 18
drag, startPoint x: 912, startPoint y: 619, endPoint x: 1001, endPoint y: 626, distance: 89.2
click at [1001, 563] on span at bounding box center [587, 627] width 1169 height 18
click at [1068, 563] on span at bounding box center [587, 627] width 1169 height 18
click at [1136, 563] on span at bounding box center [587, 627] width 1169 height 18
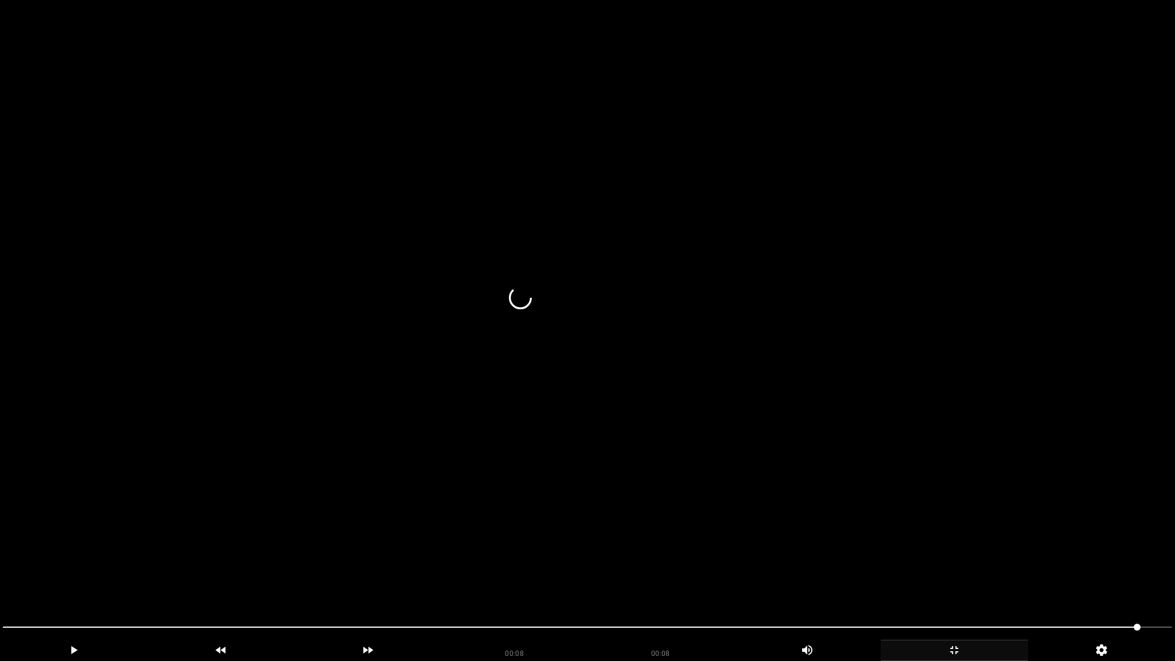
click at [945, 563] on icon "add" at bounding box center [954, 650] width 146 height 14
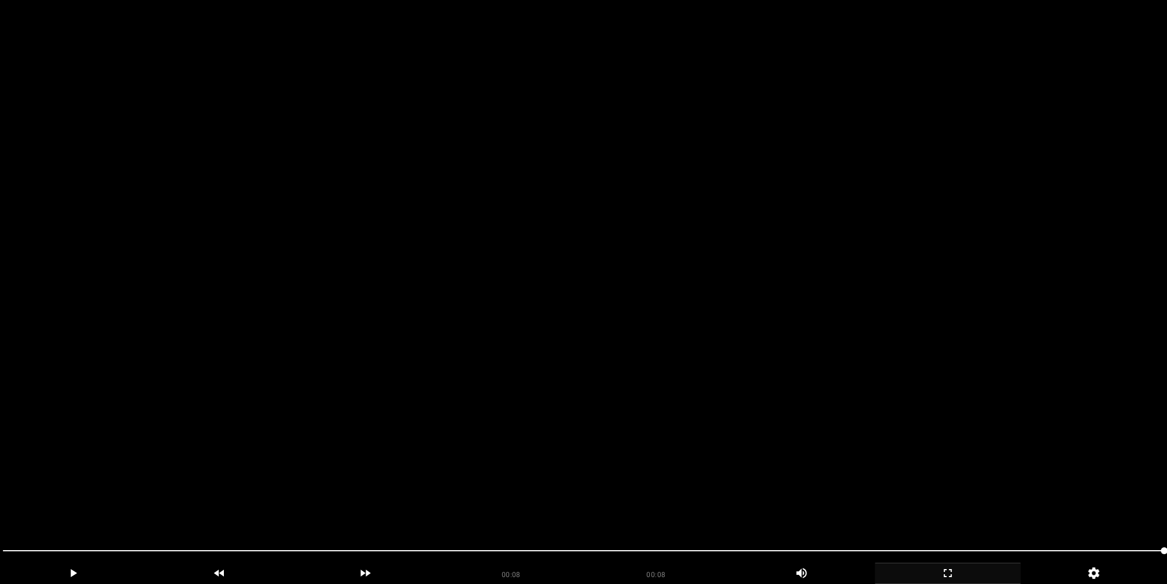
scroll to position [857, 0]
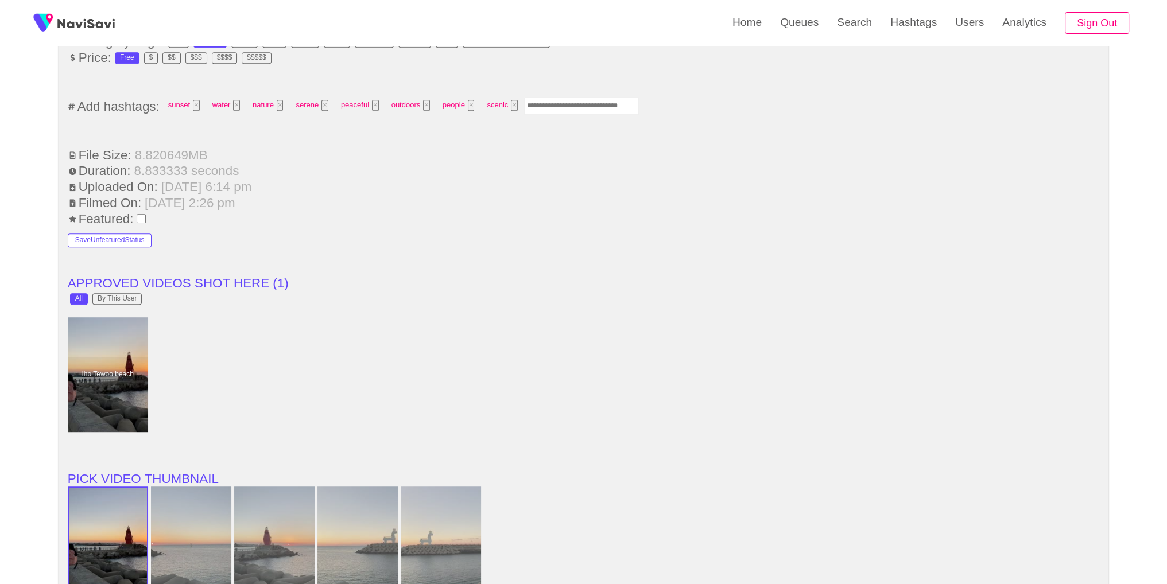
click at [590, 97] on input "Enter tag here and press return" at bounding box center [581, 106] width 115 height 18
type input "*********"
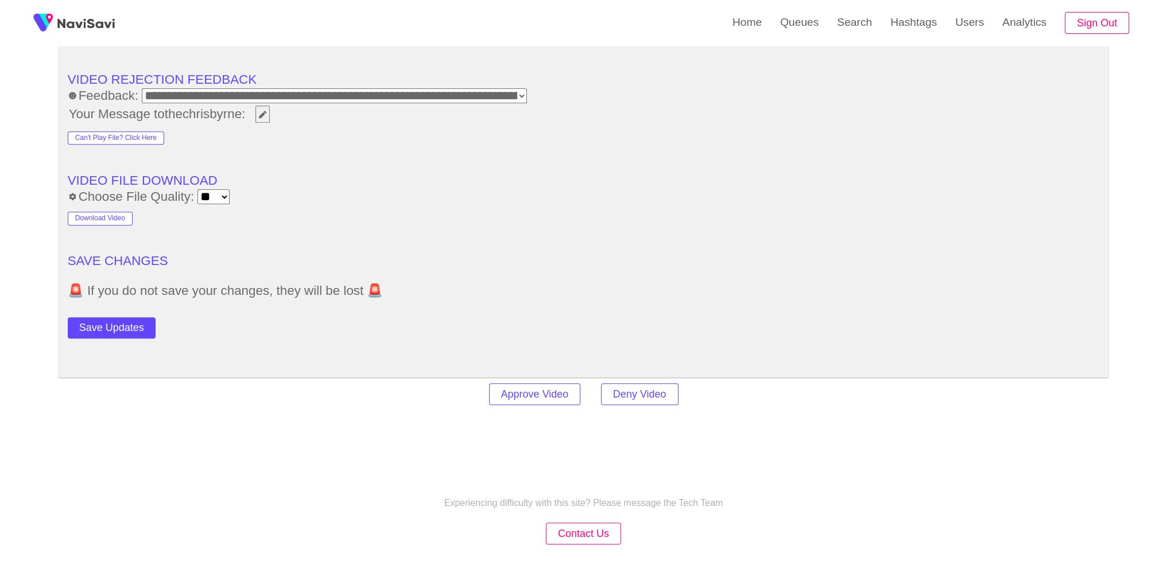
scroll to position [1632, 0]
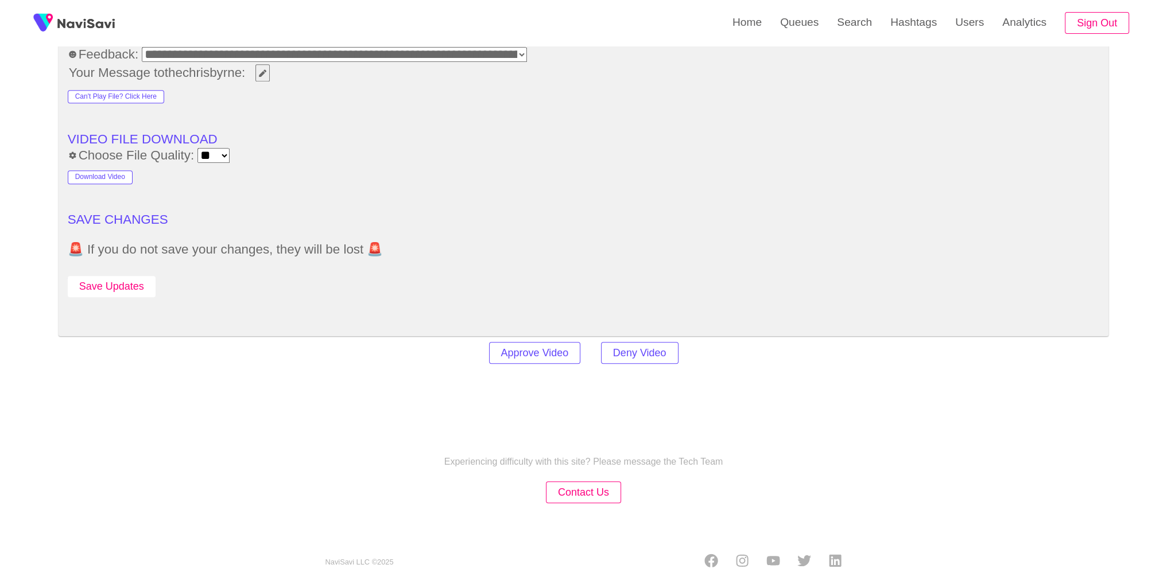
click at [108, 283] on button "Save Updates" at bounding box center [112, 286] width 88 height 21
click at [130, 276] on button "Save Updates" at bounding box center [112, 286] width 88 height 21
